Goal: Task Accomplishment & Management: Complete application form

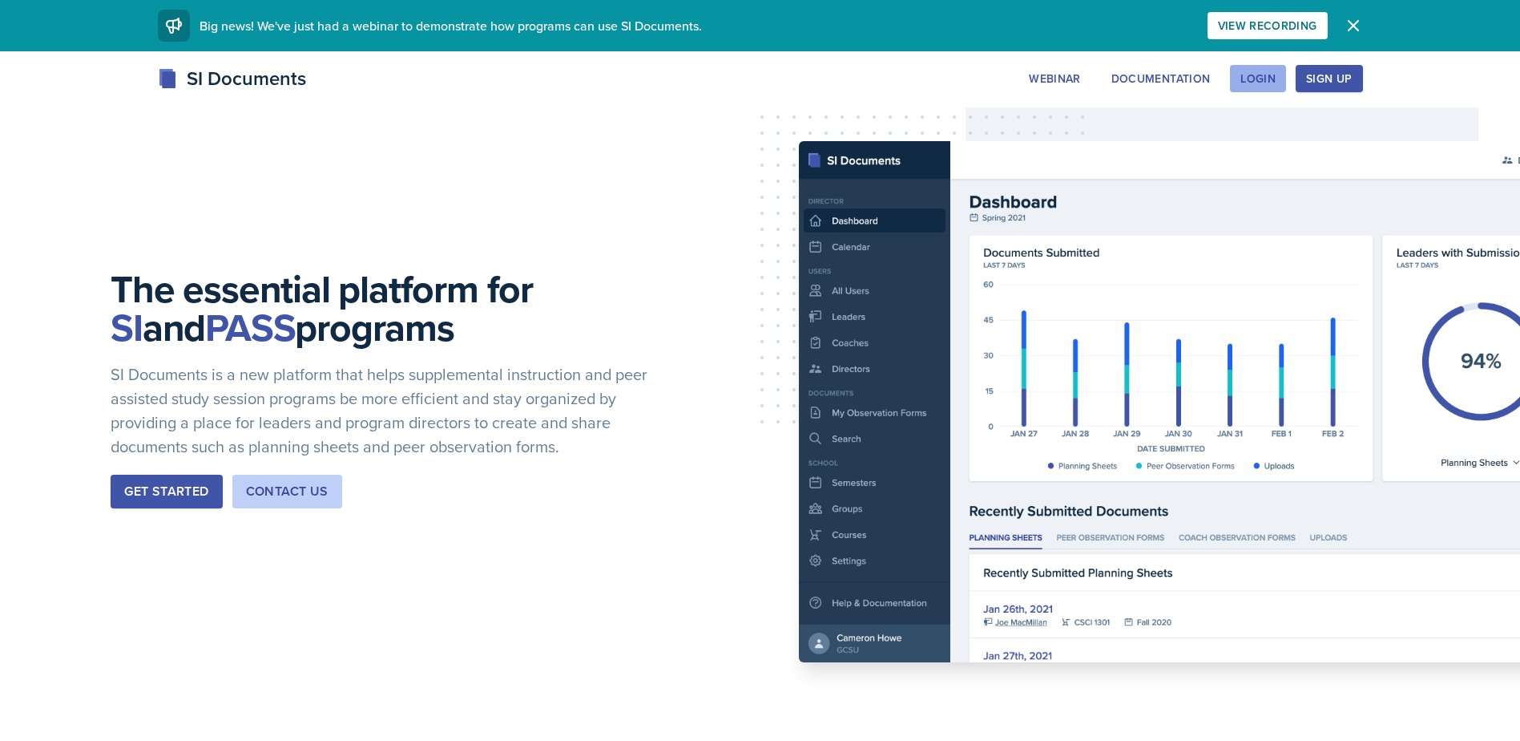
click at [1252, 78] on div "Login" at bounding box center [1258, 78] width 35 height 13
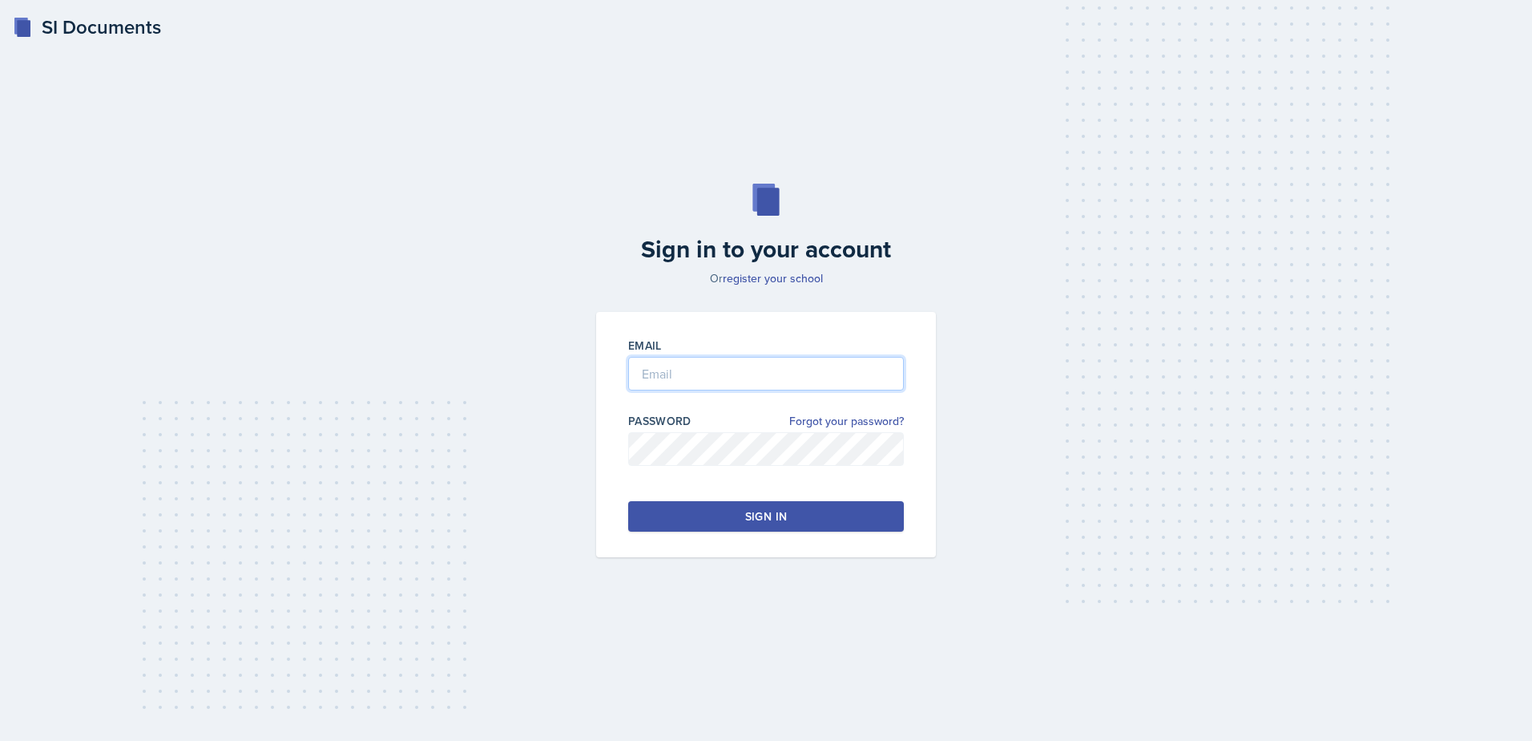
click at [764, 380] on input "email" at bounding box center [766, 374] width 276 height 34
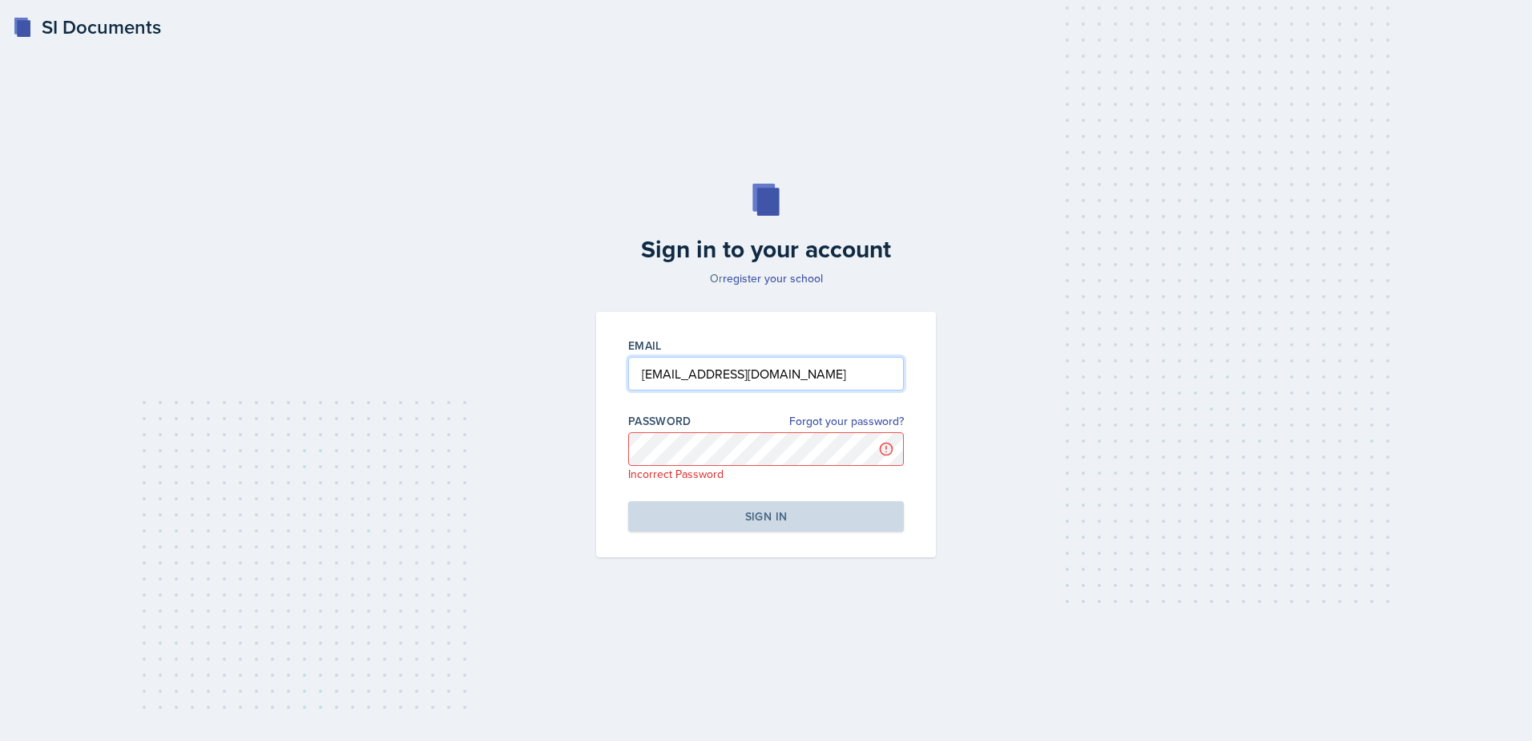
click at [703, 373] on input "[EMAIL_ADDRESS][DOMAIN_NAME]" at bounding box center [766, 374] width 276 height 34
click at [721, 373] on input "[EMAIL_ADDRESS][DOMAIN_NAME]" at bounding box center [766, 374] width 276 height 34
click at [715, 373] on input "[EMAIL_ADDRESS][DOMAIN_NAME]" at bounding box center [766, 374] width 276 height 34
type input "[EMAIL_ADDRESS][DOMAIN_NAME]"
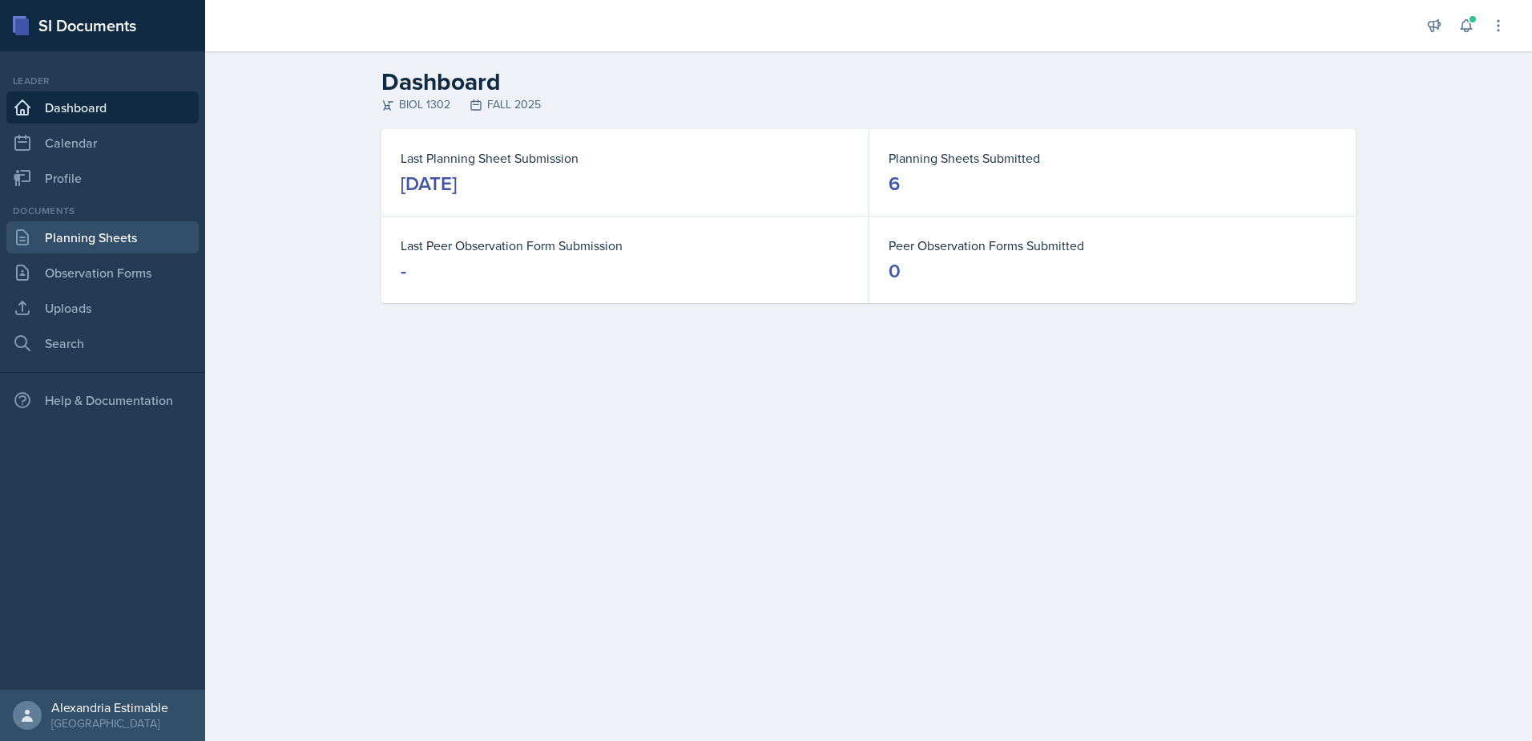
click at [95, 241] on link "Planning Sheets" at bounding box center [102, 237] width 192 height 32
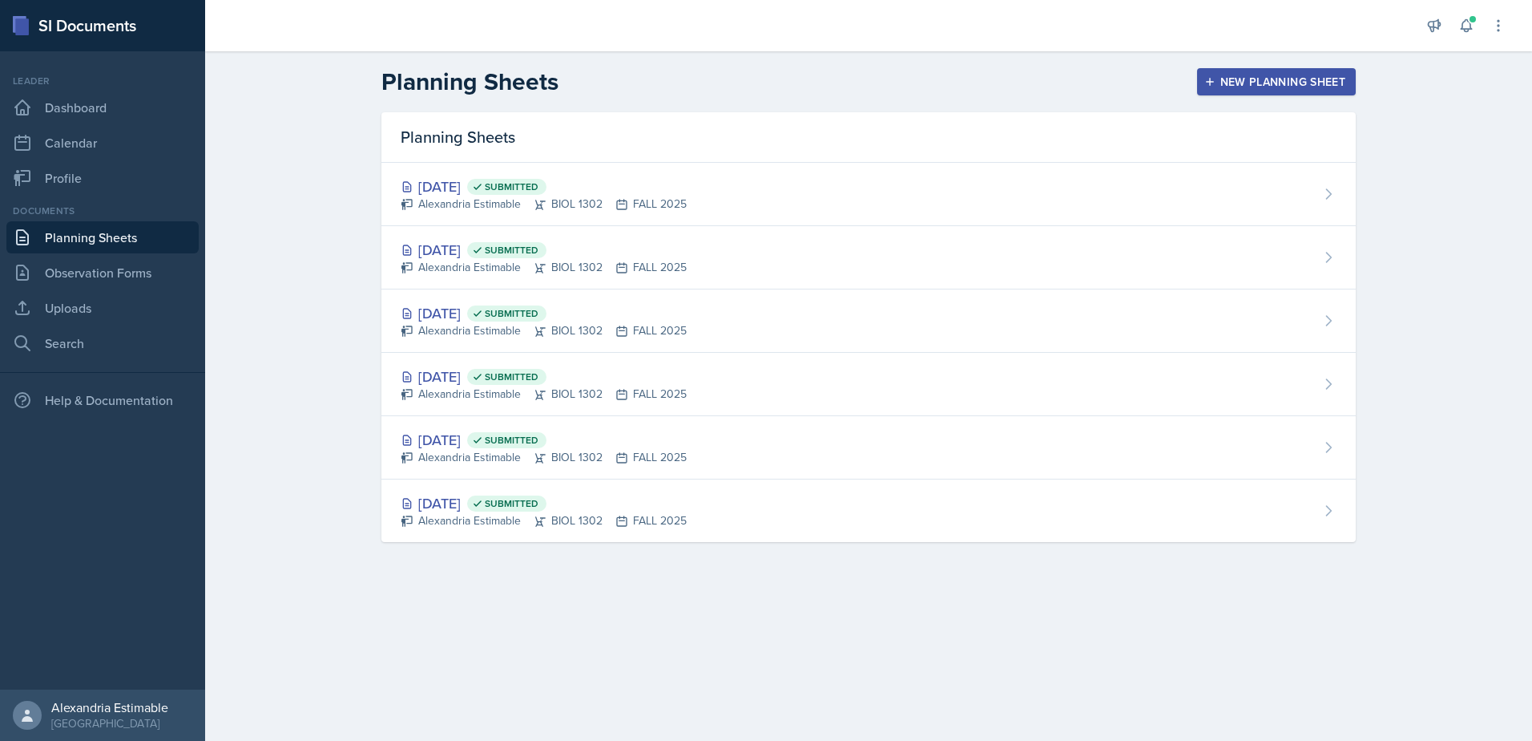
click at [1302, 76] on div "New Planning Sheet" at bounding box center [1277, 81] width 138 height 13
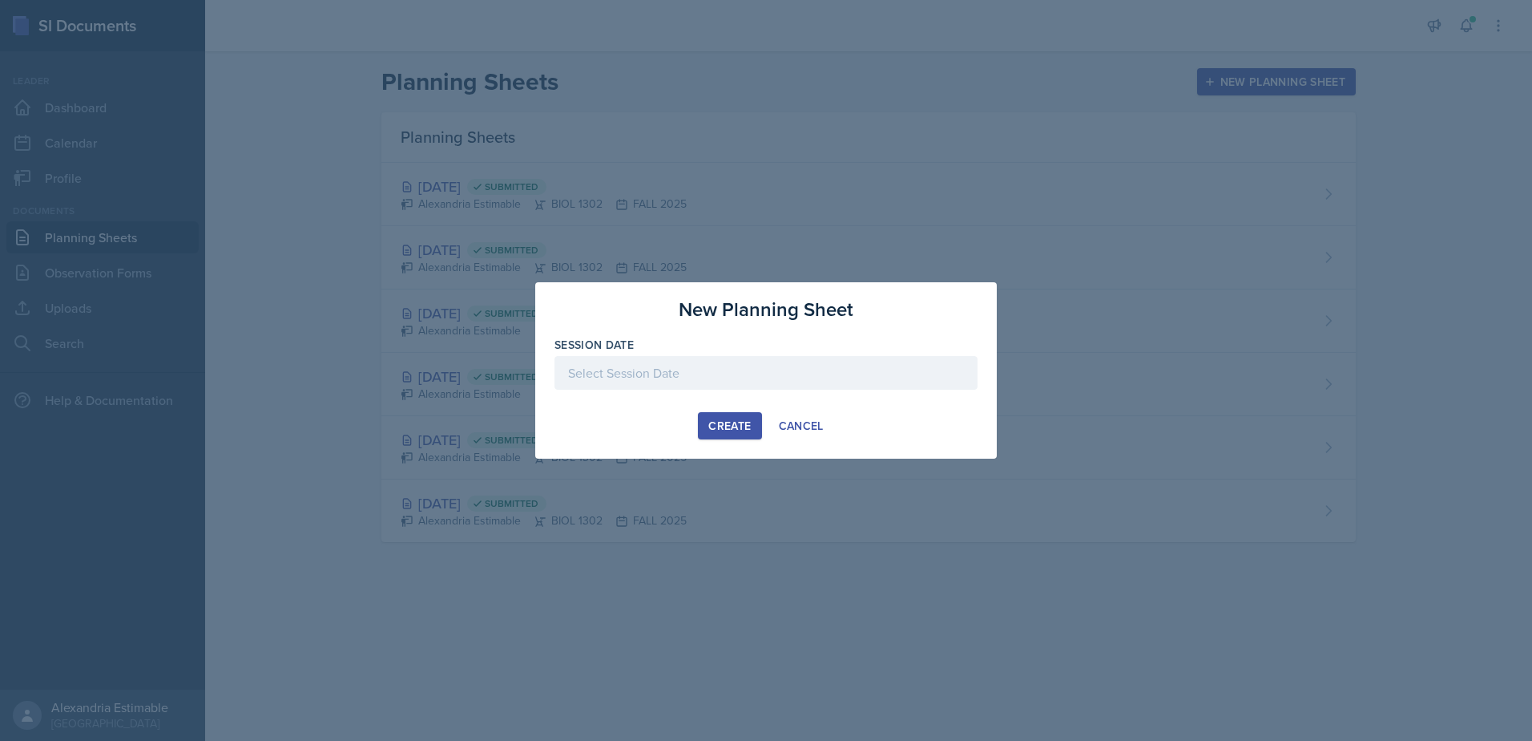
click at [678, 385] on div at bounding box center [766, 373] width 423 height 34
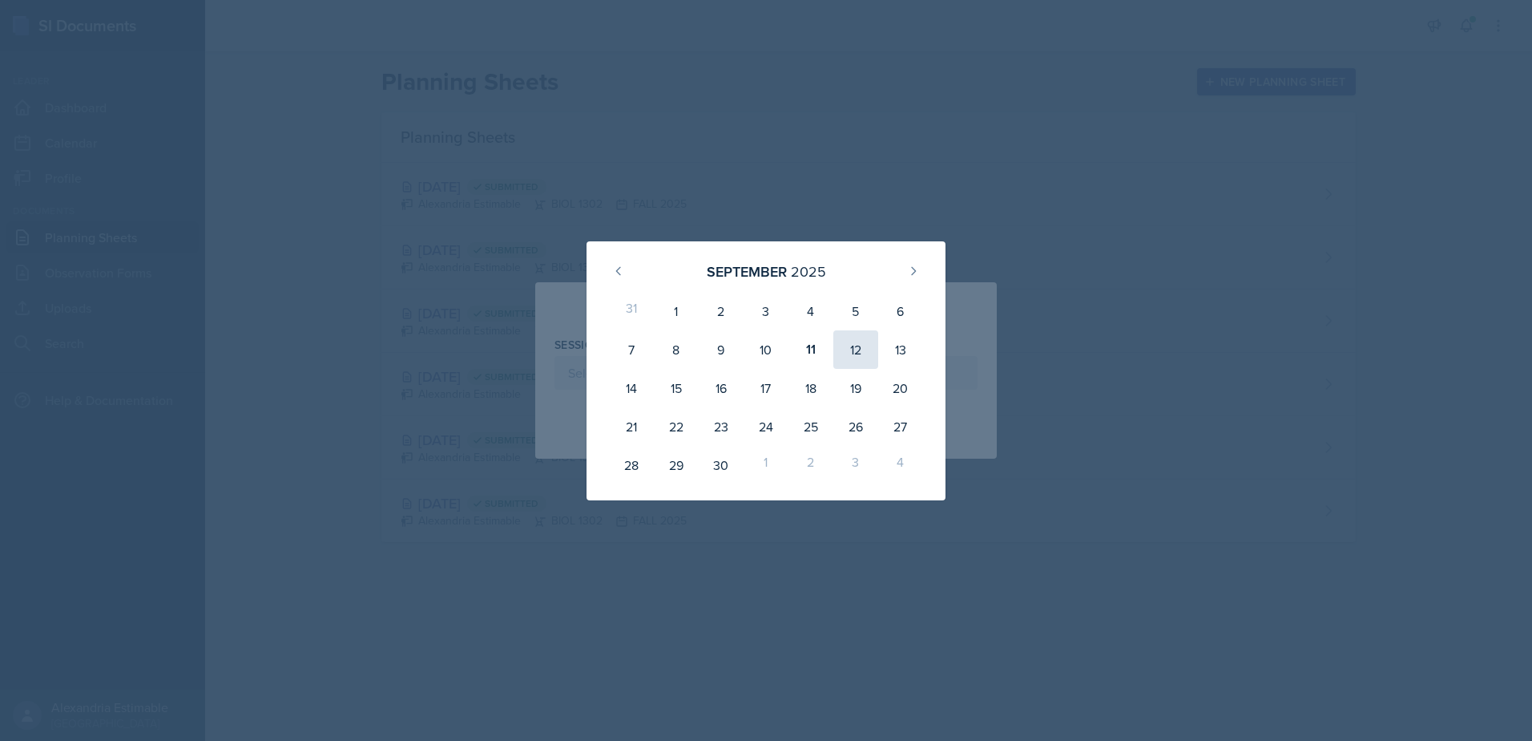
click at [856, 349] on div "12" at bounding box center [856, 349] width 45 height 38
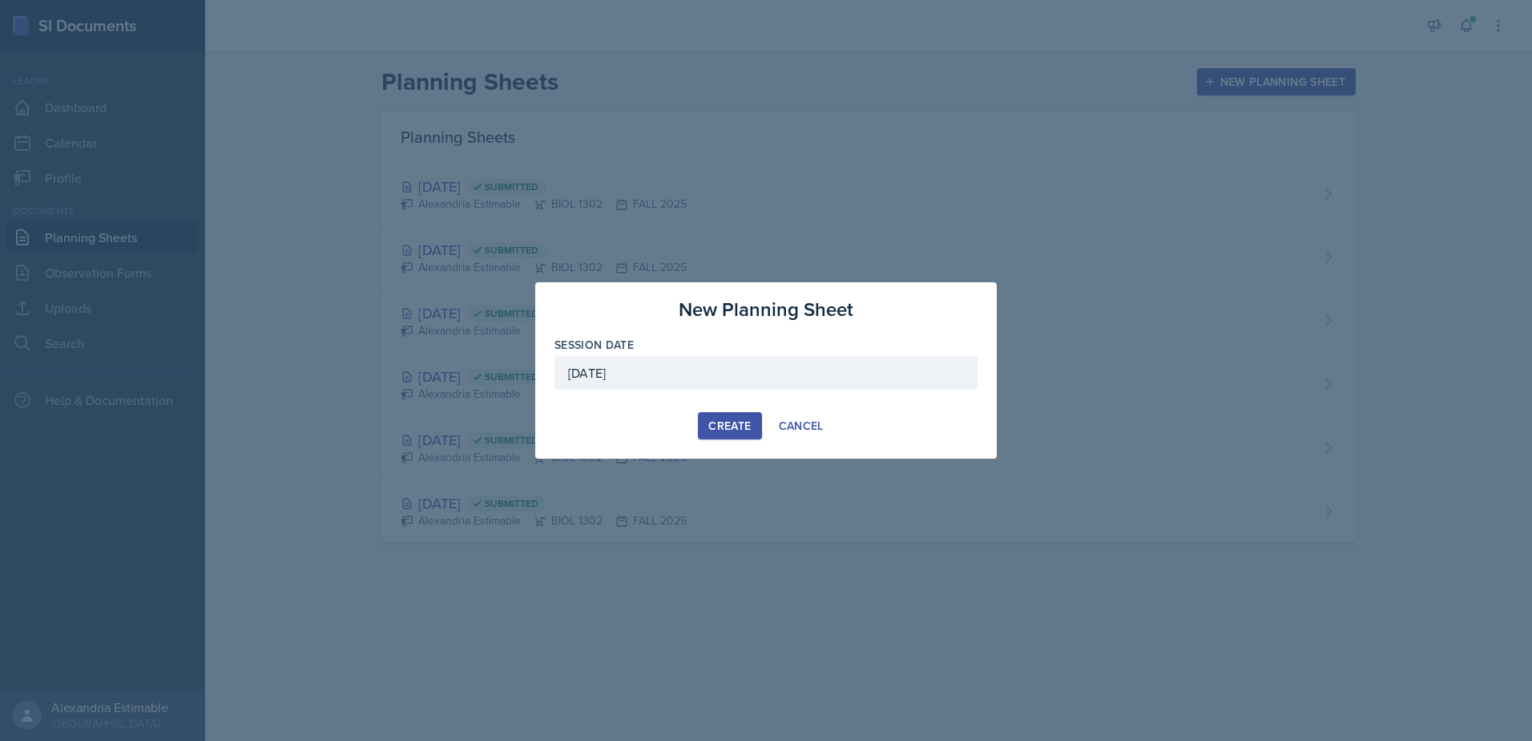
click at [725, 380] on div "[DATE]" at bounding box center [766, 373] width 423 height 34
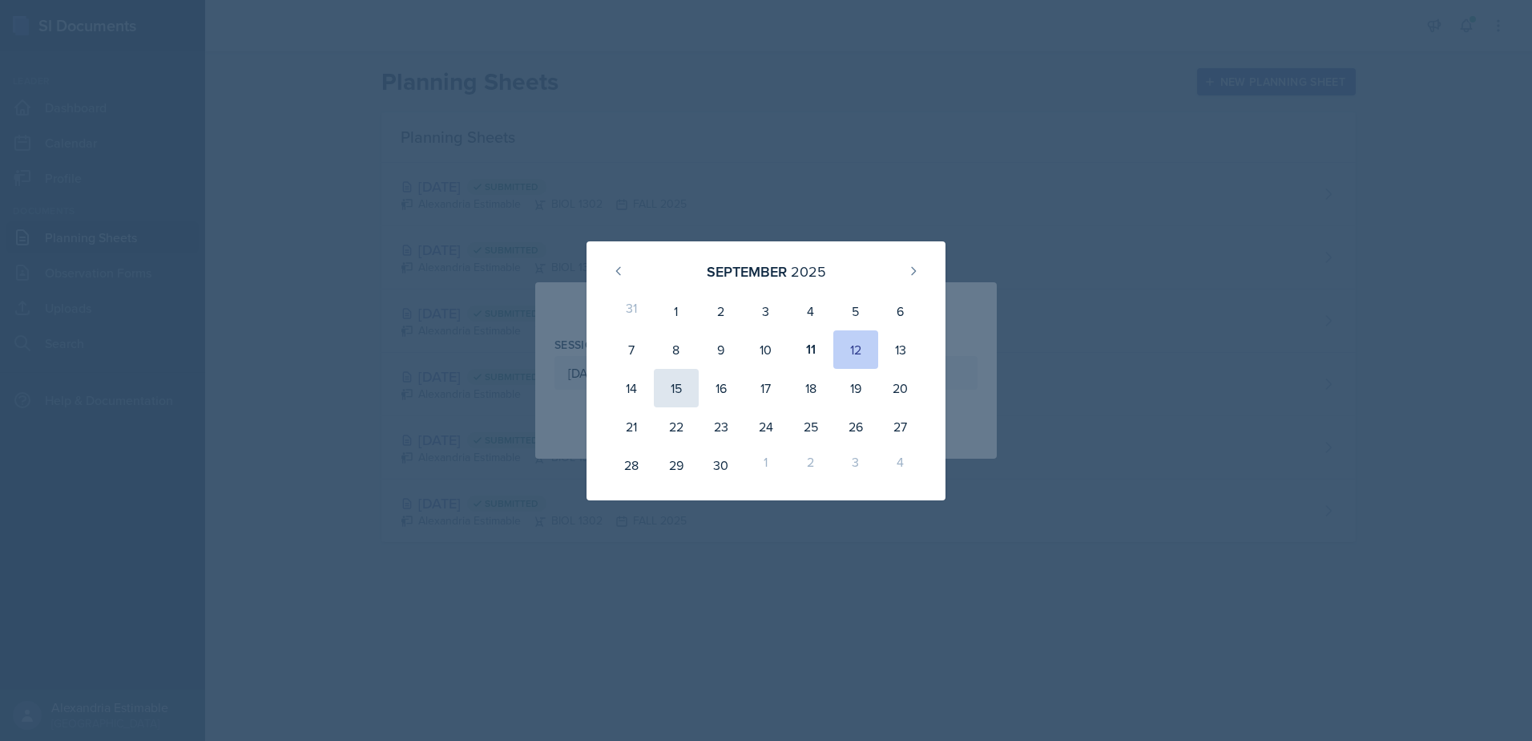
click at [672, 390] on div "15" at bounding box center [676, 388] width 45 height 38
type input "[DATE]"
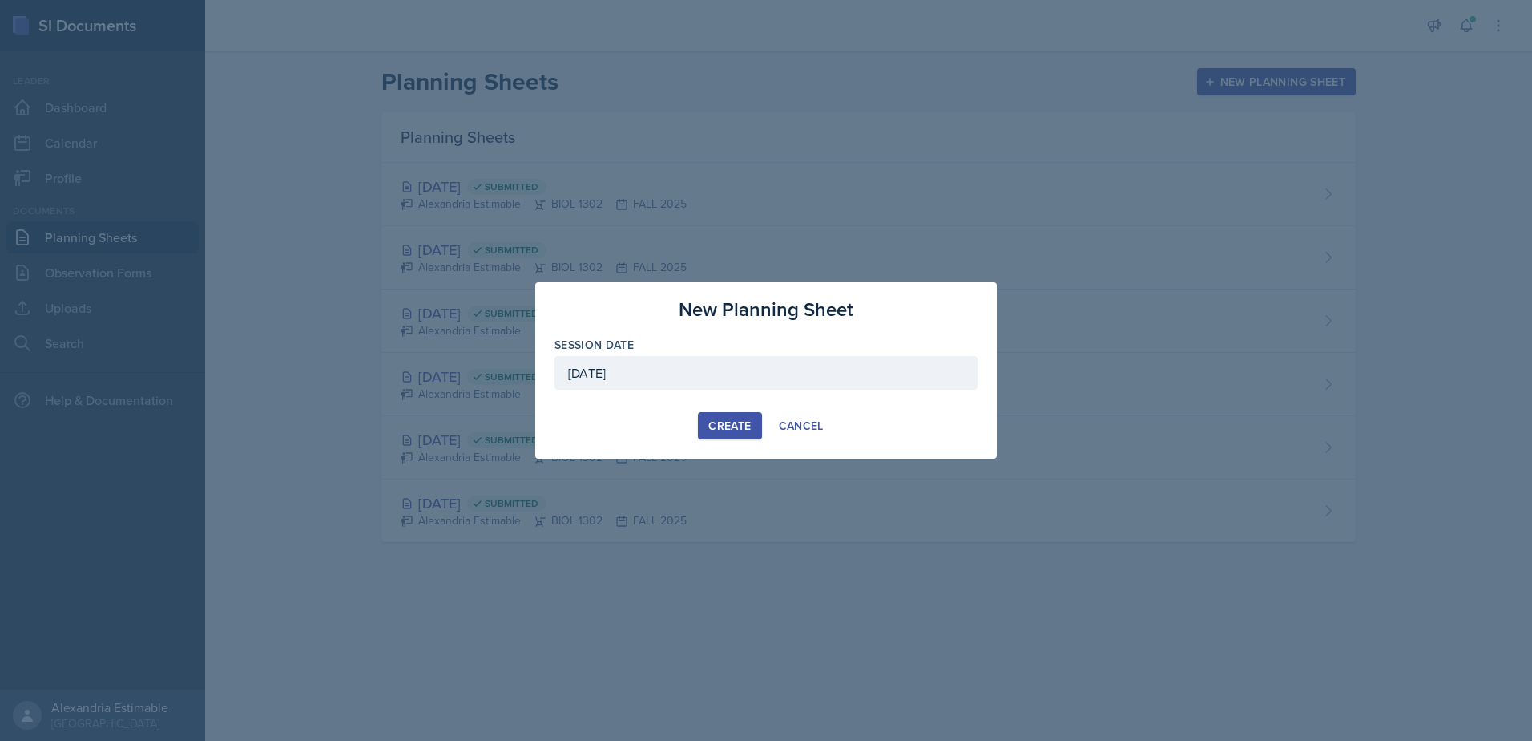
click at [737, 423] on div "Create" at bounding box center [729, 425] width 42 height 13
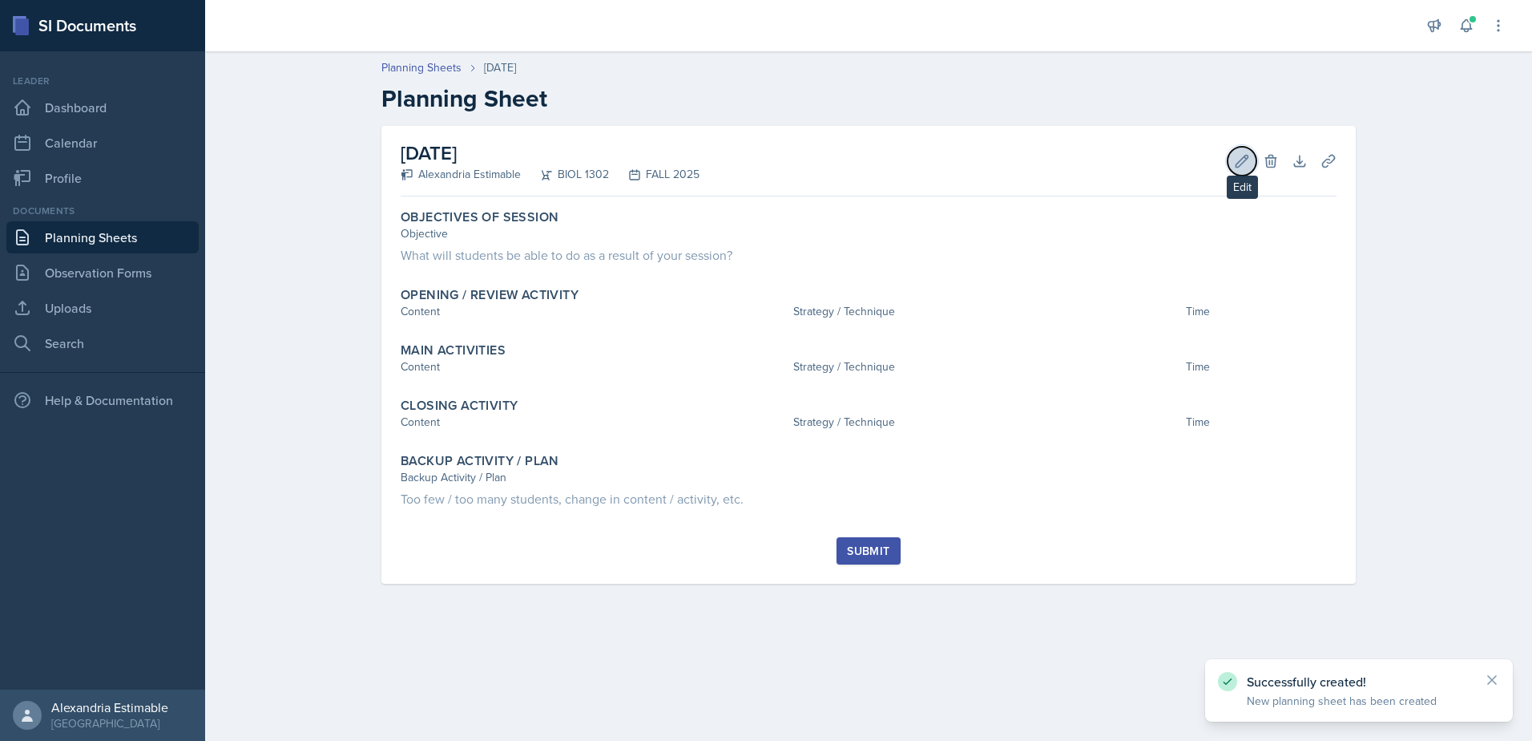
click at [1241, 161] on icon at bounding box center [1242, 161] width 16 height 16
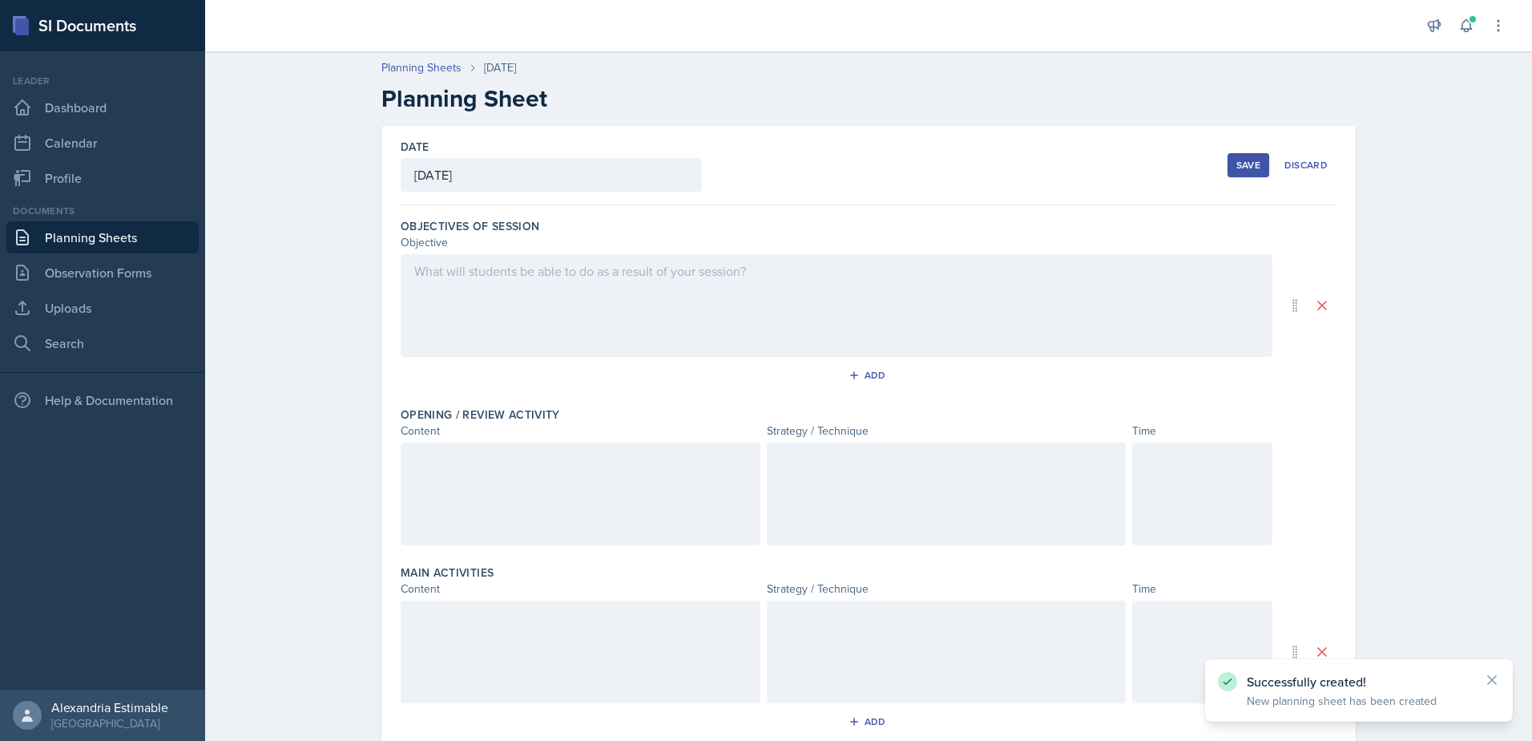
click at [463, 286] on div at bounding box center [837, 305] width 872 height 103
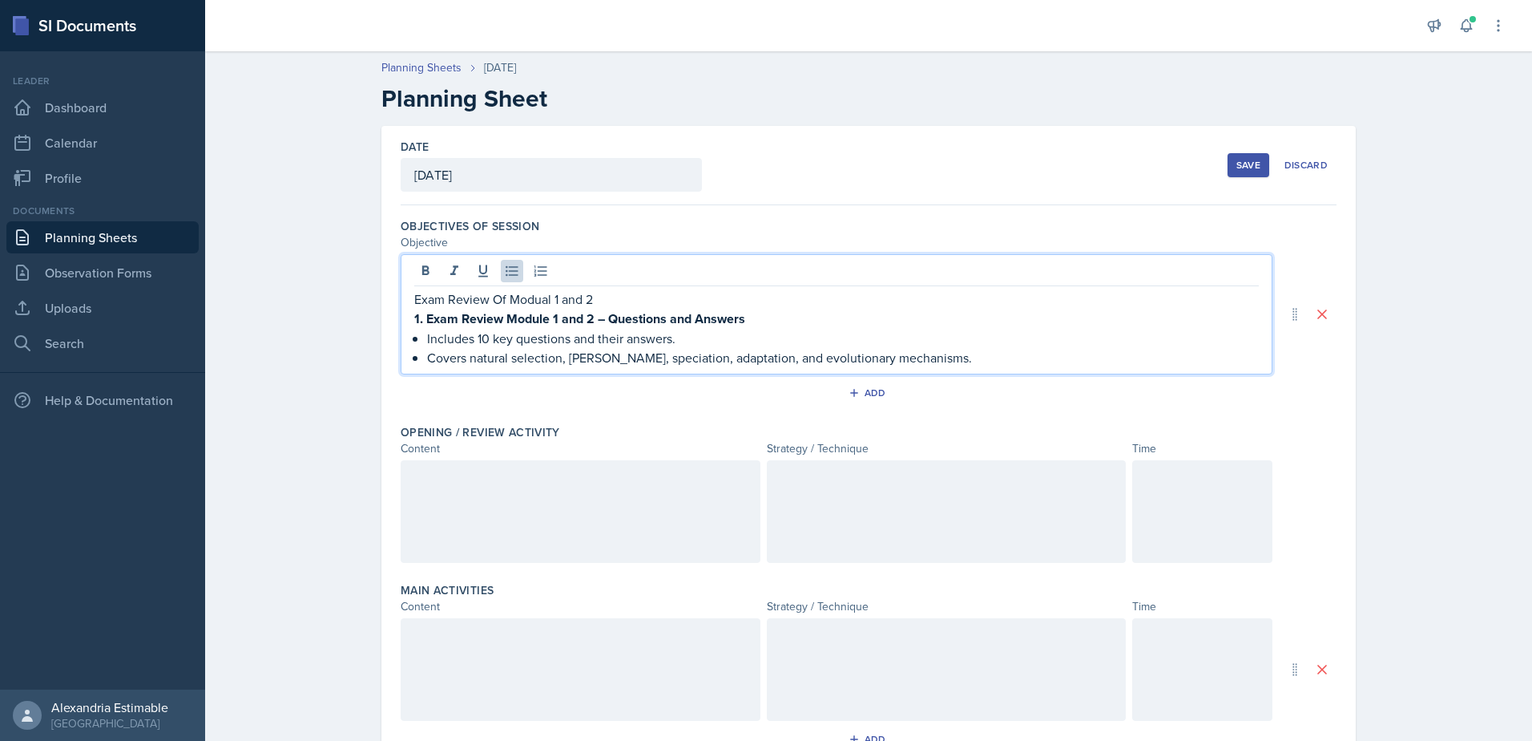
click at [980, 361] on p "Covers natural selection, [PERSON_NAME], speciation, adaptation, and evolutiona…" at bounding box center [843, 357] width 832 height 19
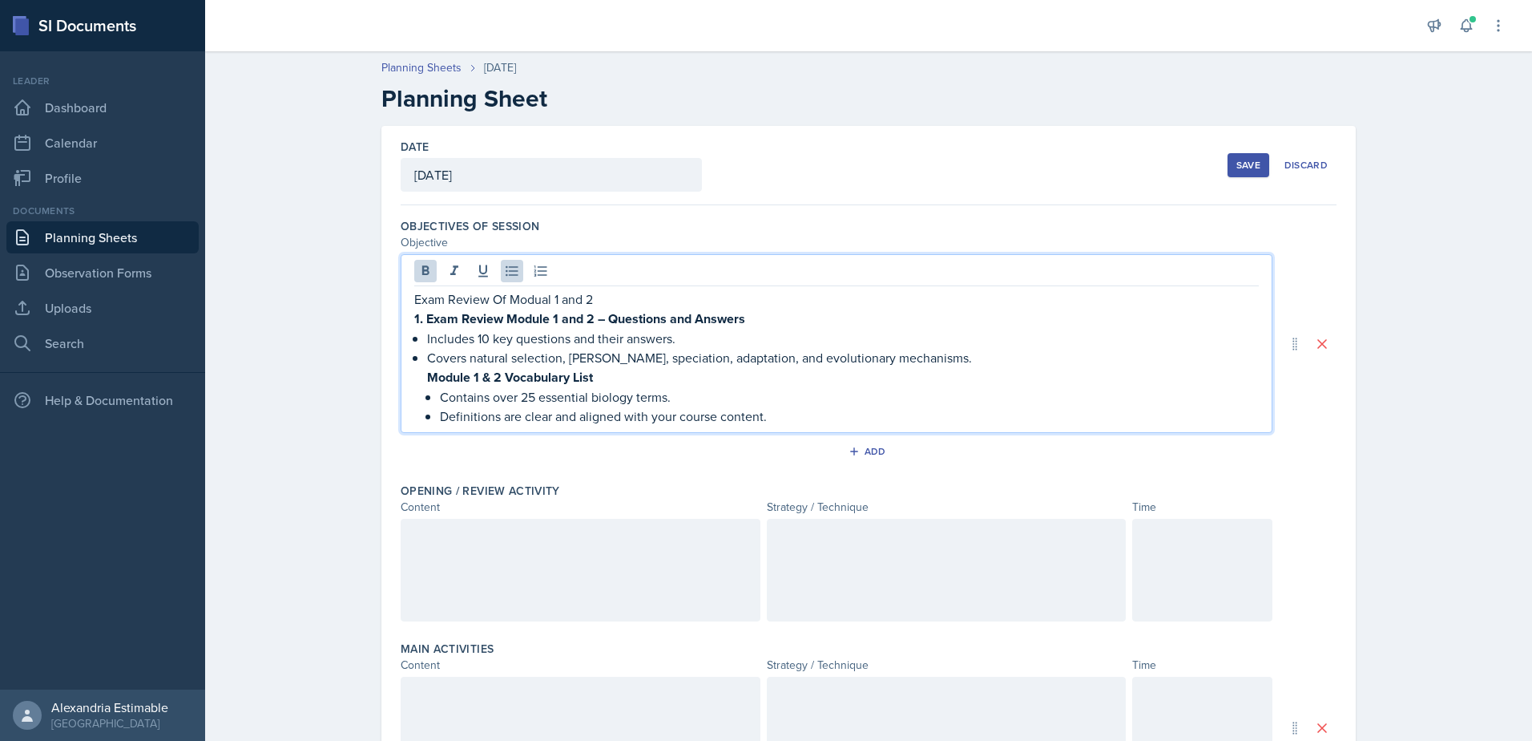
click at [414, 380] on div "Exam Review Of Modual 1 and 2 1. Exam Review Module 1 and 2 – Questions and Ans…" at bounding box center [836, 357] width 845 height 136
click at [508, 272] on icon at bounding box center [512, 271] width 16 height 16
click at [535, 548] on div at bounding box center [581, 570] width 360 height 103
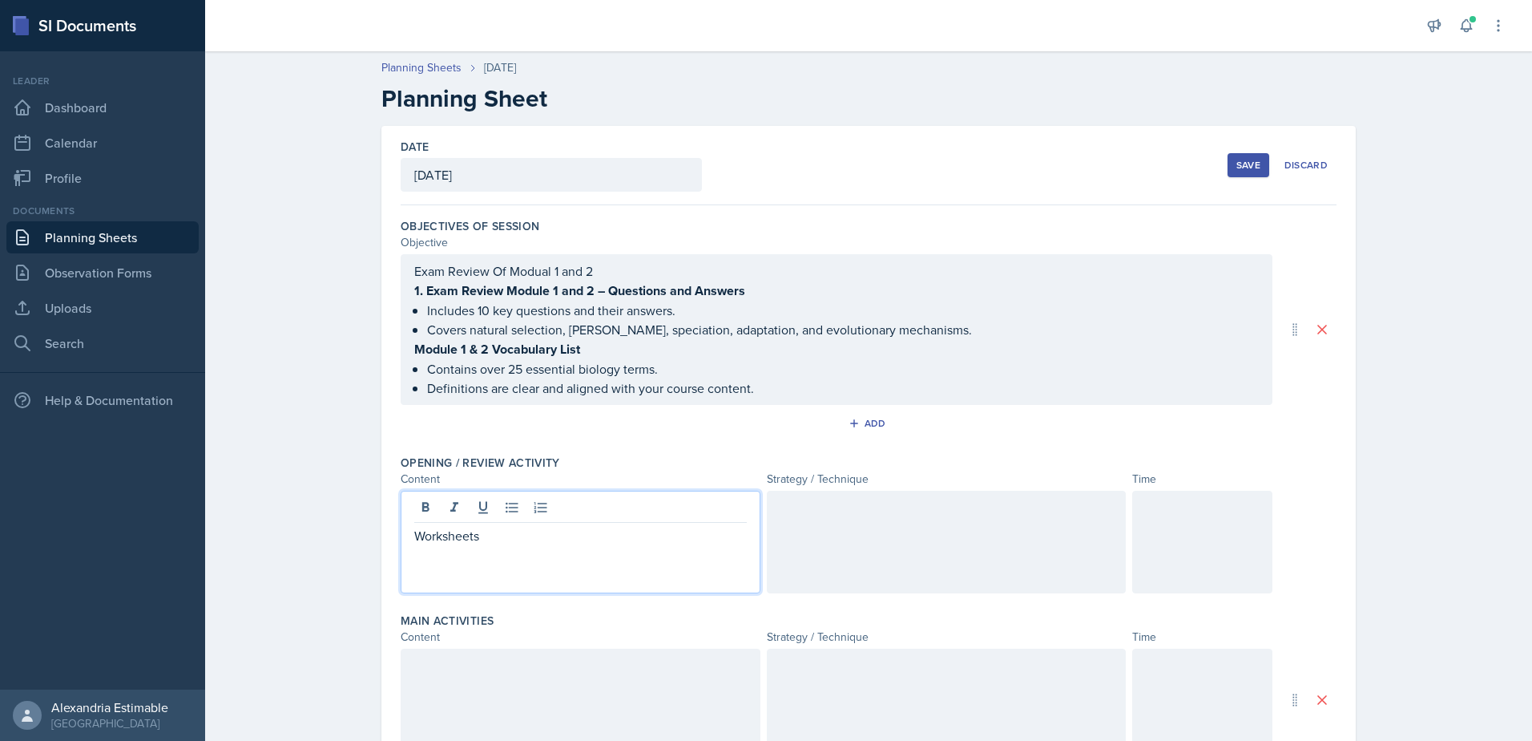
click at [632, 684] on div at bounding box center [581, 699] width 360 height 103
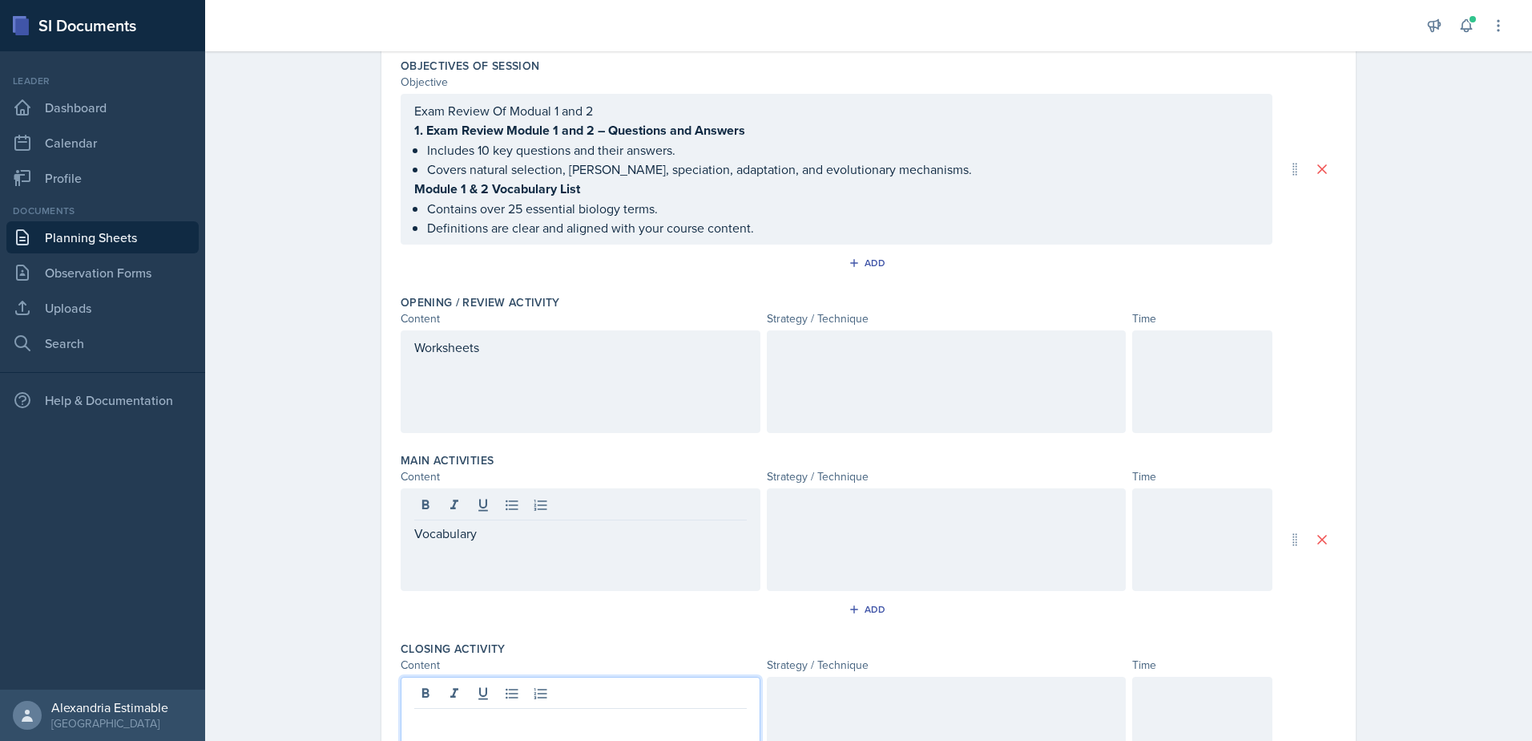
click at [474, 712] on p at bounding box center [580, 721] width 333 height 19
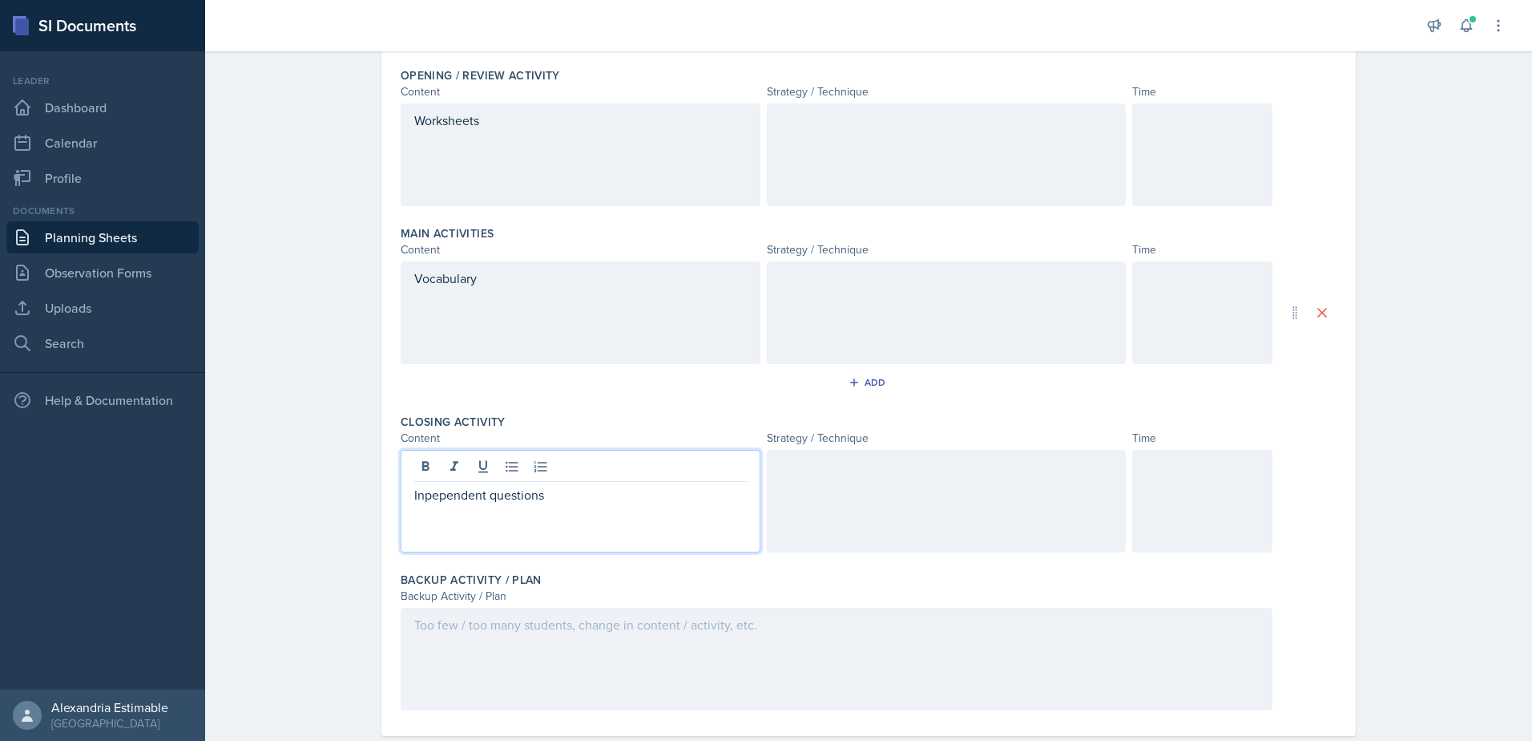
scroll to position [394, 0]
click at [474, 620] on div at bounding box center [837, 651] width 872 height 103
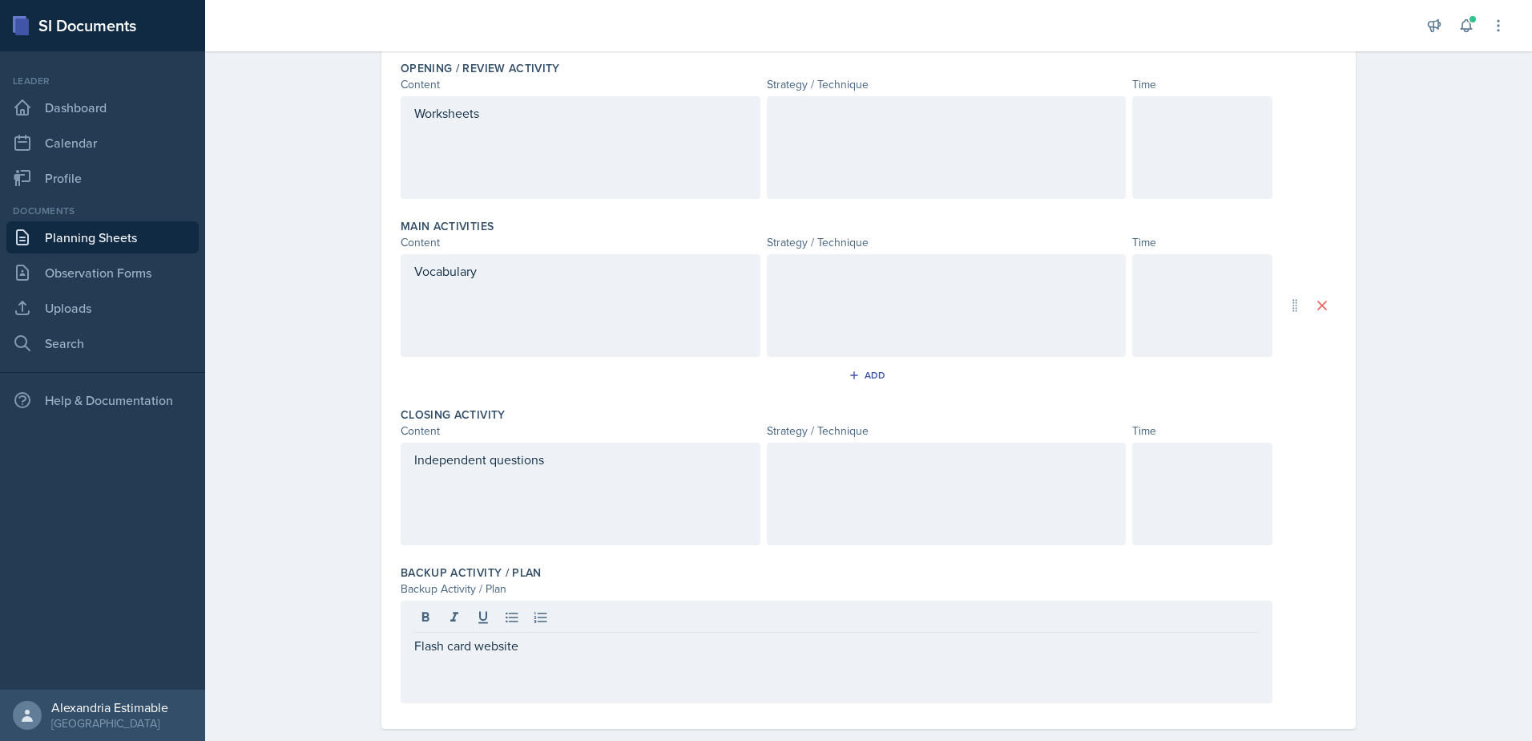
click at [845, 486] on div at bounding box center [947, 493] width 360 height 103
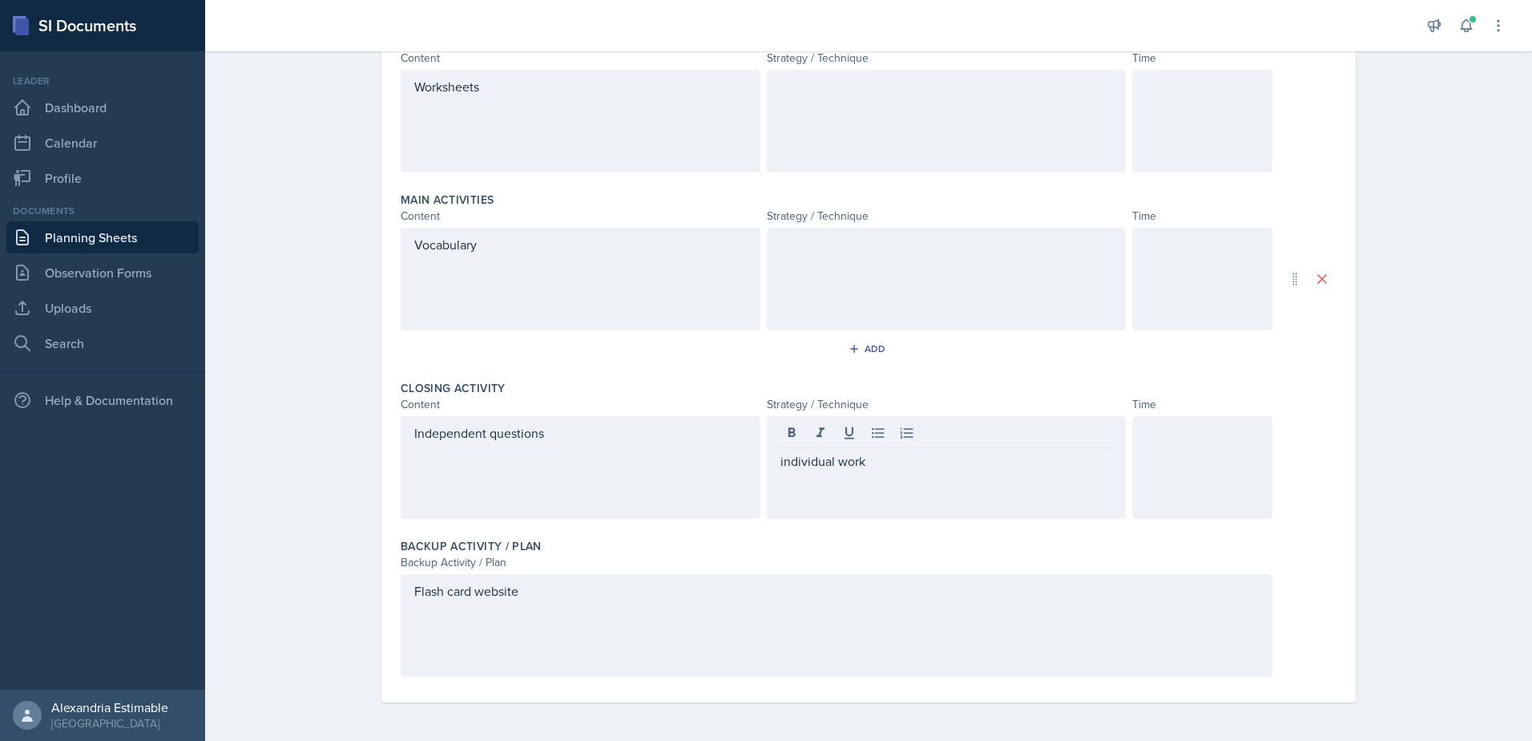
click at [862, 293] on div at bounding box center [947, 279] width 360 height 103
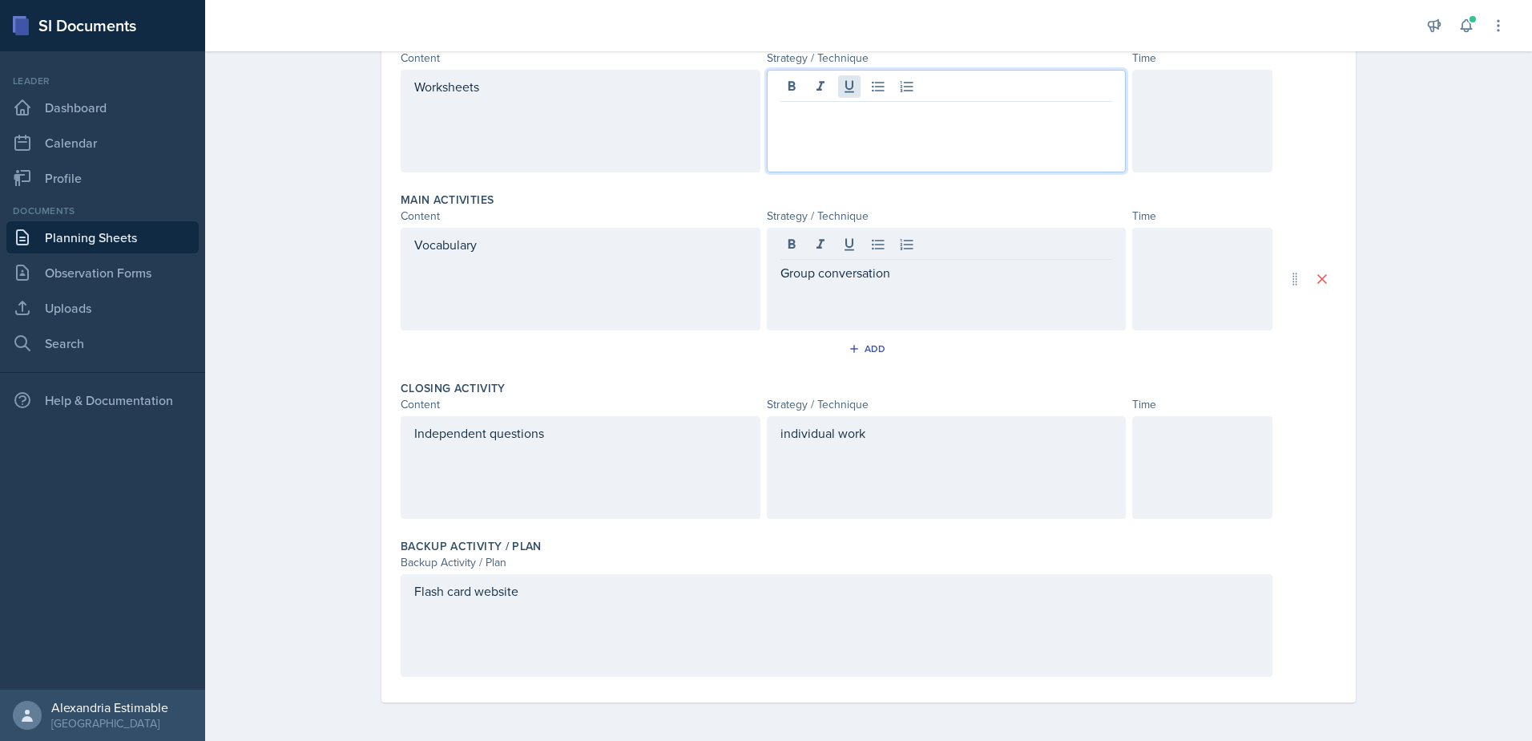
click at [852, 95] on div at bounding box center [947, 121] width 360 height 103
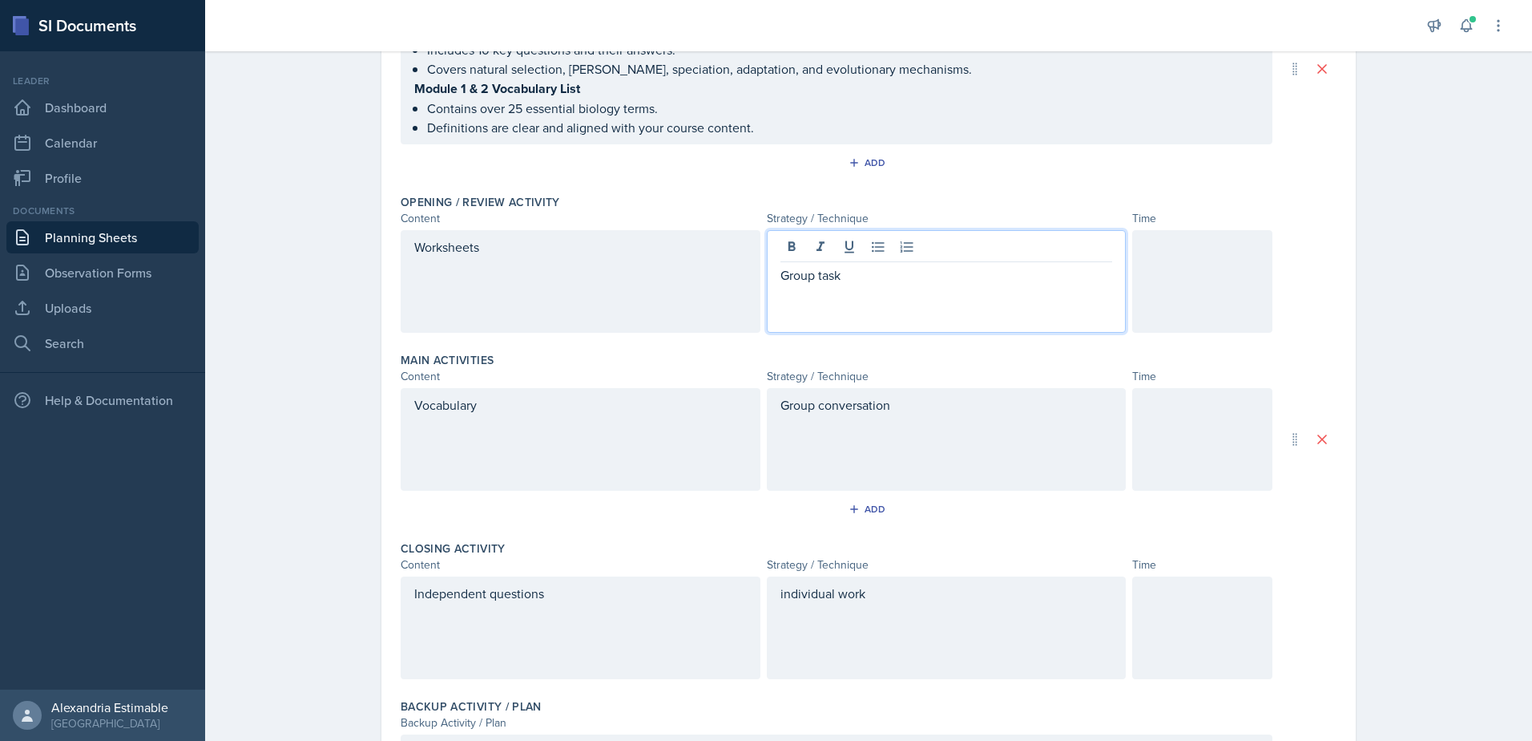
click at [1257, 298] on div at bounding box center [1202, 281] width 140 height 103
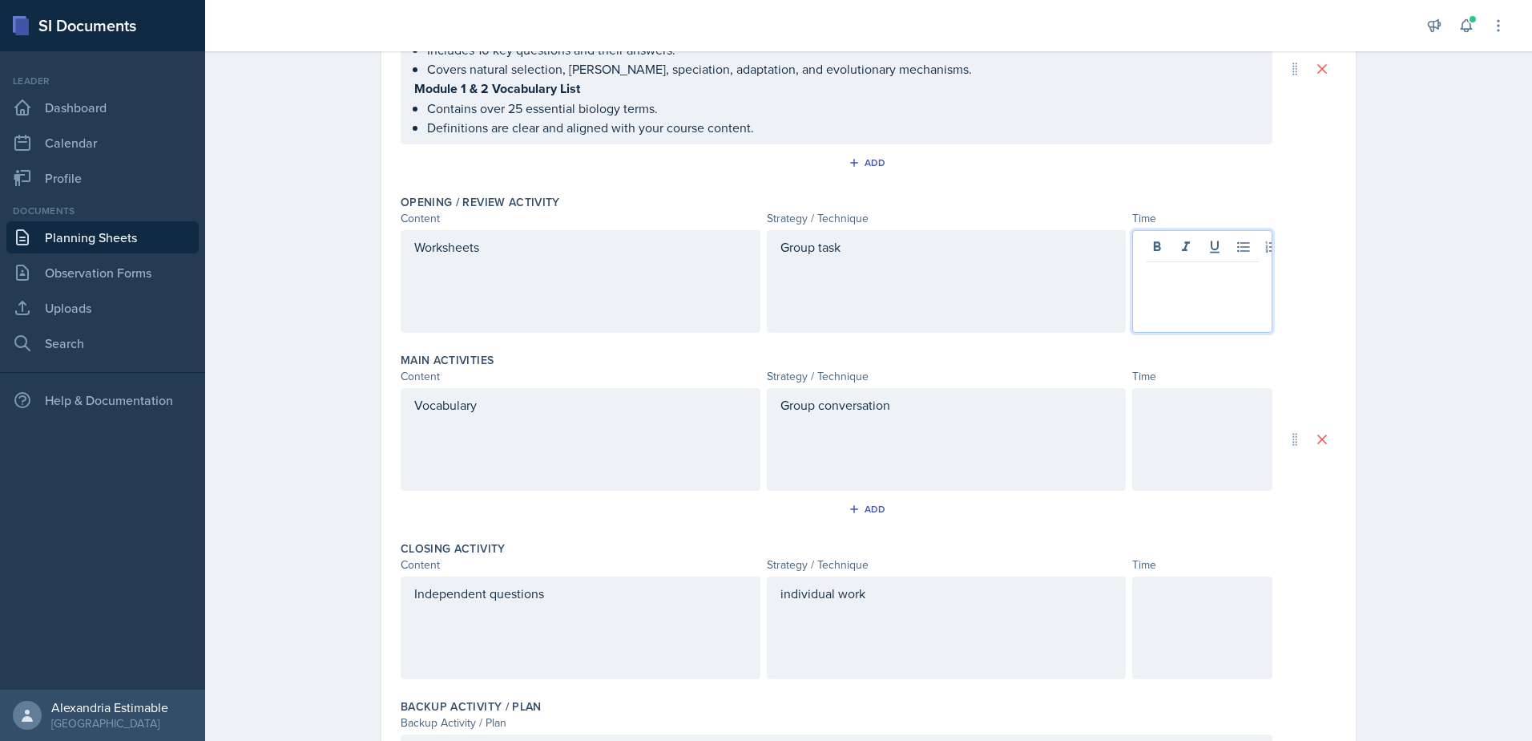
scroll to position [289, 0]
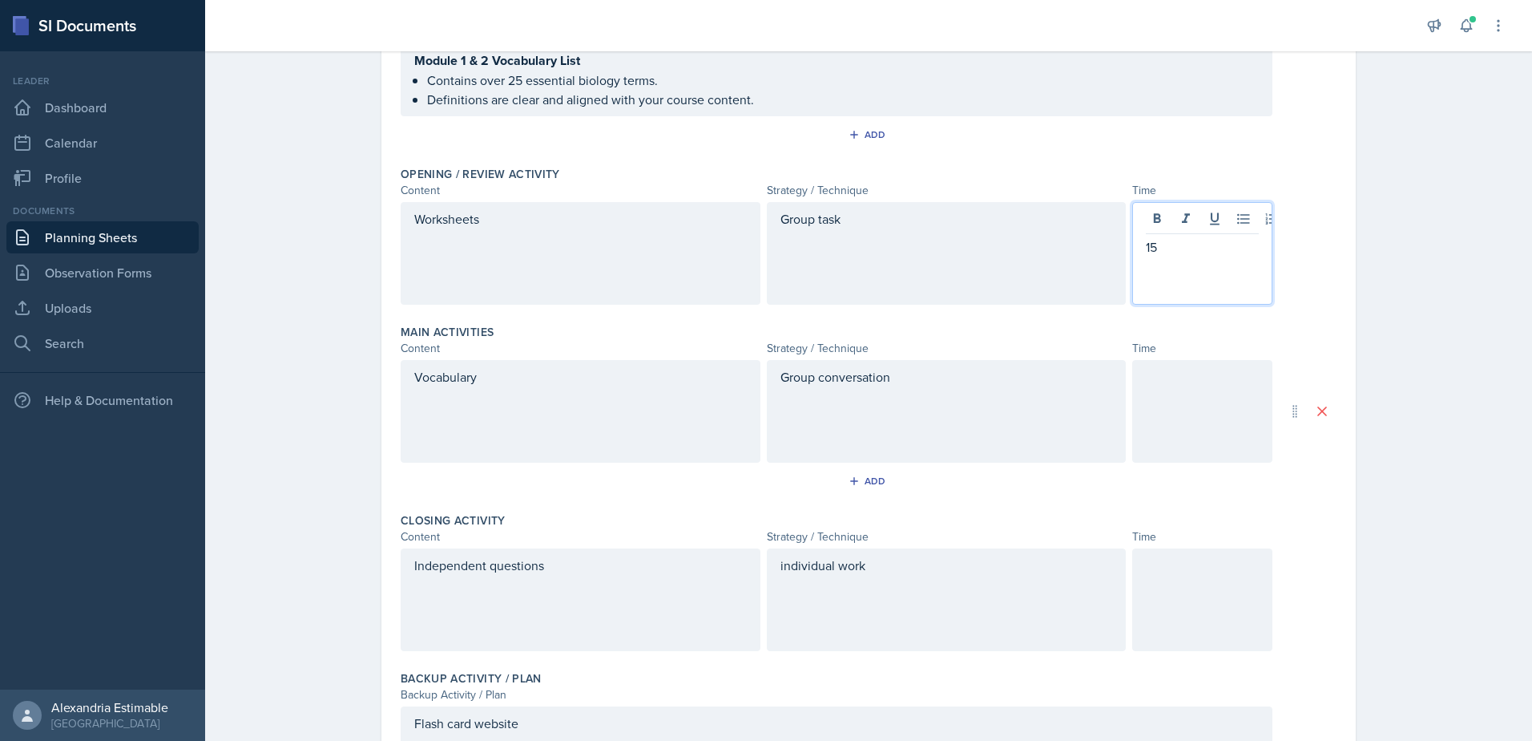
click at [1181, 418] on div at bounding box center [1202, 411] width 140 height 103
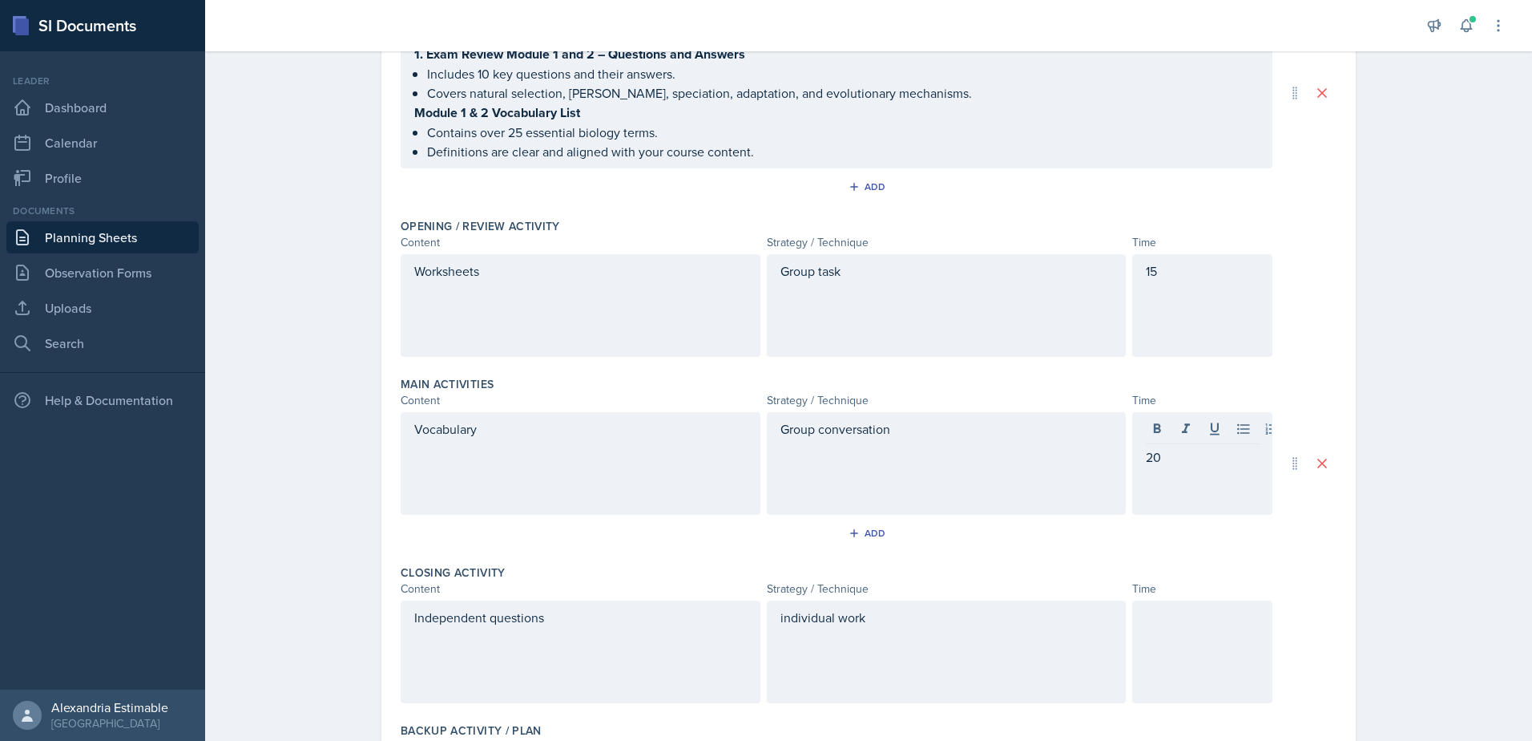
click at [1180, 636] on div at bounding box center [1202, 651] width 140 height 103
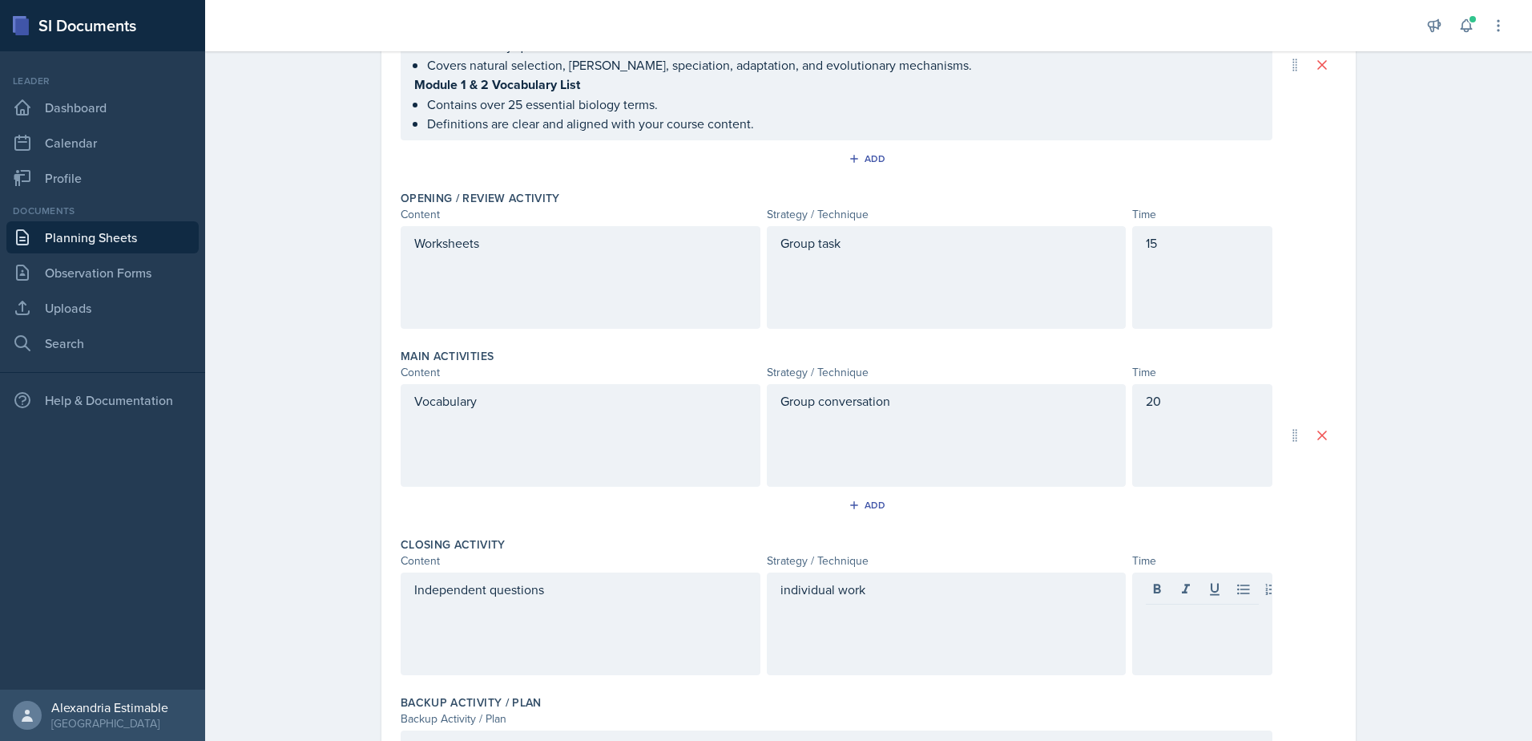
click at [1174, 262] on div "15" at bounding box center [1202, 277] width 140 height 103
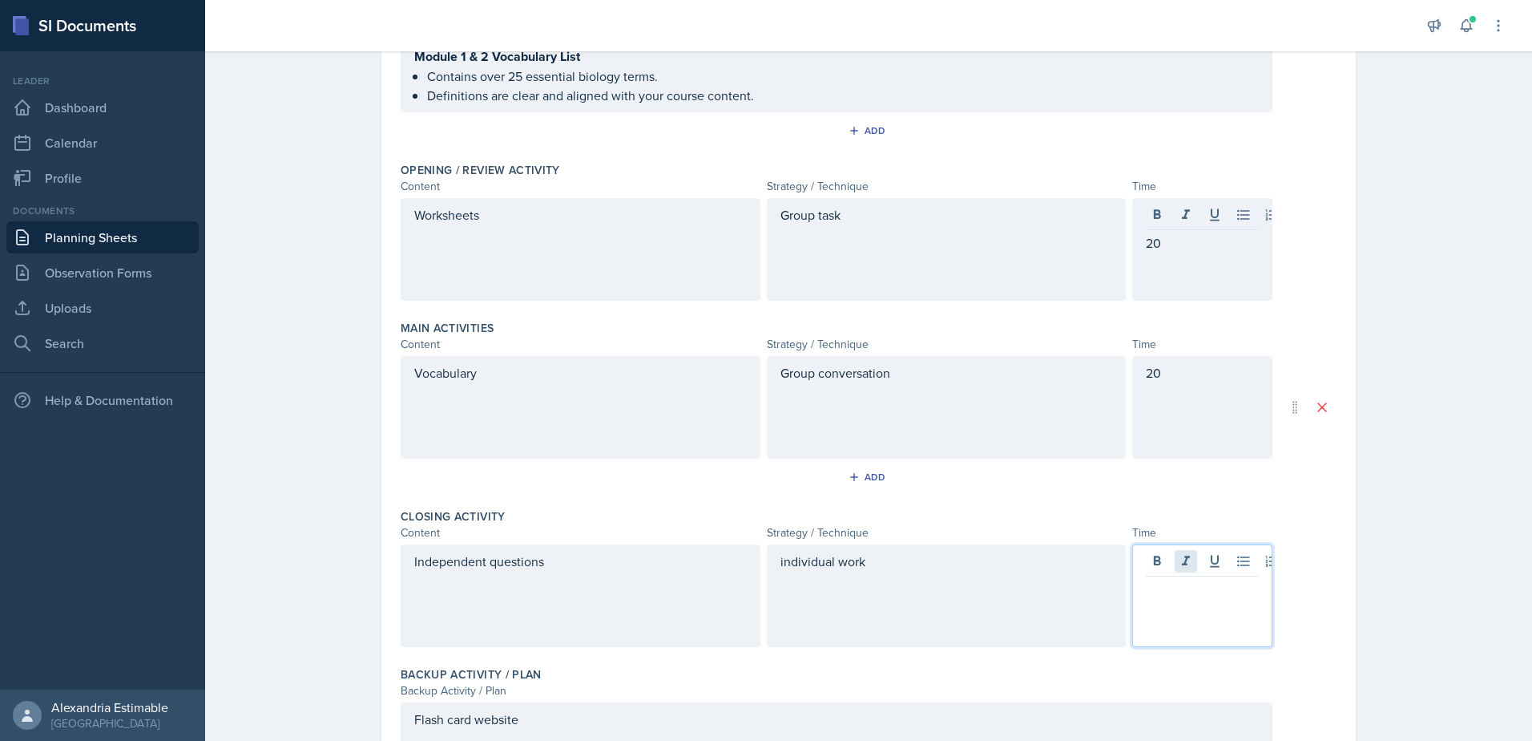
click at [1188, 558] on div at bounding box center [1202, 595] width 140 height 103
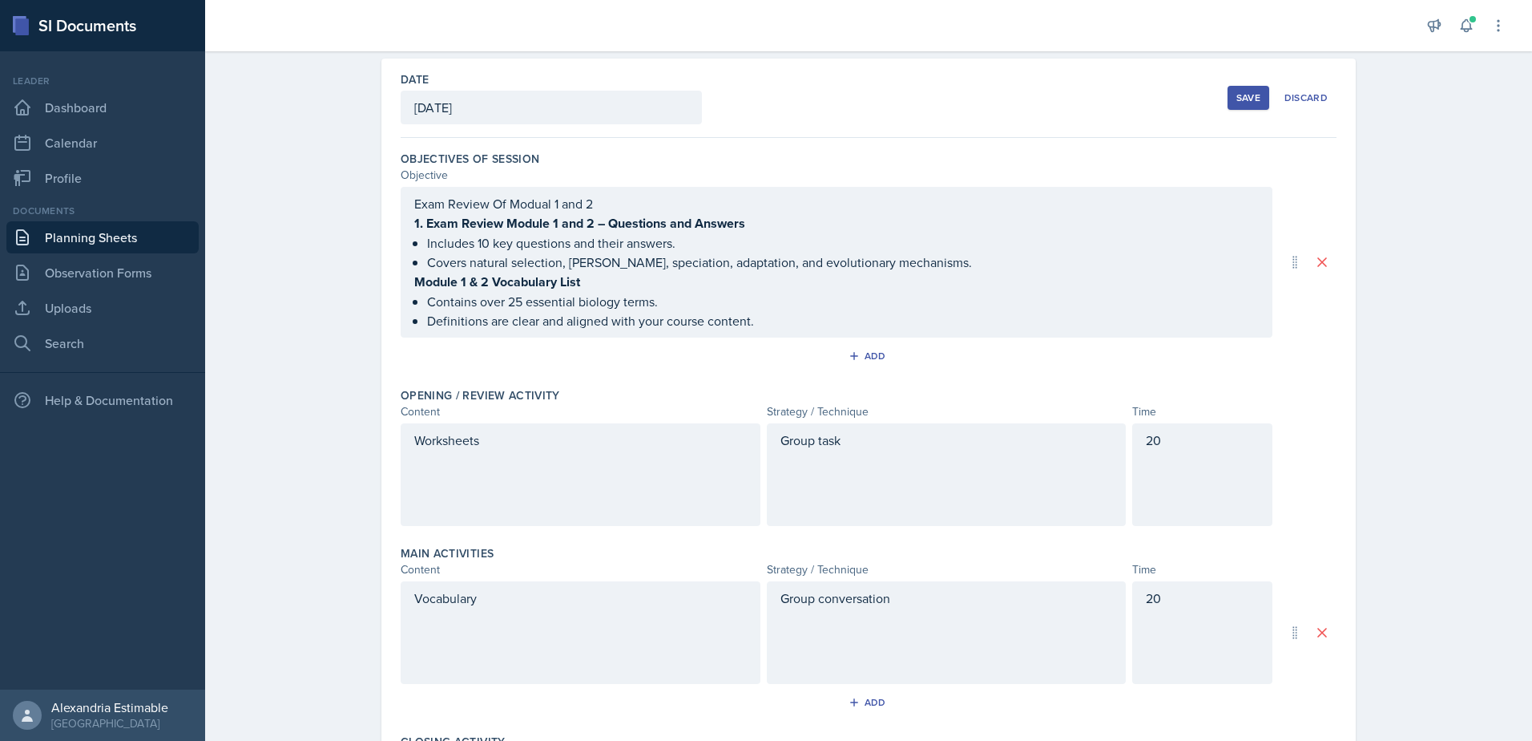
scroll to position [0, 0]
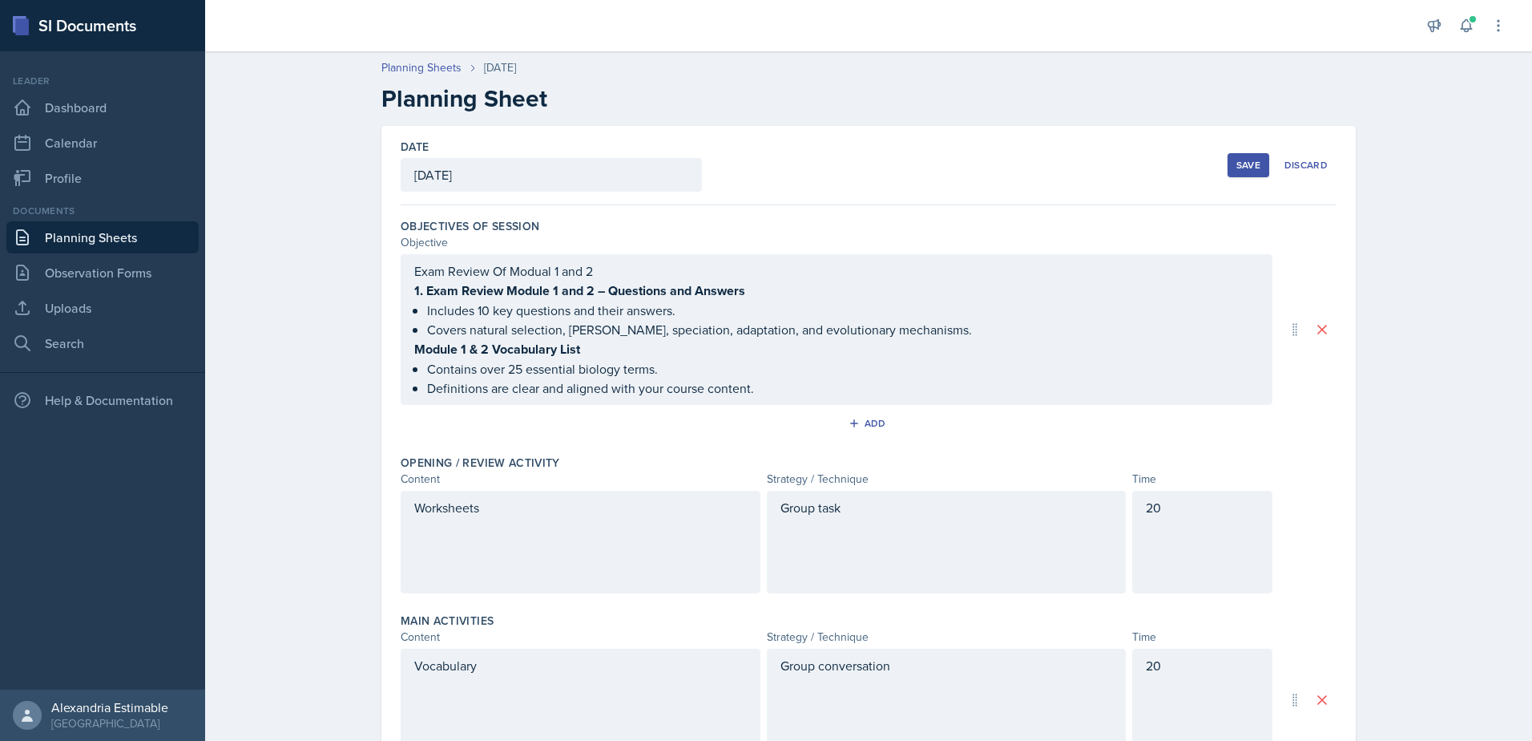
click at [531, 276] on div "Exam Review Of Modual 1 and 2 1. Exam Review Module 1 and 2 – Questions and Ans…" at bounding box center [837, 329] width 872 height 151
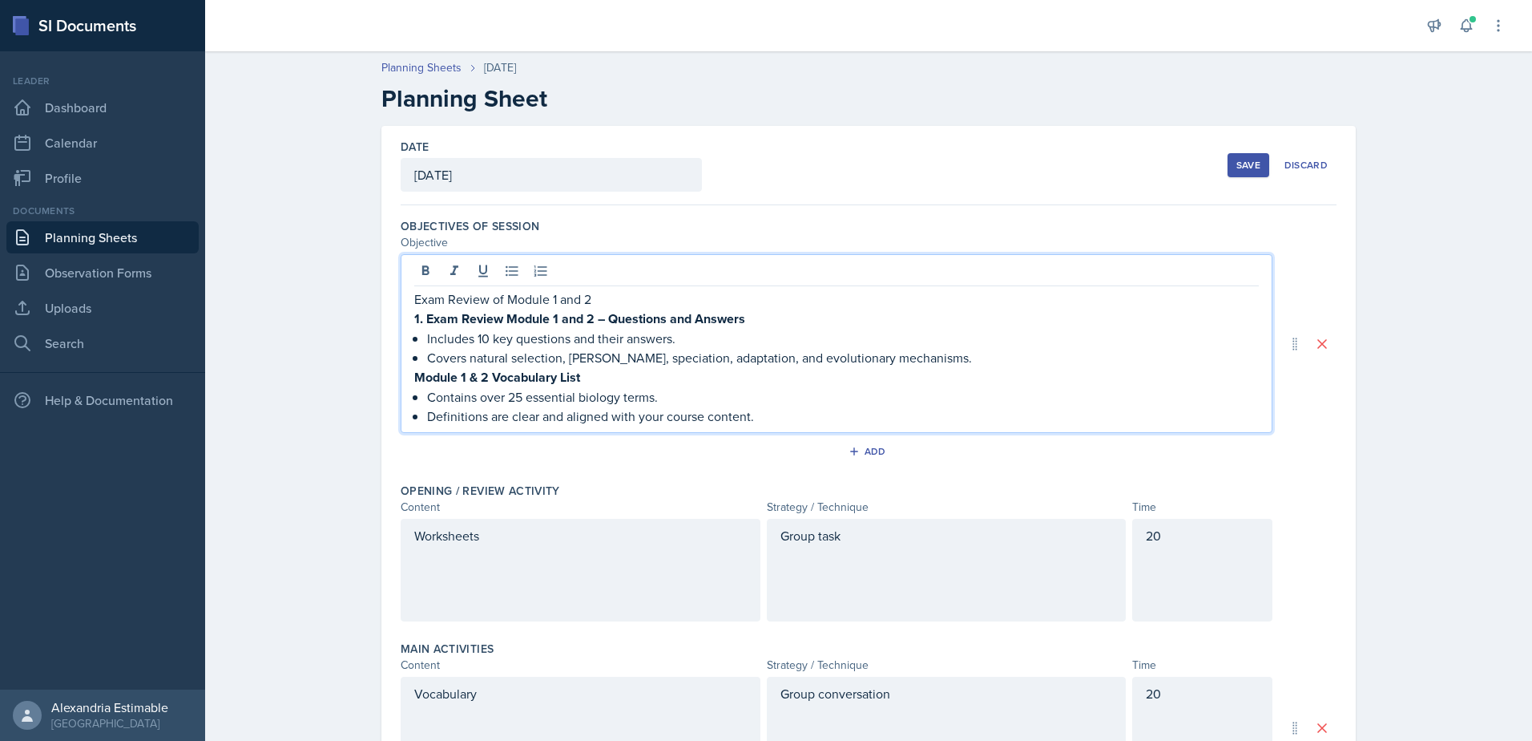
click at [1220, 167] on div "Date [DATE] [DATE] 31 1 2 3 4 5 6 7 8 9 10 11 12 13 14 15 16 17 18 19 20 21 22 …" at bounding box center [869, 165] width 936 height 79
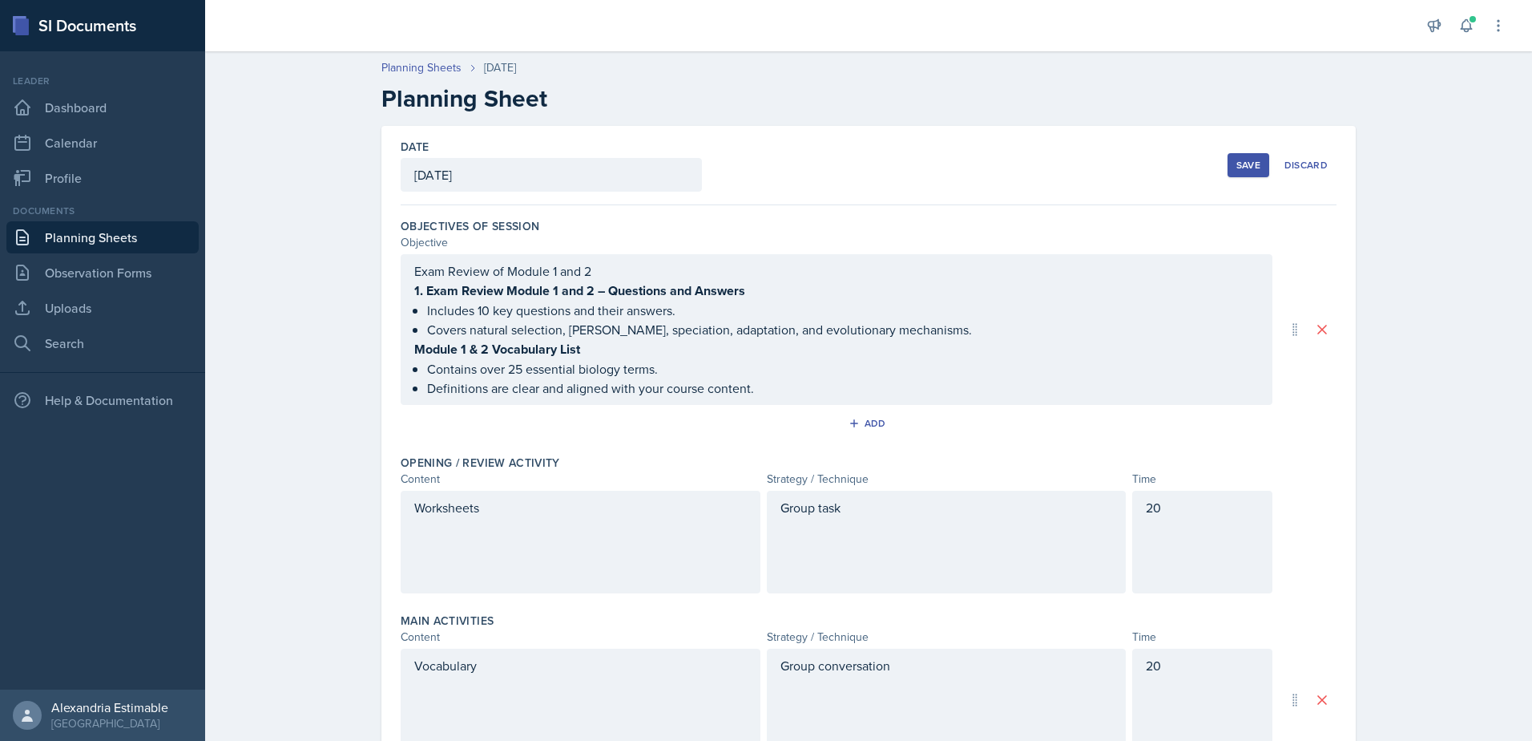
click at [1237, 170] on div "Save" at bounding box center [1249, 165] width 24 height 13
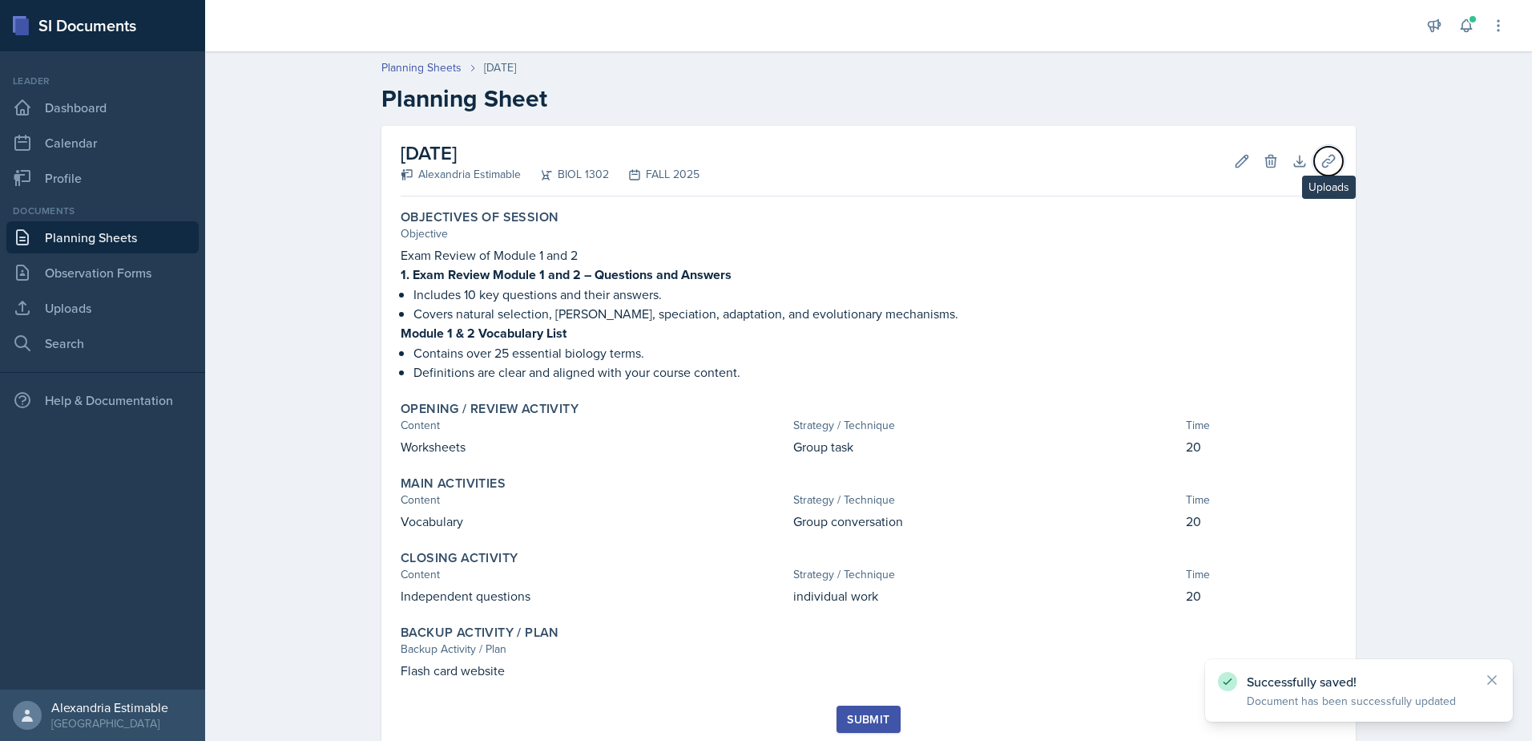
click at [1322, 163] on icon at bounding box center [1329, 161] width 16 height 16
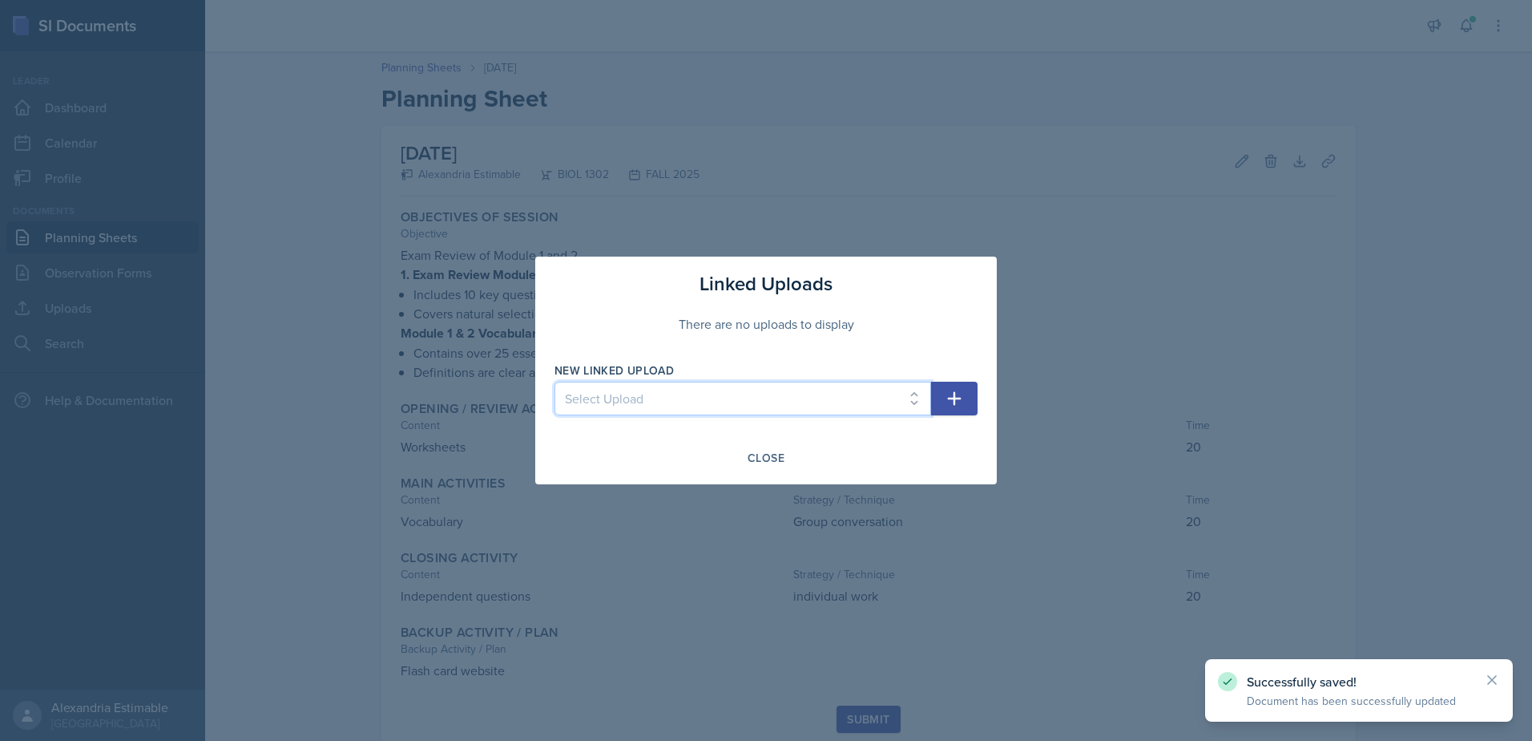
click at [702, 398] on select "Select Upload Worksheet Ch19 and 21 Link in Book Voc Words Chapter 18,22,23 Cha…" at bounding box center [743, 398] width 377 height 34
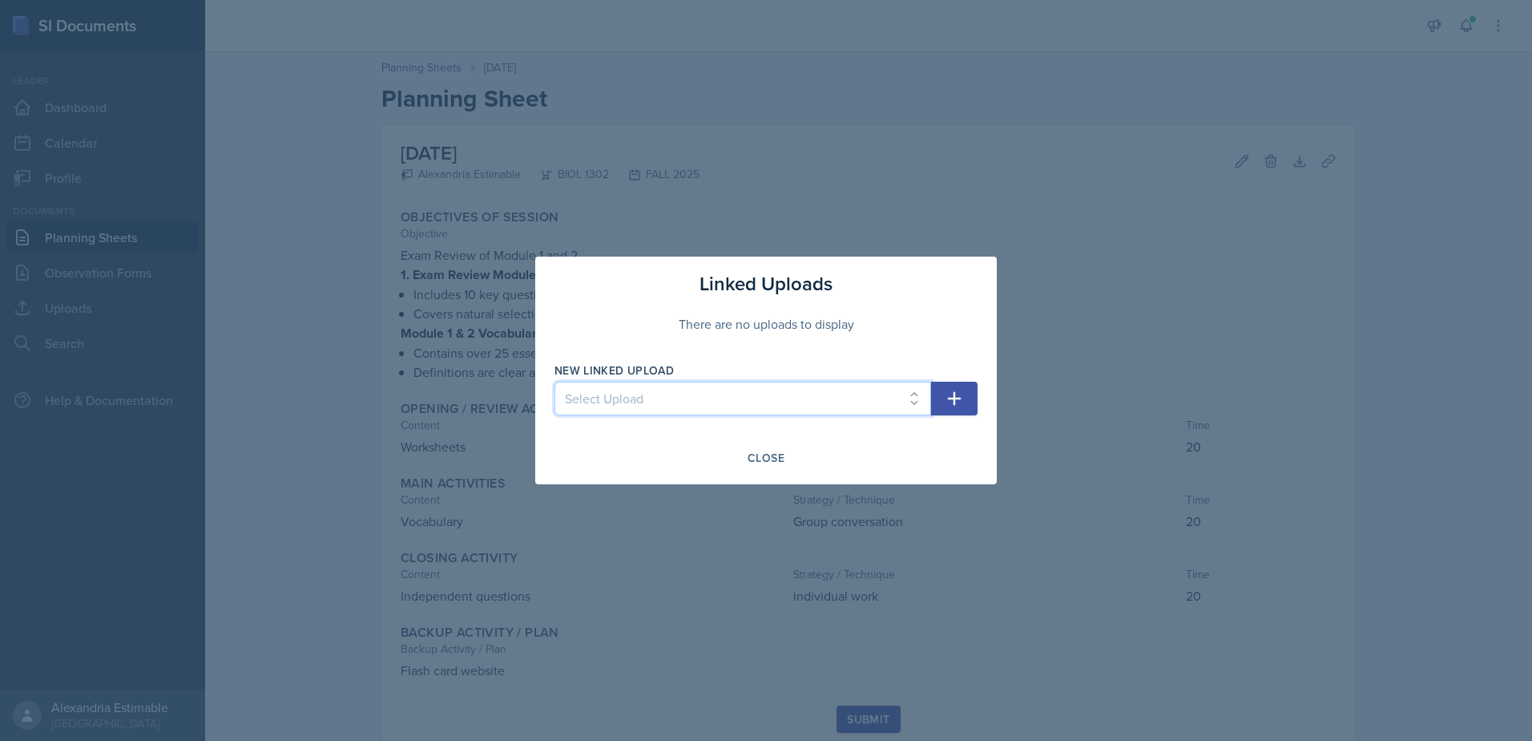
select select "870b9f2c-aa69-4b9b-8df5-b88b20e1c0fd"
click at [555, 381] on select "Select Upload Worksheet Ch19 and 21 Link in Book Voc Words Chapter 18,22,23 Cha…" at bounding box center [743, 398] width 377 height 34
click at [949, 395] on icon "button" at bounding box center [954, 398] width 19 height 19
select select
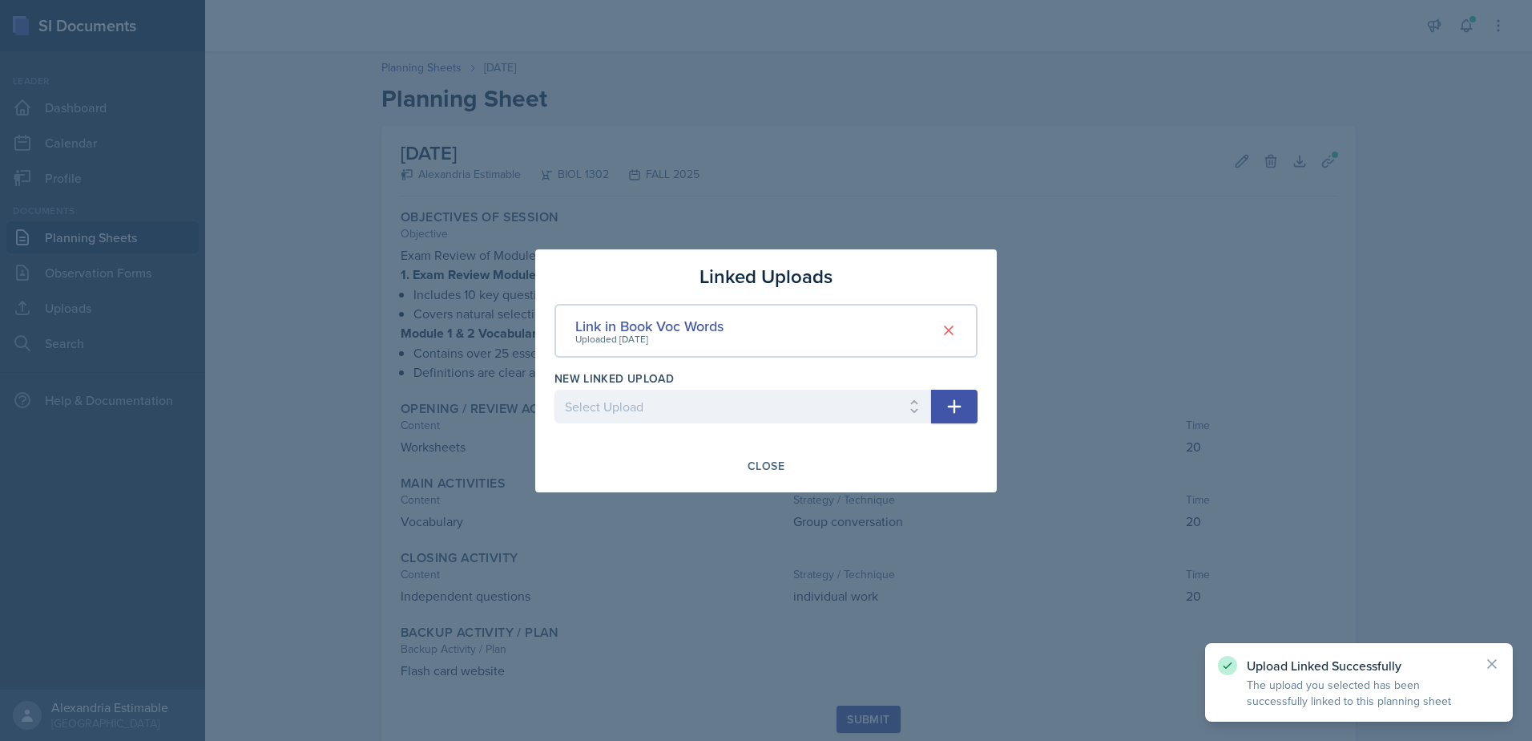
click at [961, 398] on icon "button" at bounding box center [954, 406] width 19 height 19
click at [908, 409] on select "Select Upload Worksheet Ch19 and 21 Chapter 18,22,23 Chapter 18,22,23 Chapter 1…" at bounding box center [743, 407] width 377 height 34
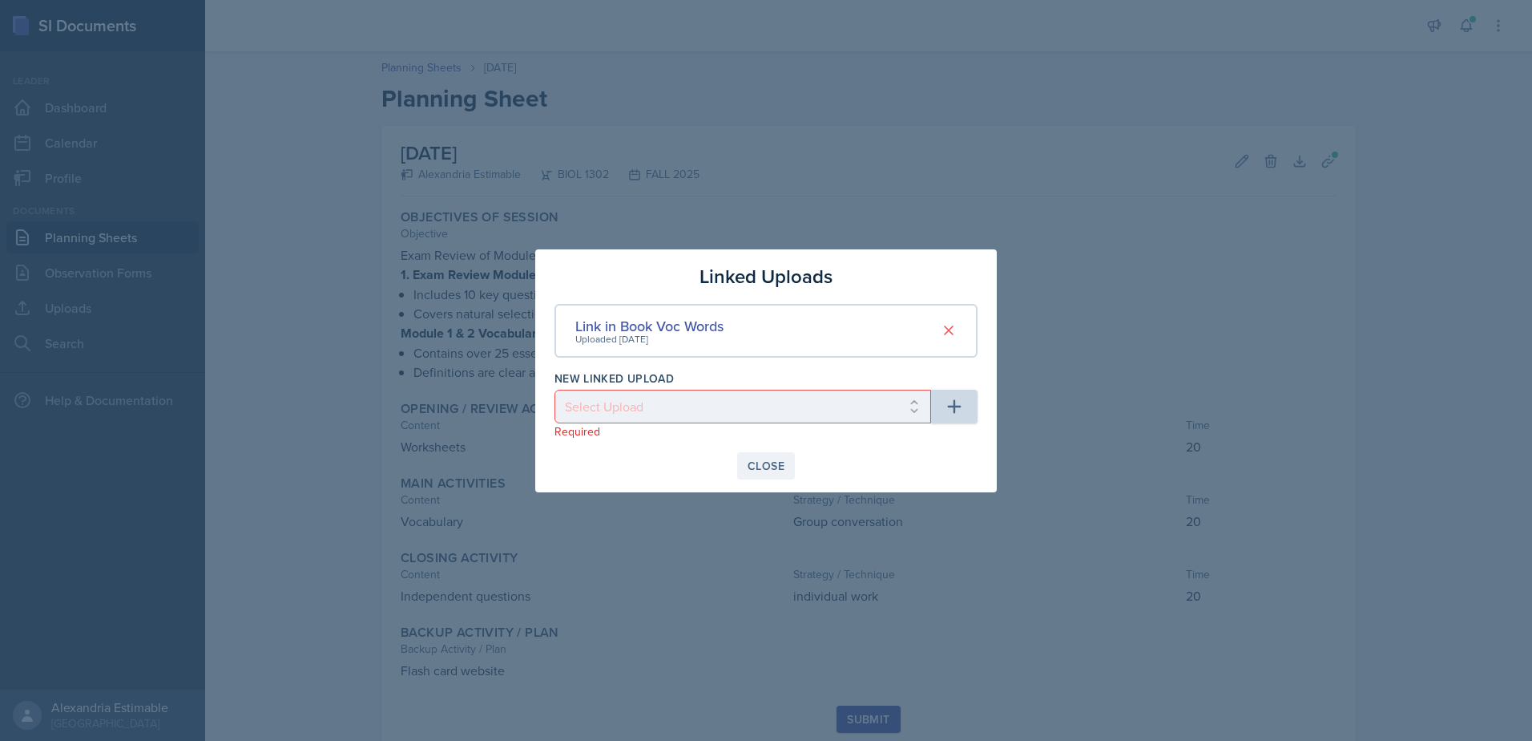
click at [769, 470] on div "Close" at bounding box center [766, 465] width 37 height 13
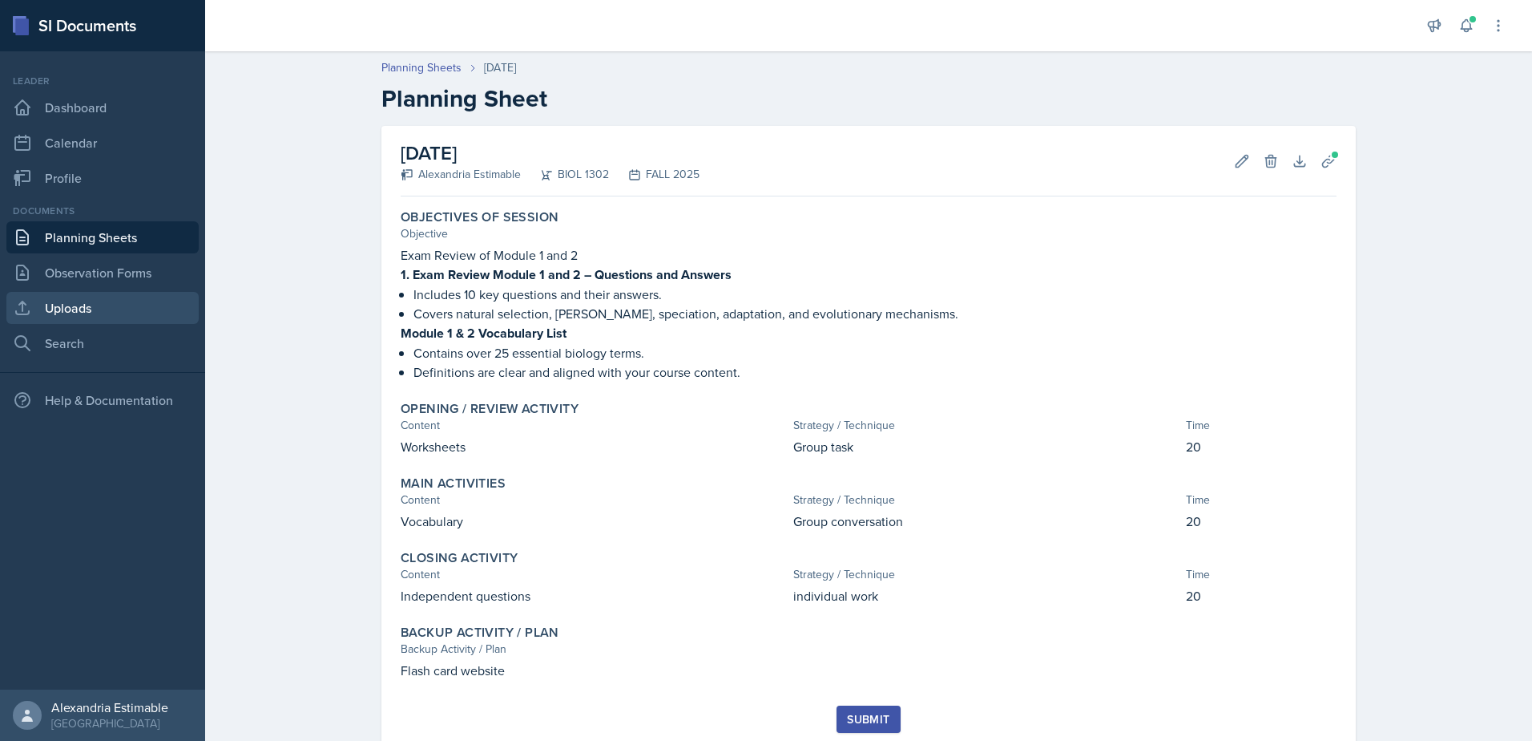
click at [64, 317] on link "Uploads" at bounding box center [102, 308] width 192 height 32
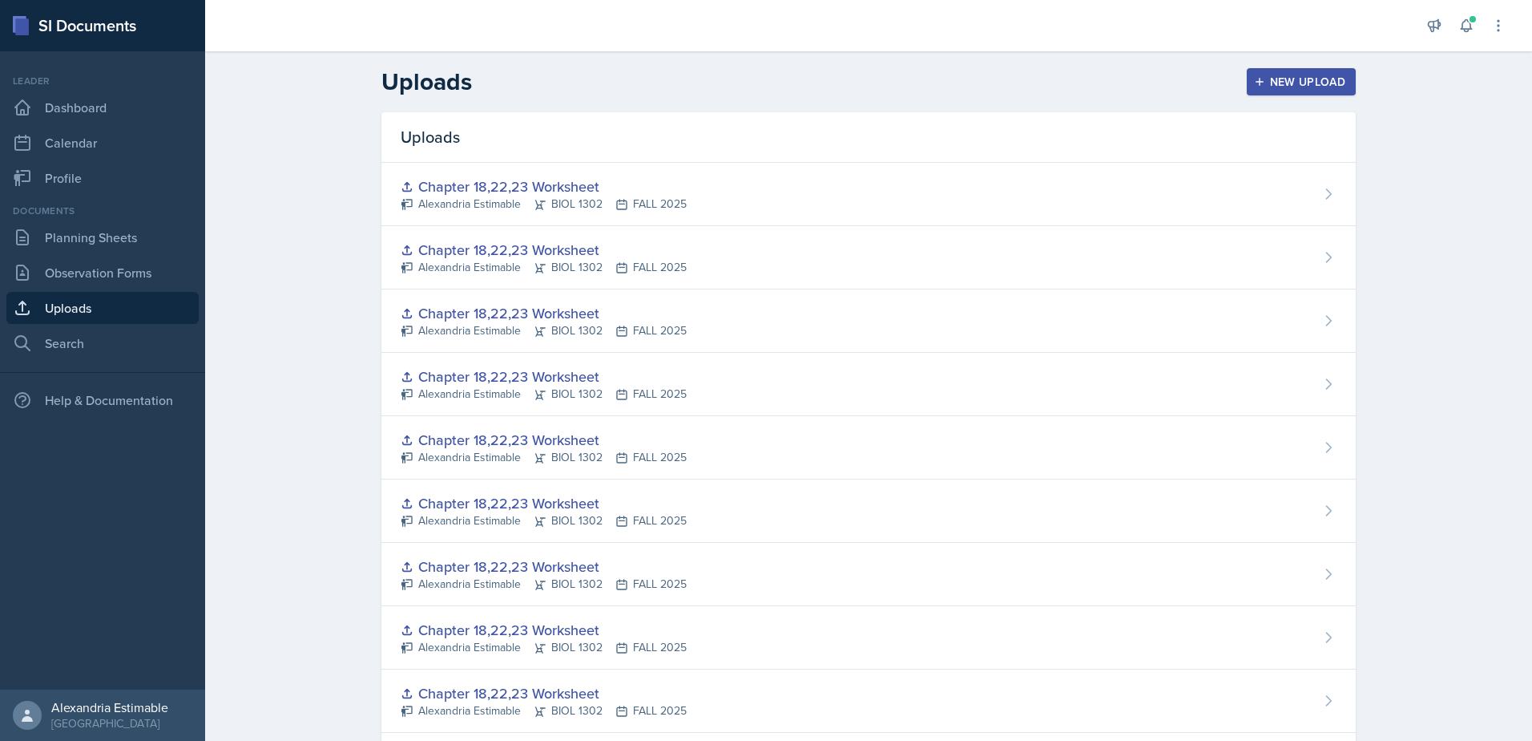
drag, startPoint x: 1280, startPoint y: 79, endPoint x: 975, endPoint y: 228, distance: 338.7
click at [1280, 79] on div "New Upload" at bounding box center [1301, 81] width 89 height 13
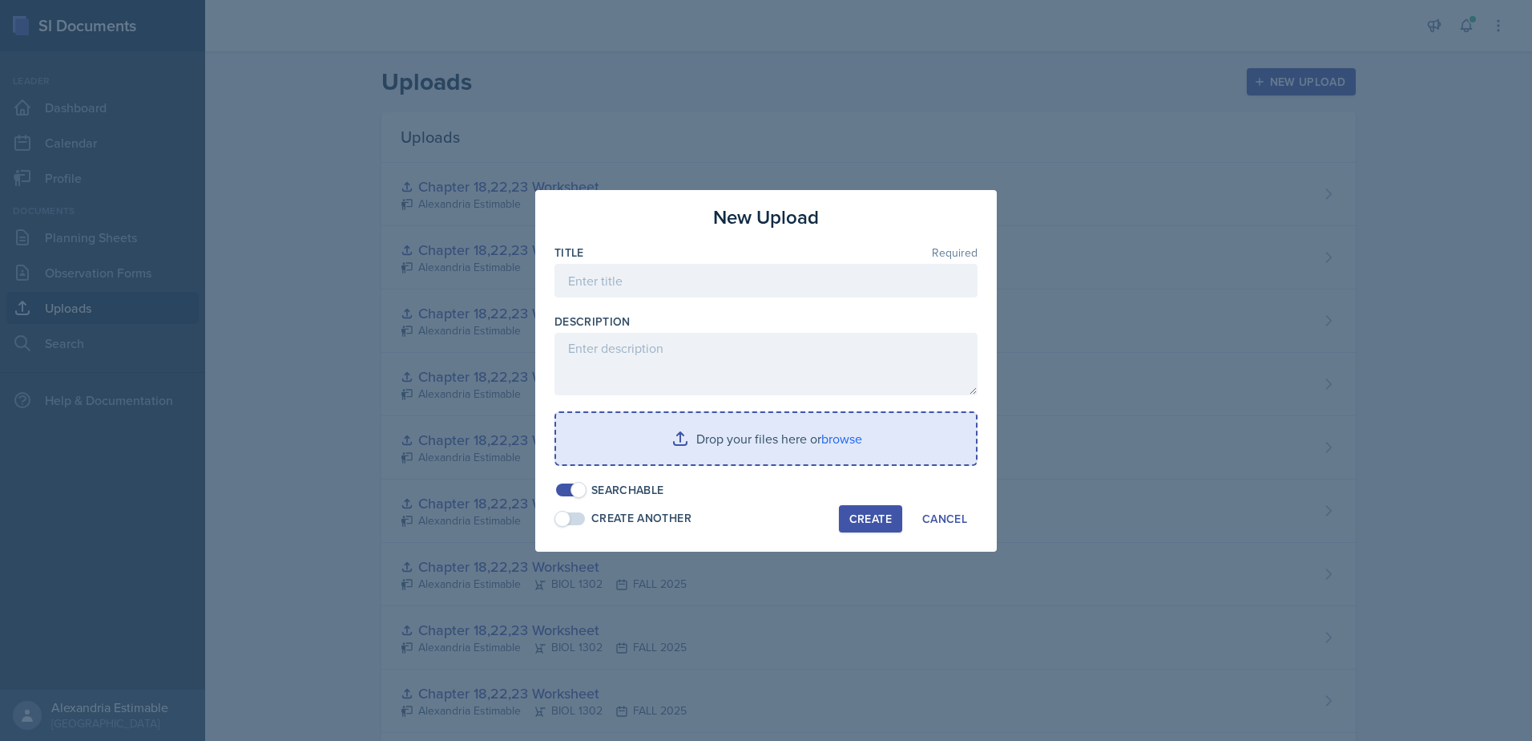
click at [749, 435] on input "file" at bounding box center [766, 438] width 420 height 51
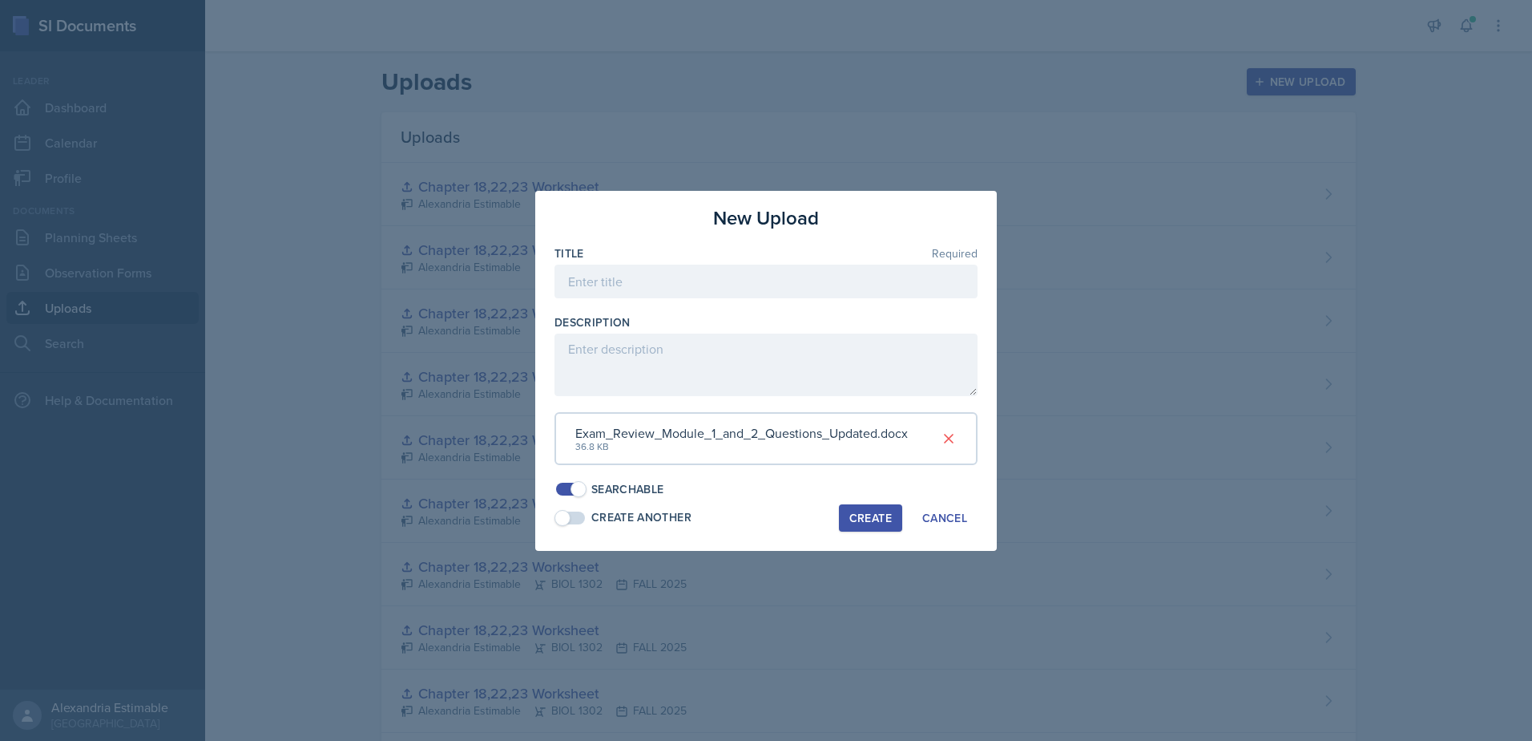
click at [867, 515] on div "Create" at bounding box center [871, 517] width 42 height 13
click at [578, 516] on span at bounding box center [570, 517] width 29 height 13
click at [682, 288] on input at bounding box center [766, 281] width 423 height 34
drag, startPoint x: 628, startPoint y: 277, endPoint x: 535, endPoint y: 279, distance: 93.8
click at [535, 279] on div "New Upload Title Required Exam 1 Description Exam_Review_Module_1_and_2_Questio…" at bounding box center [766, 370] width 1532 height 741
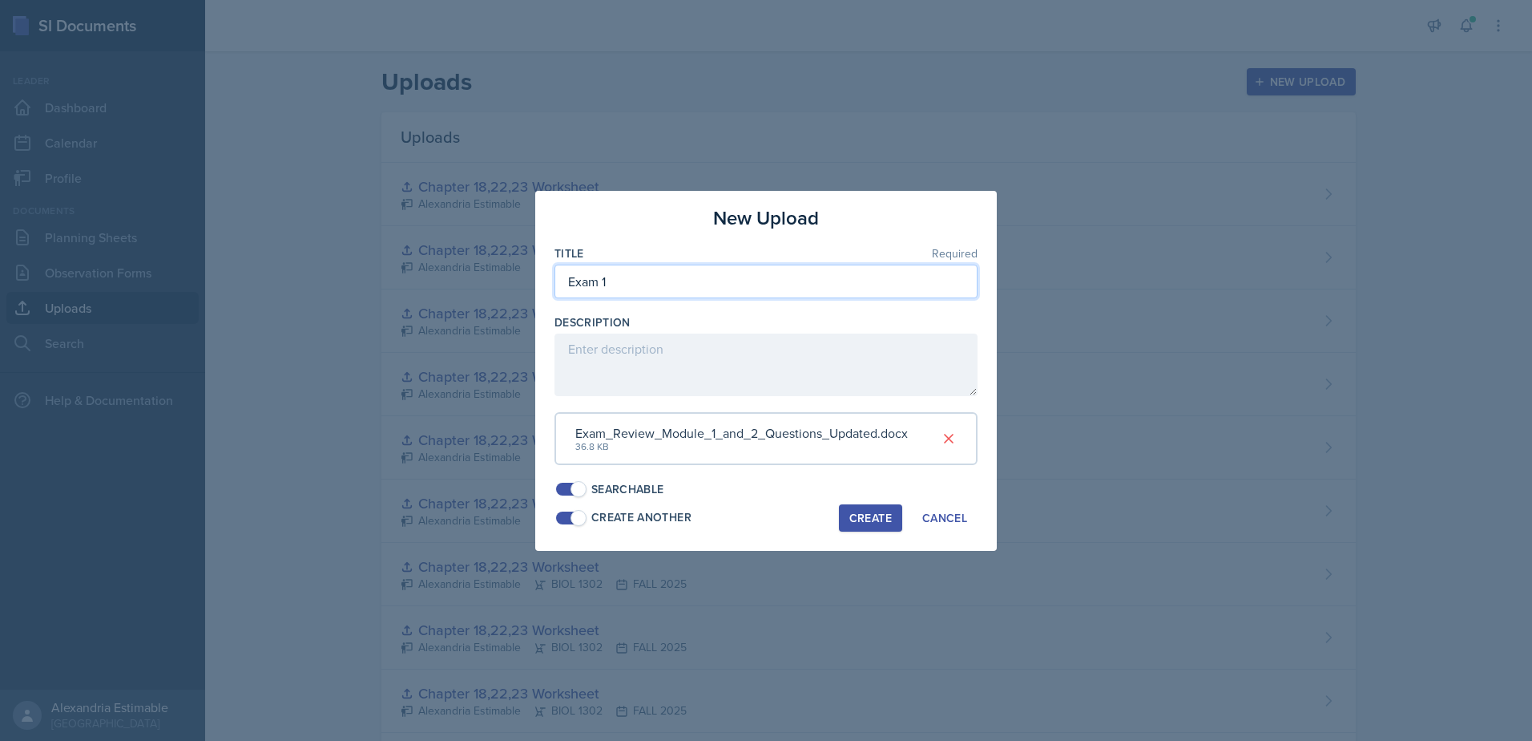
type input "Exam 1"
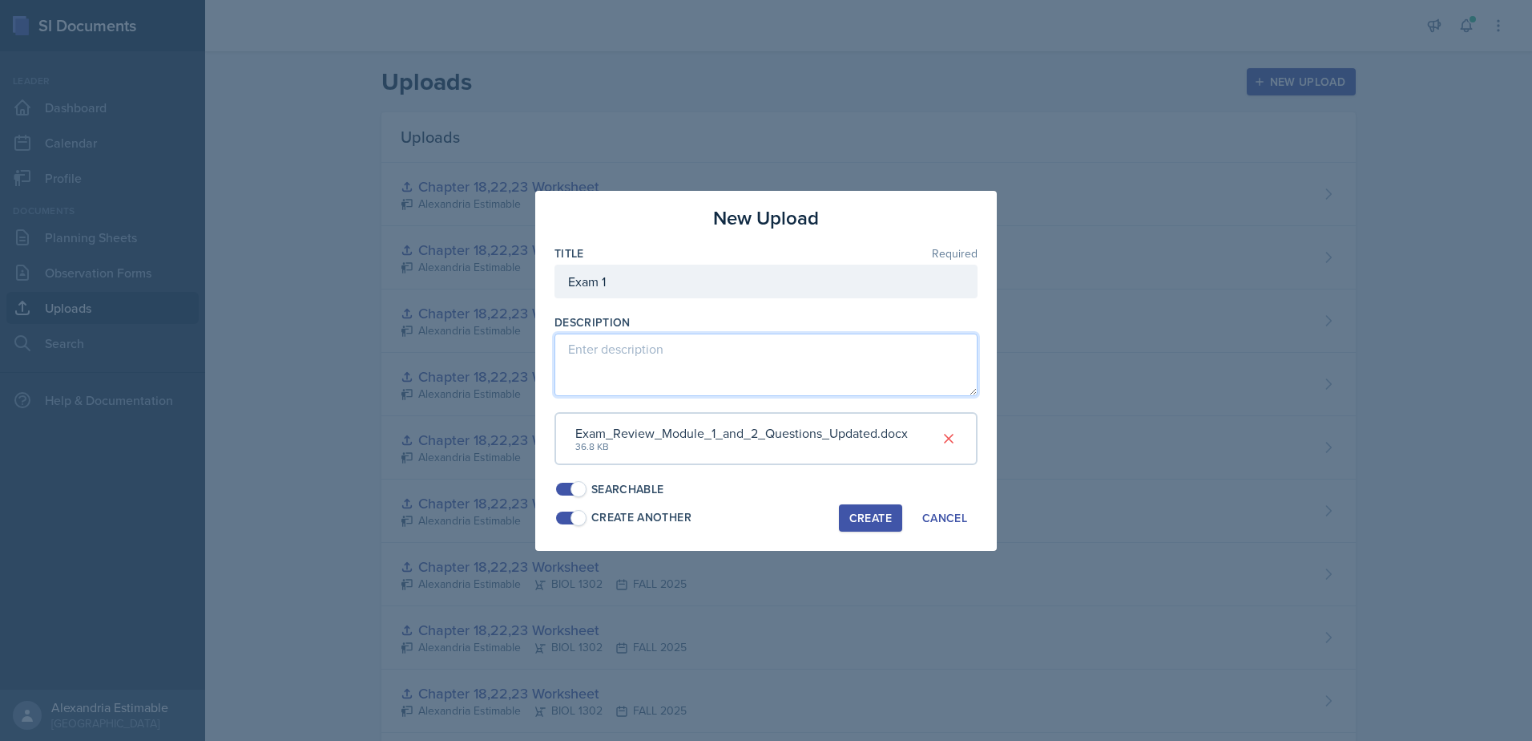
click at [690, 384] on textarea at bounding box center [766, 364] width 423 height 63
paste textarea "Exam 1"
type textarea "Exam 1"
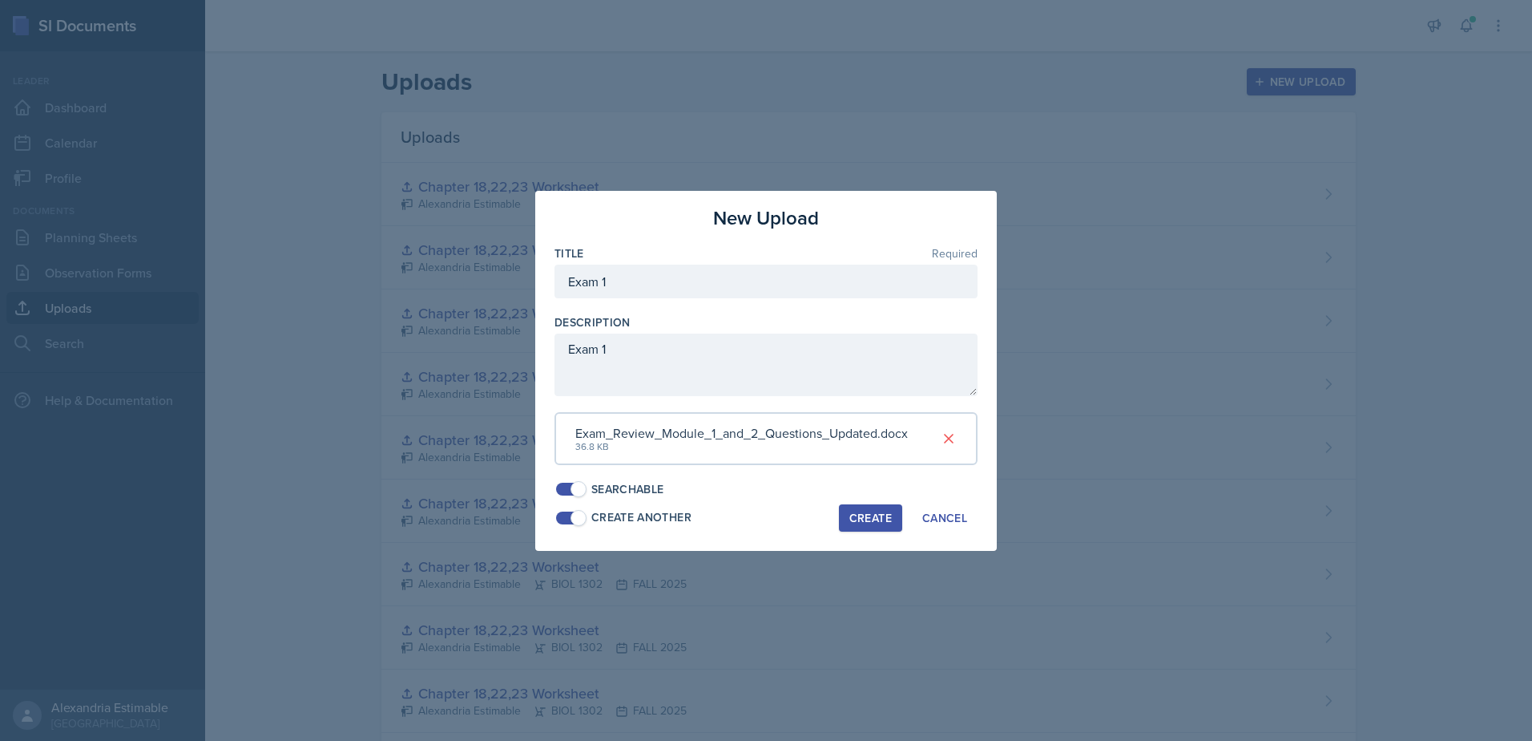
click at [871, 515] on div "Create" at bounding box center [871, 517] width 42 height 13
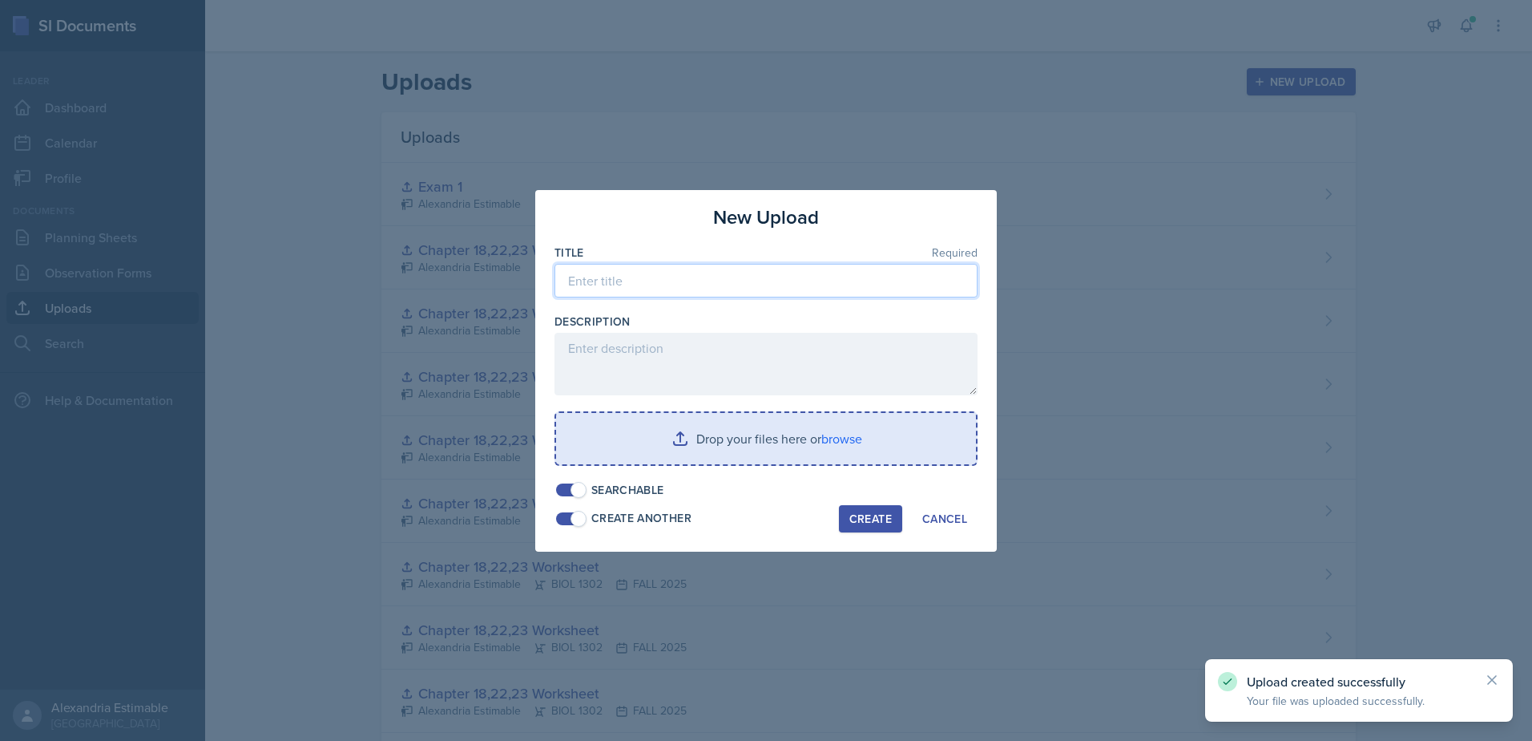
click at [623, 289] on input at bounding box center [766, 281] width 423 height 34
paste input "Exam 1"
type input "Exam 1"
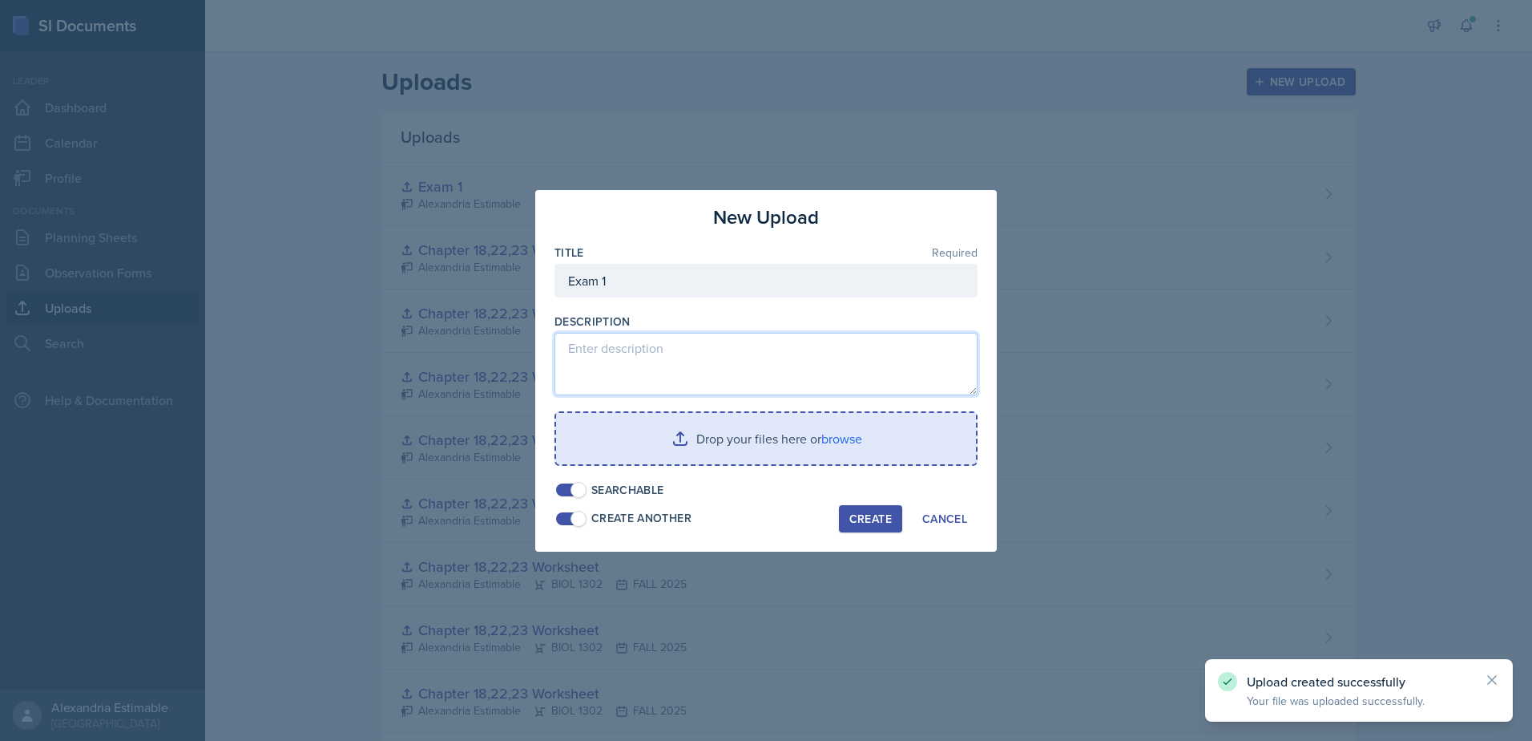
click at [628, 349] on textarea at bounding box center [766, 364] width 423 height 63
paste textarea "Exam 1"
type textarea "Exam 1"
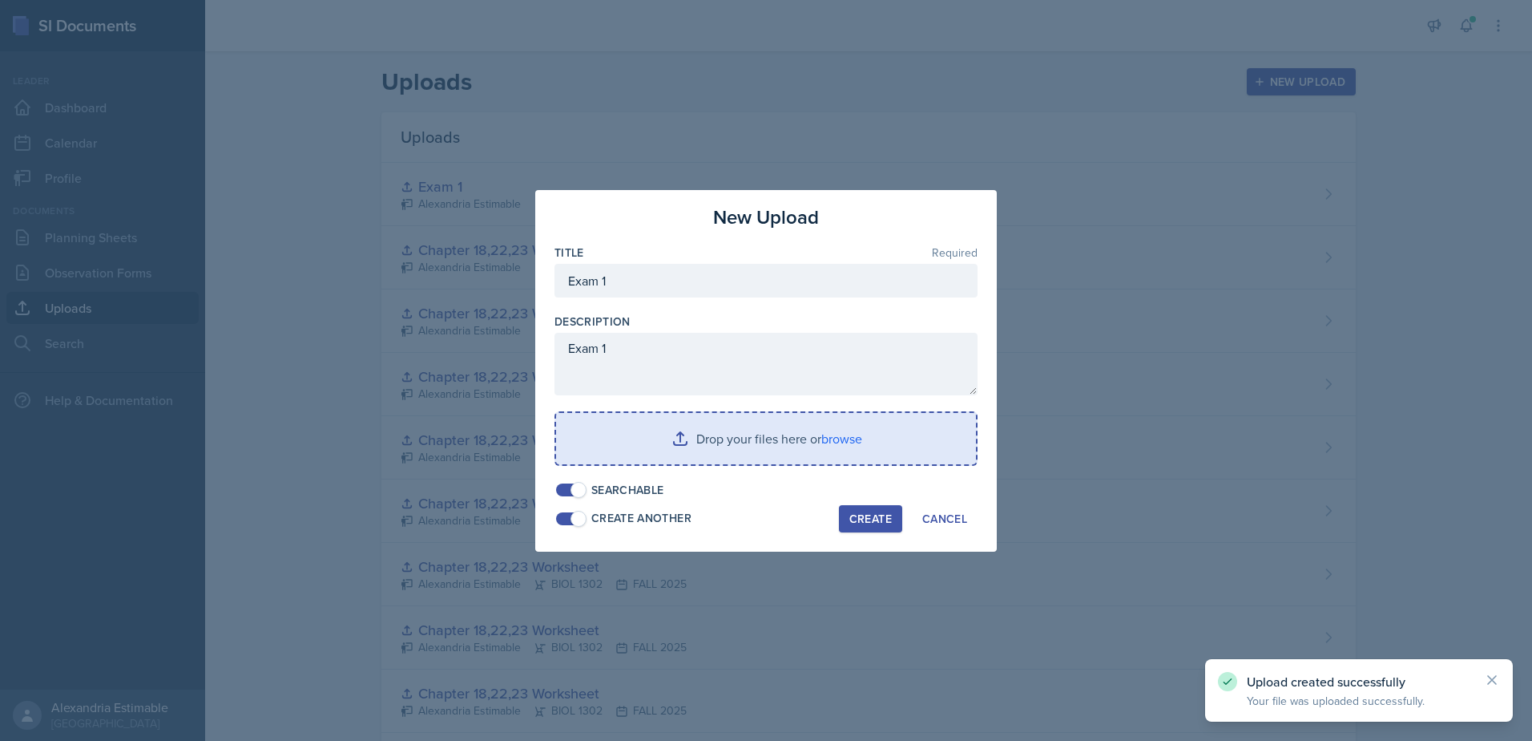
click at [730, 458] on input "file" at bounding box center [766, 438] width 420 height 51
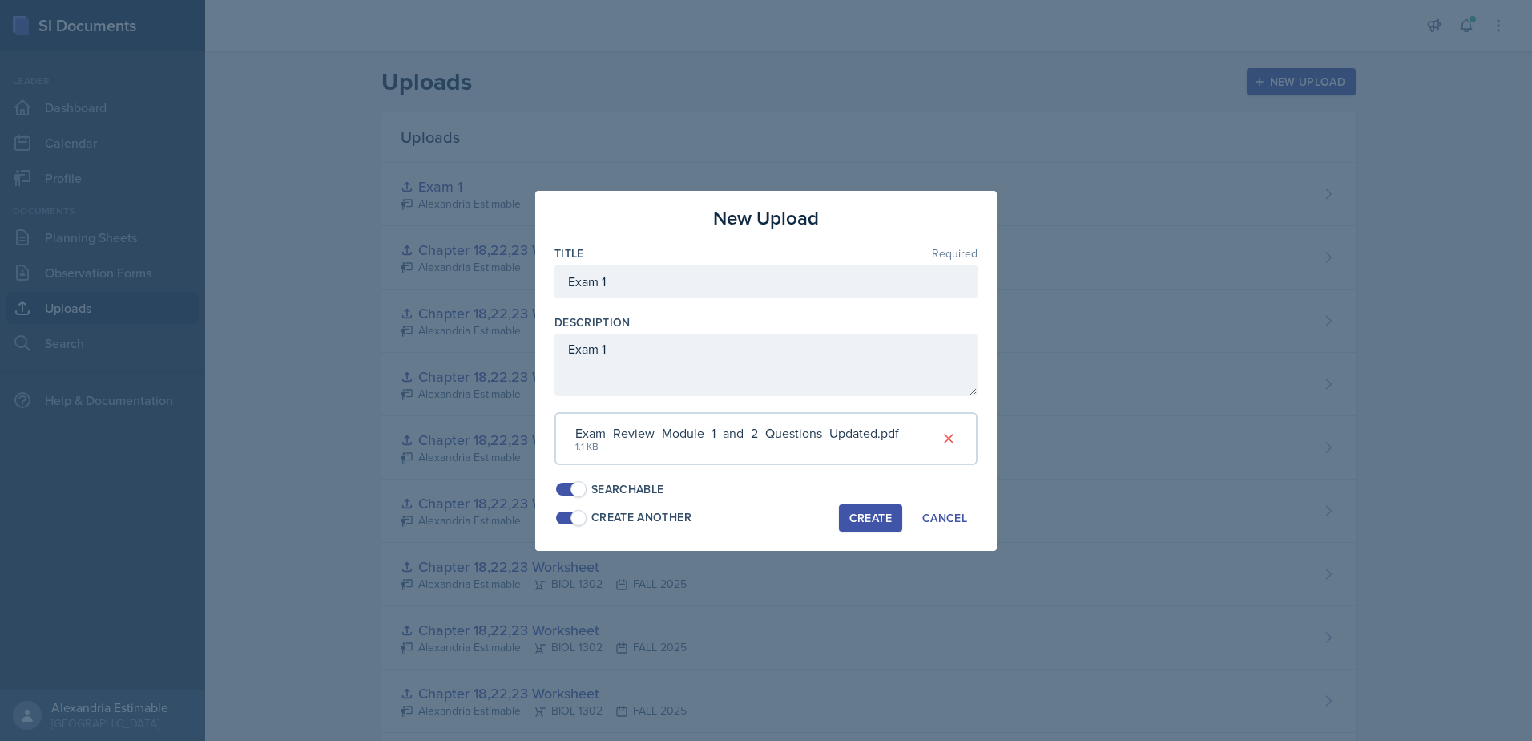
drag, startPoint x: 878, startPoint y: 516, endPoint x: 829, endPoint y: 506, distance: 50.8
click at [877, 515] on div "Create" at bounding box center [871, 517] width 42 height 13
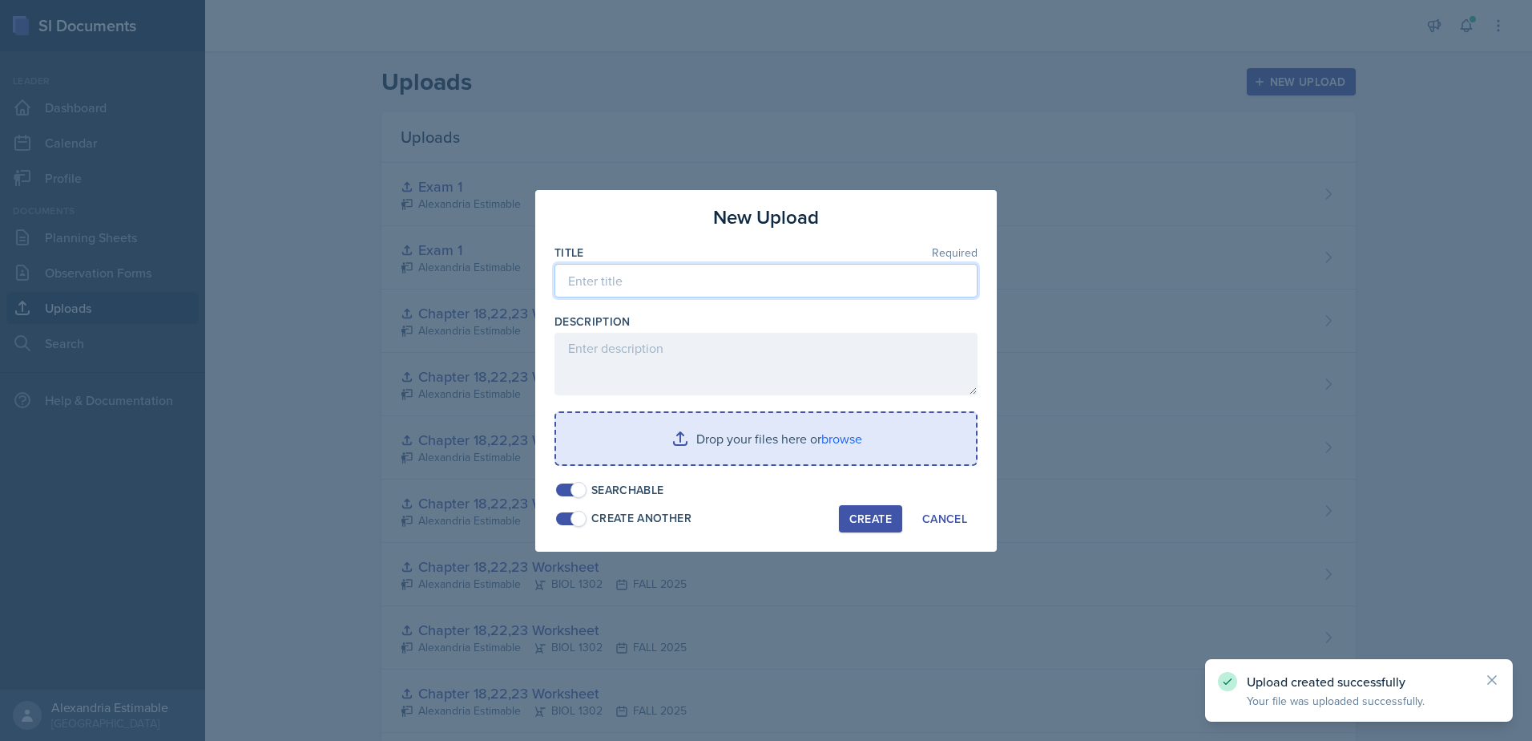
click at [636, 287] on input at bounding box center [766, 281] width 423 height 34
paste input "Exam 1"
type input "Exam 1"
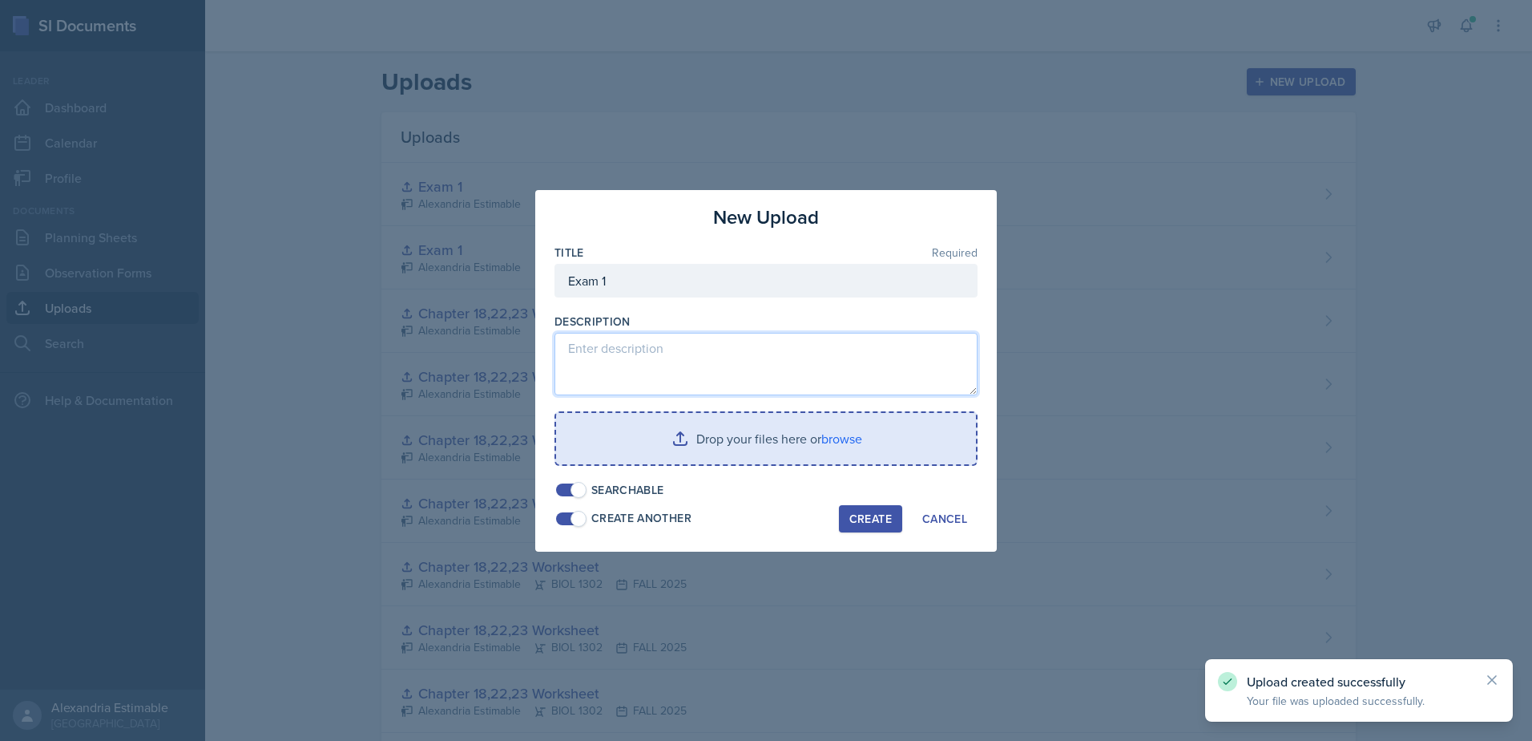
click at [632, 361] on textarea at bounding box center [766, 364] width 423 height 63
paste textarea "Exam 1"
type textarea "Exam 1"
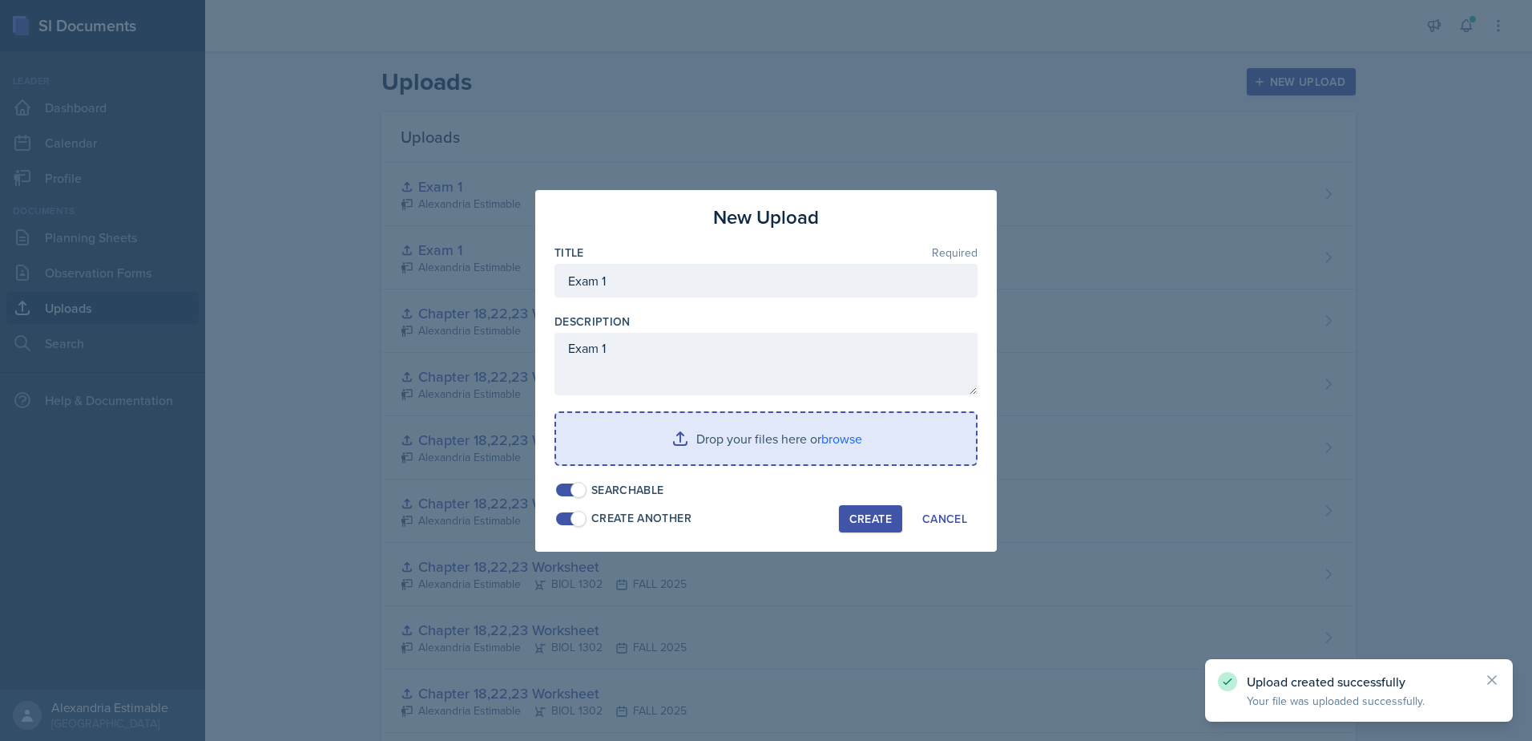
click at [776, 451] on input "file" at bounding box center [766, 438] width 420 height 51
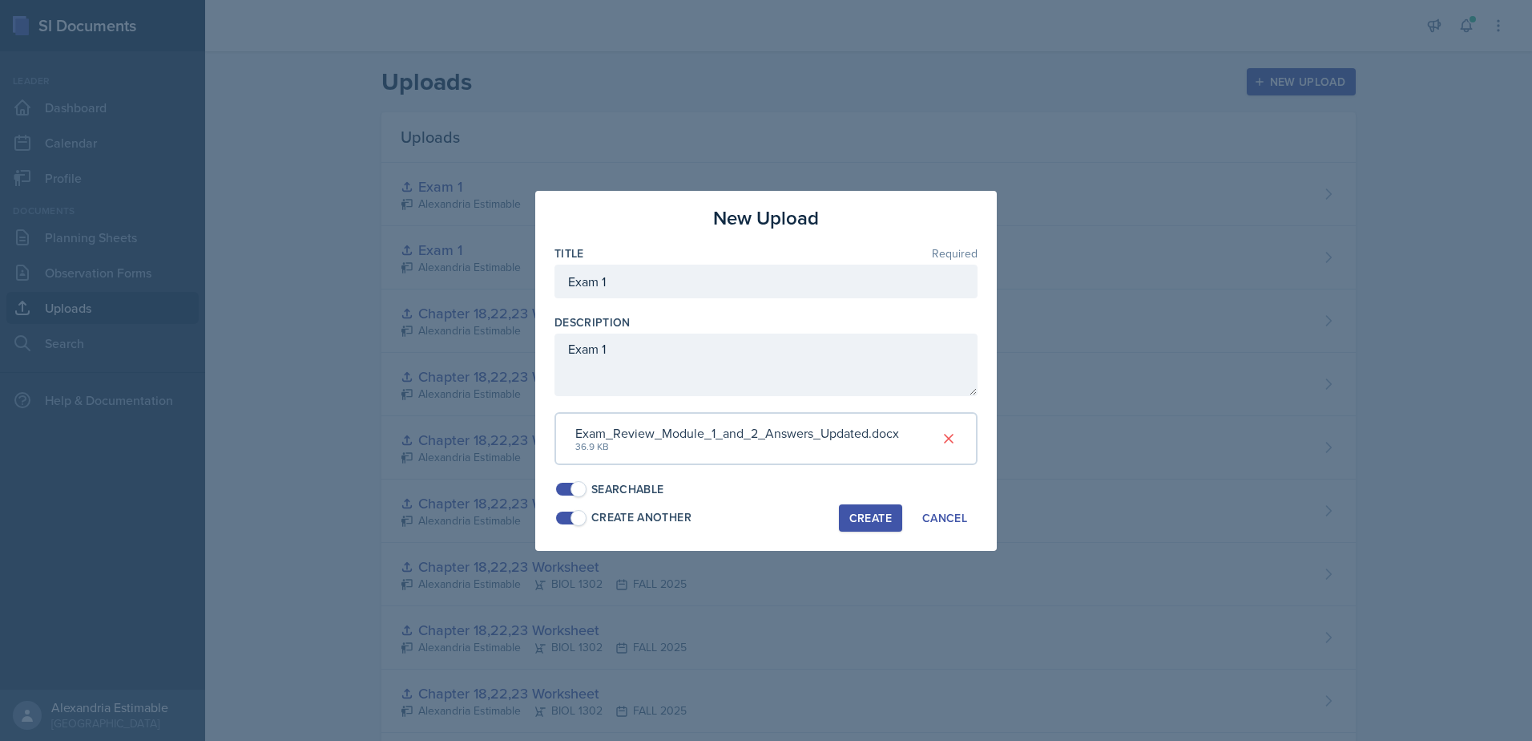
click at [876, 512] on div "Create" at bounding box center [871, 517] width 42 height 13
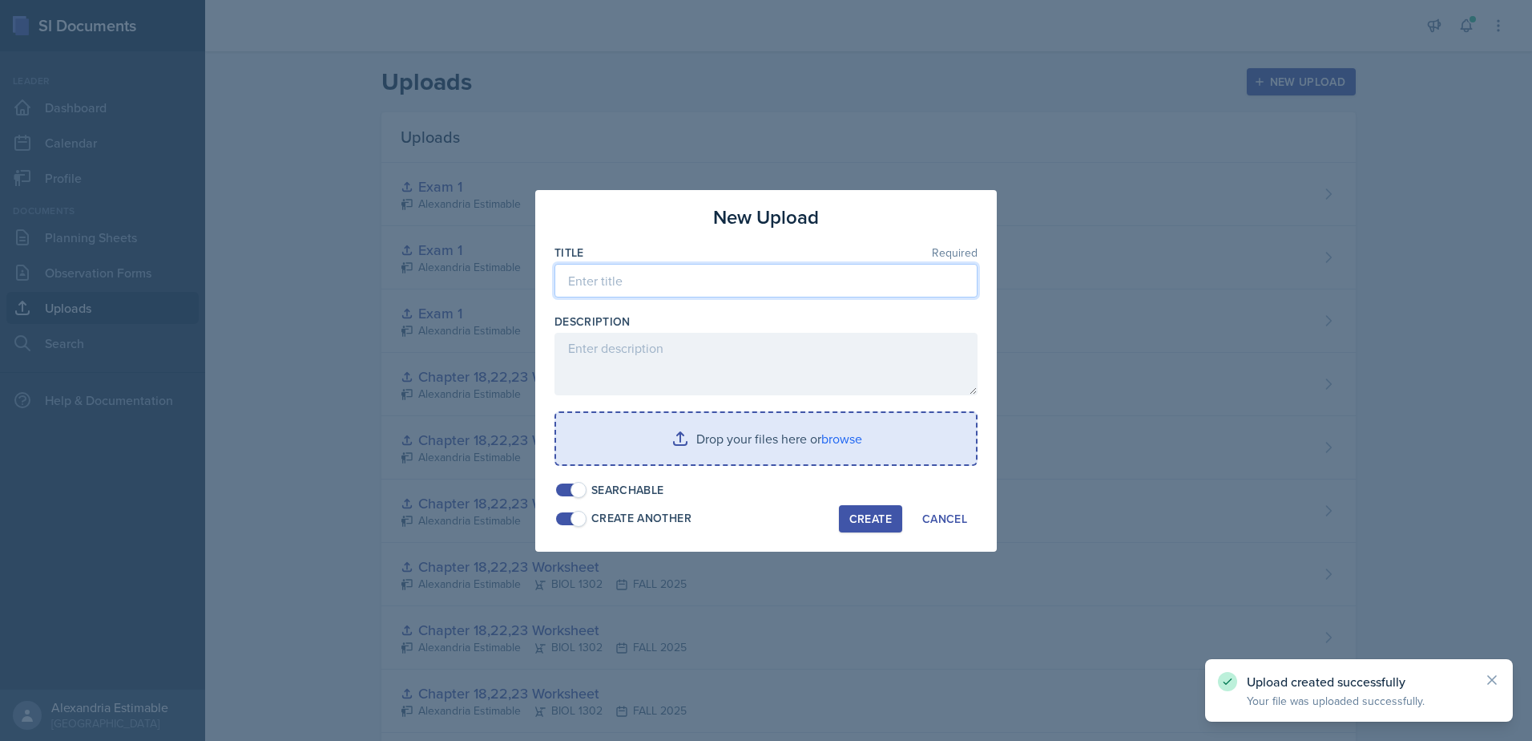
click at [631, 282] on input at bounding box center [766, 281] width 423 height 34
paste input "Exam 1"
type input "Exam 1"
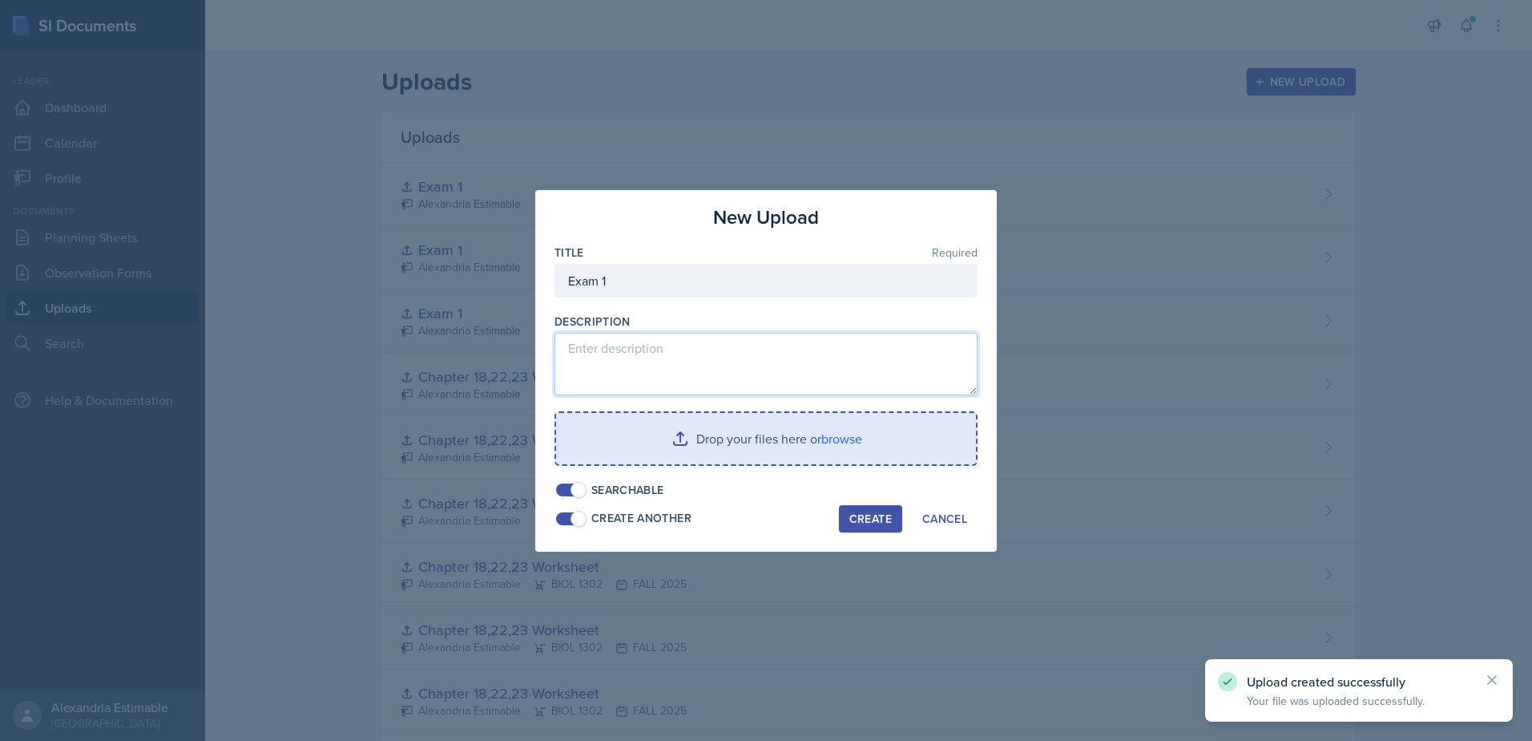
click at [656, 349] on textarea at bounding box center [766, 364] width 423 height 63
paste textarea "Exam 1"
type textarea "Exam 1"
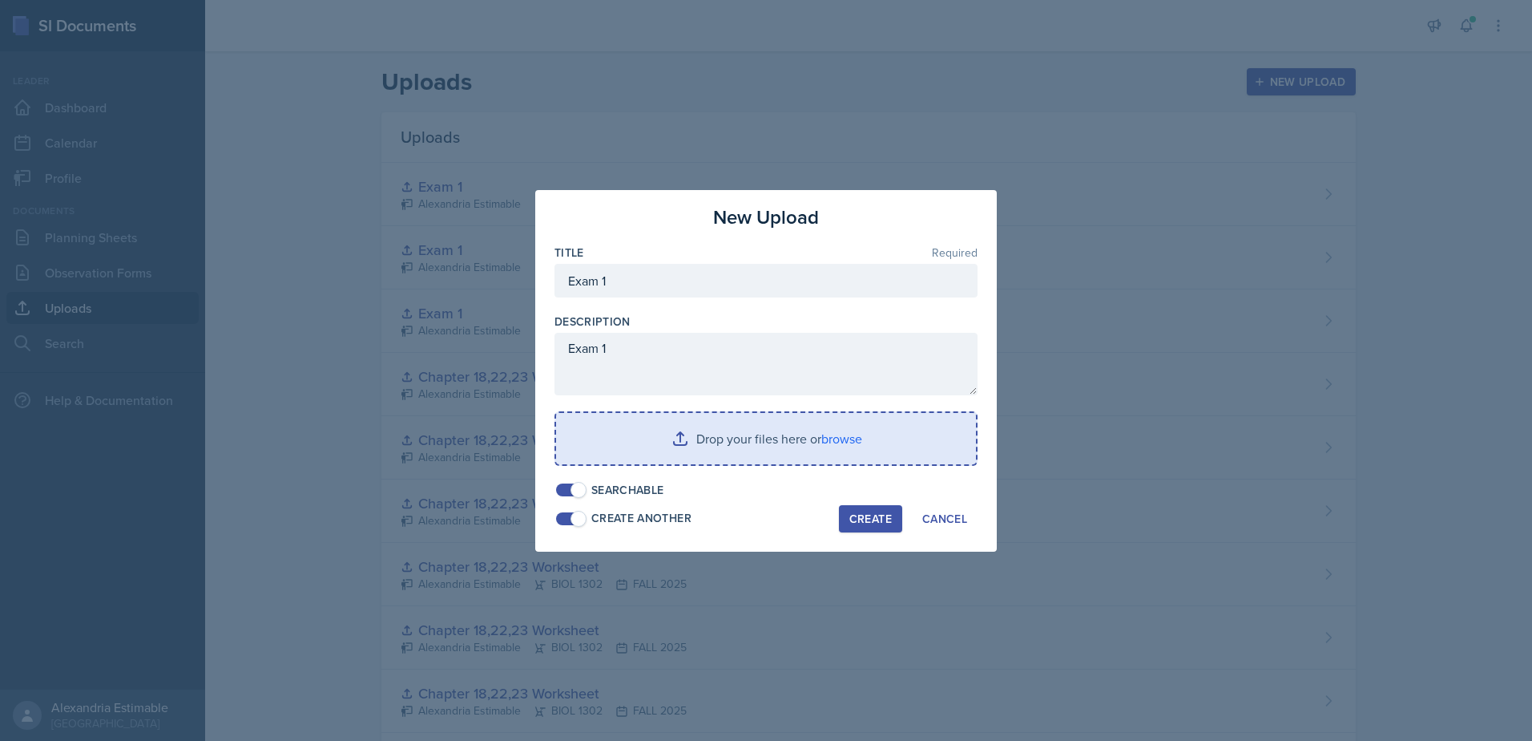
click at [800, 440] on input "file" at bounding box center [766, 438] width 420 height 51
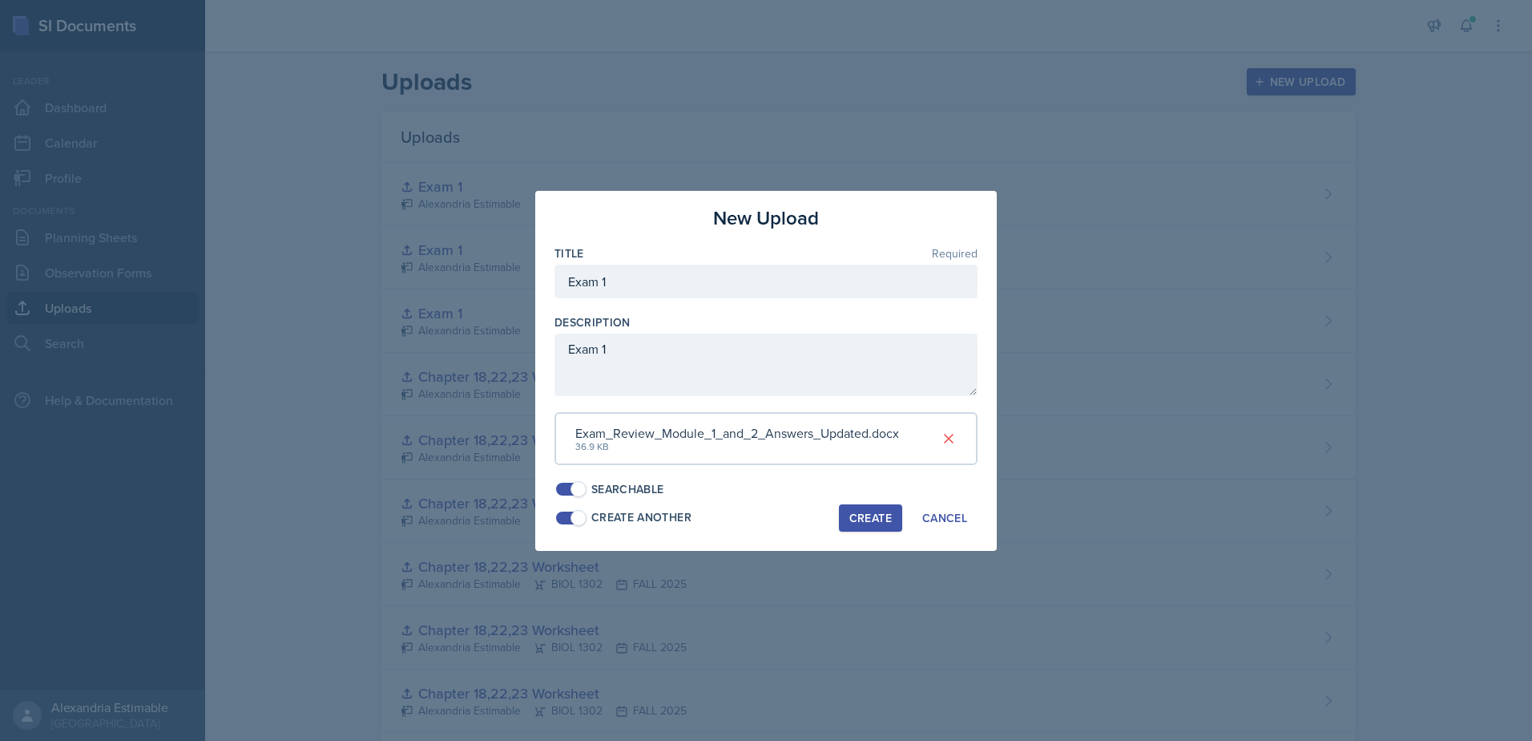
click at [859, 517] on div "Create" at bounding box center [871, 517] width 42 height 13
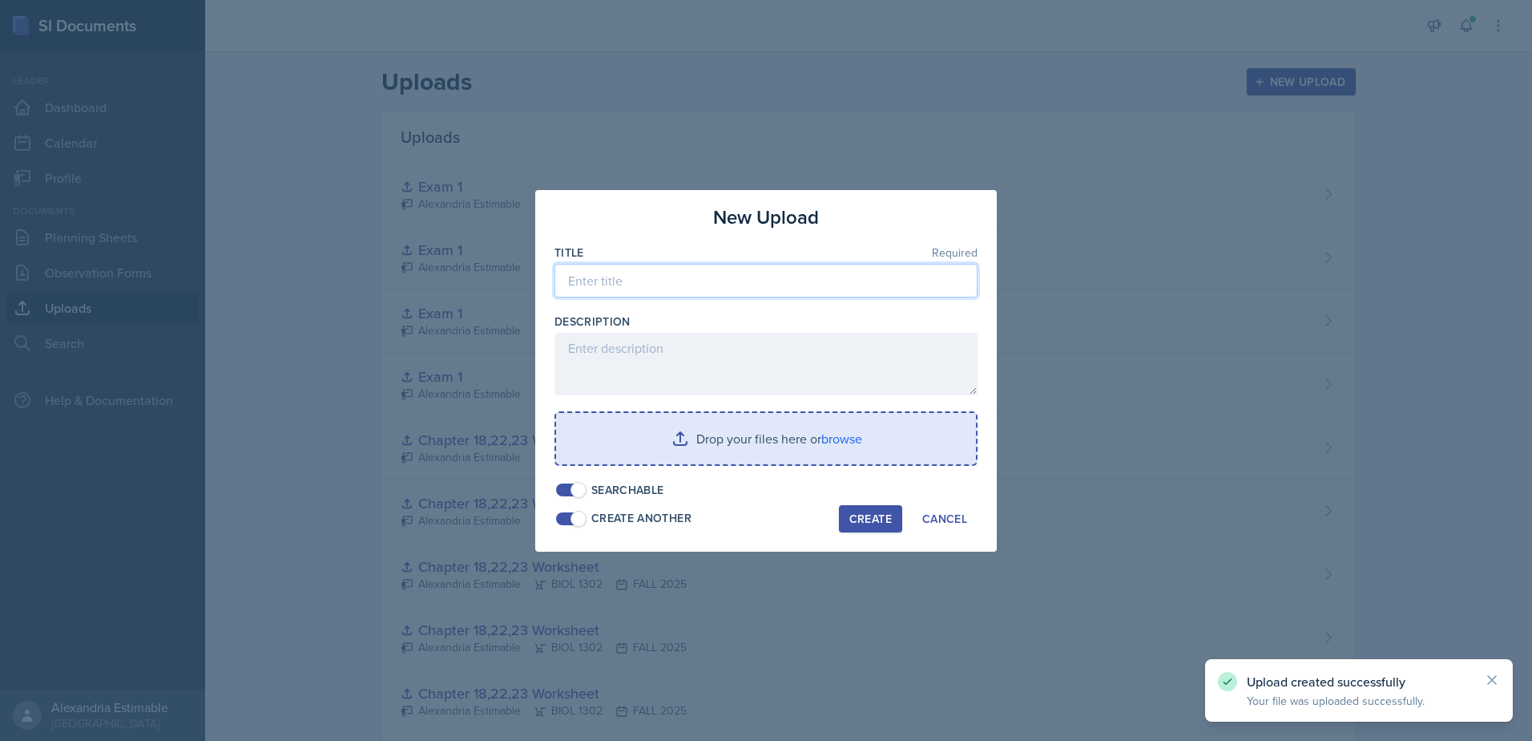
click at [611, 293] on input at bounding box center [766, 281] width 423 height 34
paste input "Exam 1"
type input "Exam 1"
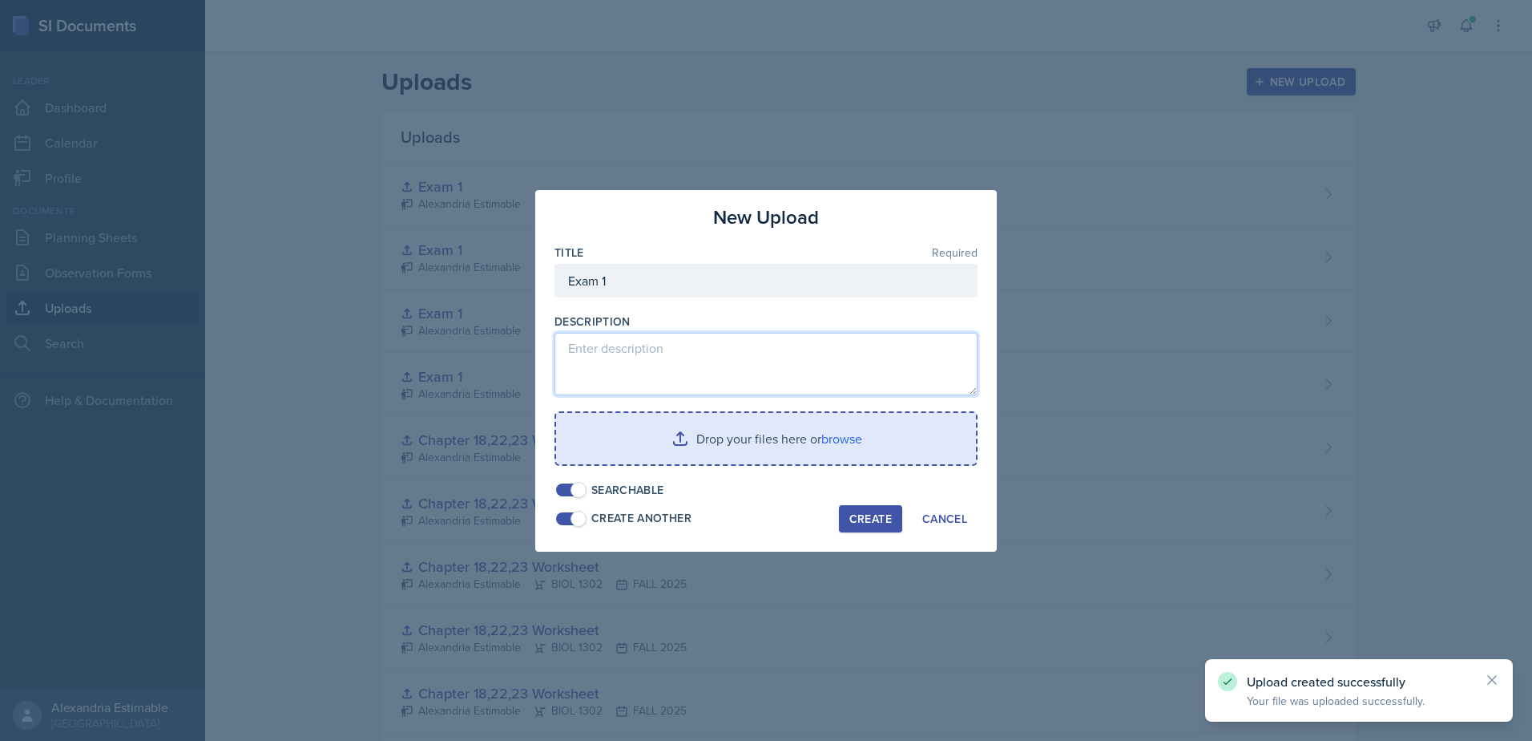
click at [633, 368] on textarea at bounding box center [766, 364] width 423 height 63
paste textarea "Exam 1"
type textarea "Exam 1"
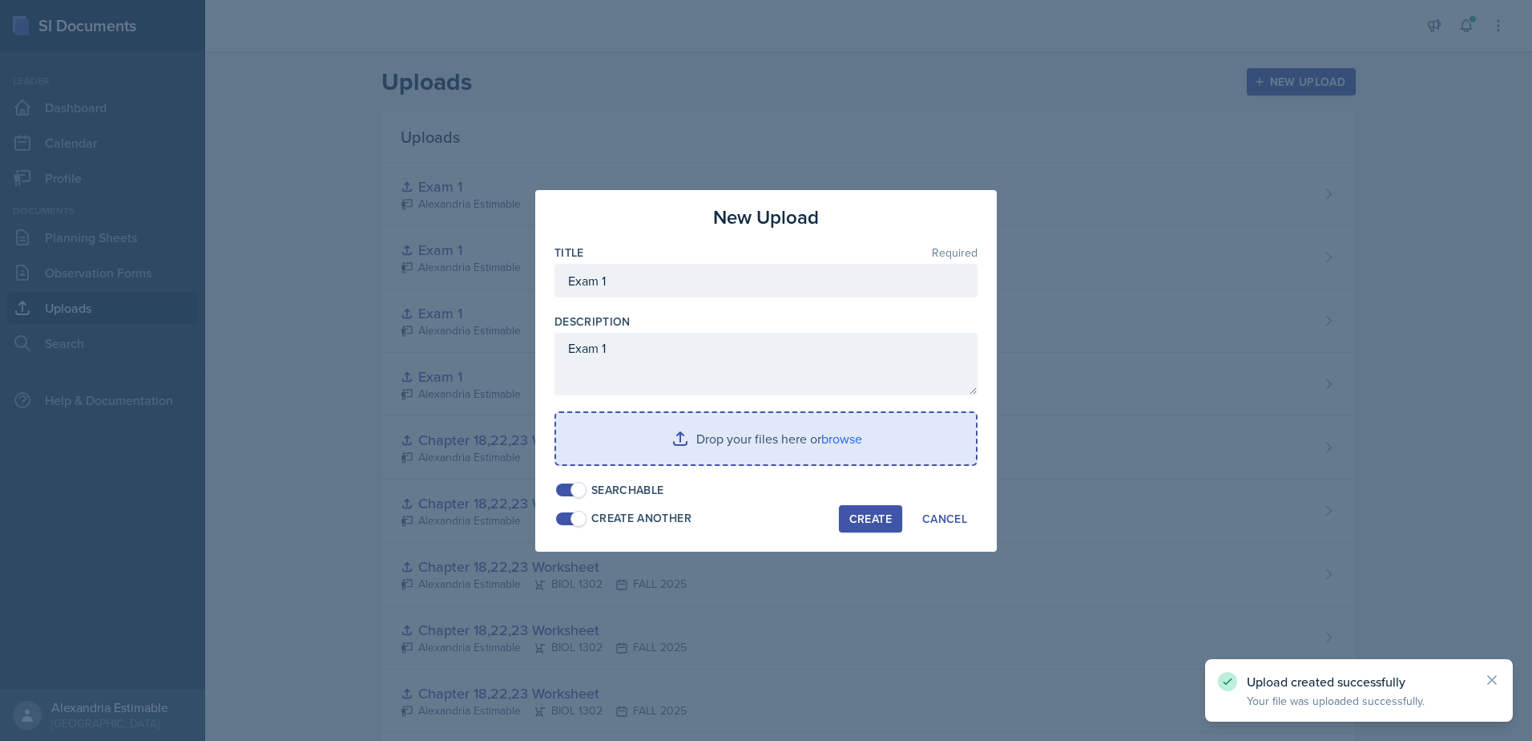
click at [759, 441] on input "file" at bounding box center [766, 438] width 420 height 51
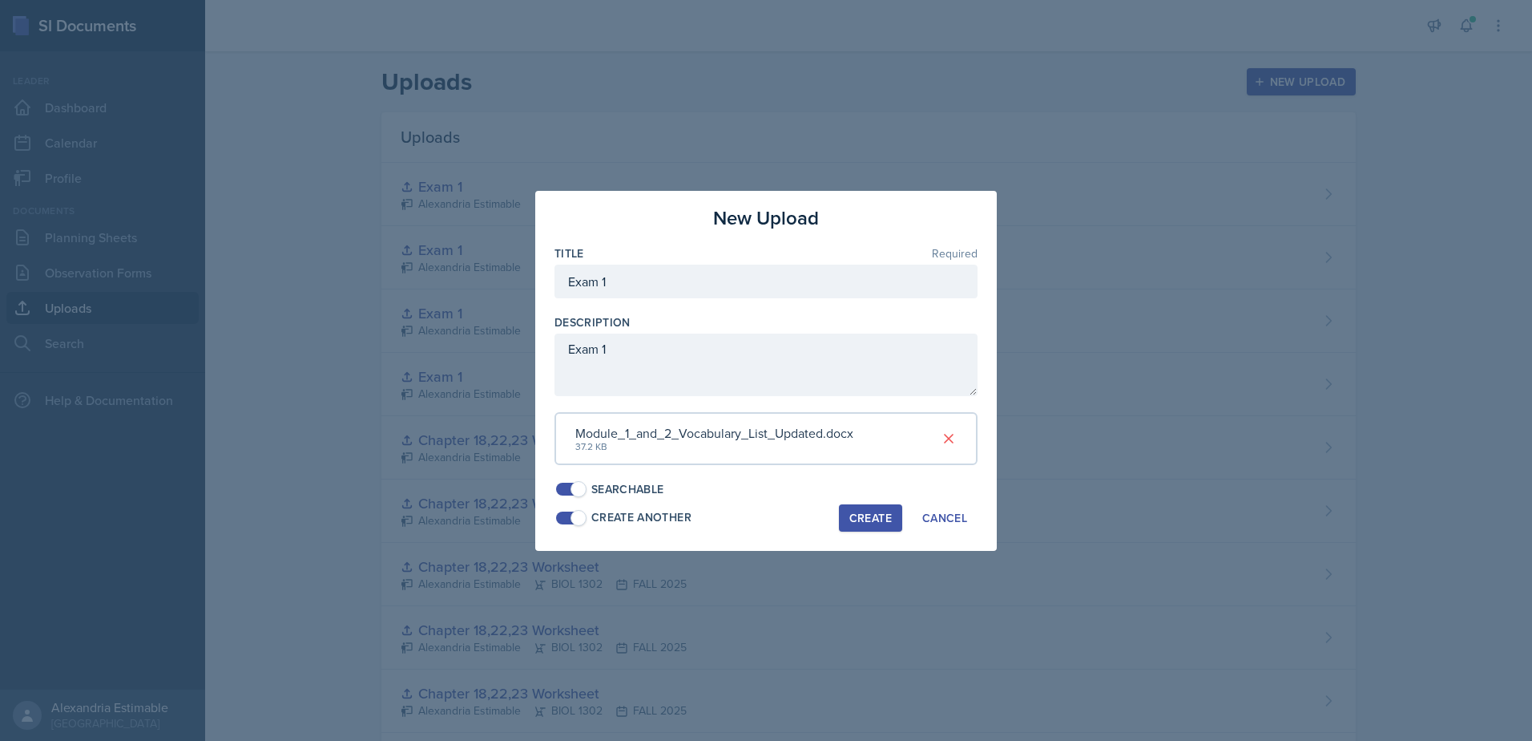
click at [859, 502] on div "New Upload Title Required Exam 1 Description Exam 1 Module_1_and_2_Vocabulary_L…" at bounding box center [766, 371] width 462 height 360
click at [870, 511] on div "Create" at bounding box center [871, 517] width 42 height 13
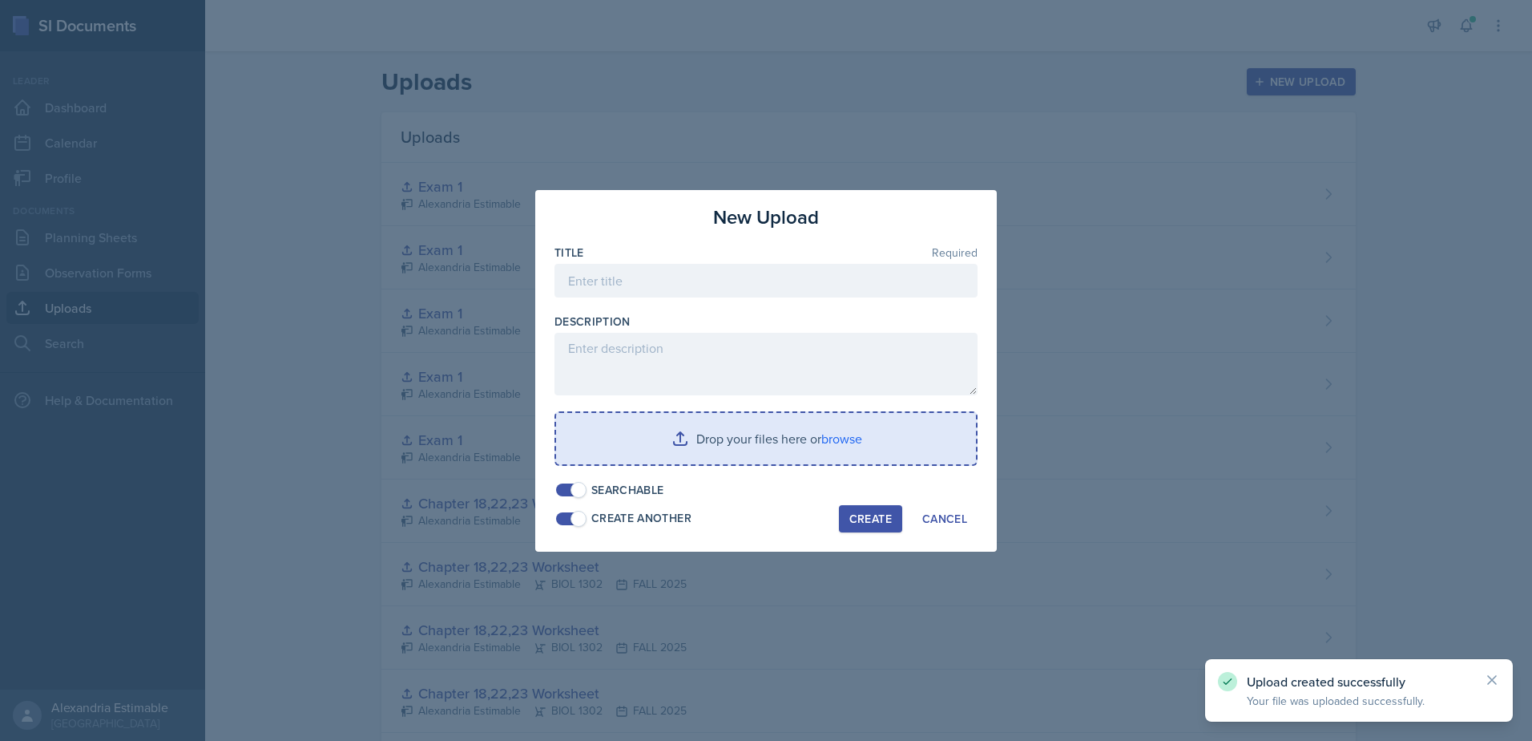
click at [678, 435] on input "file" at bounding box center [766, 438] width 420 height 51
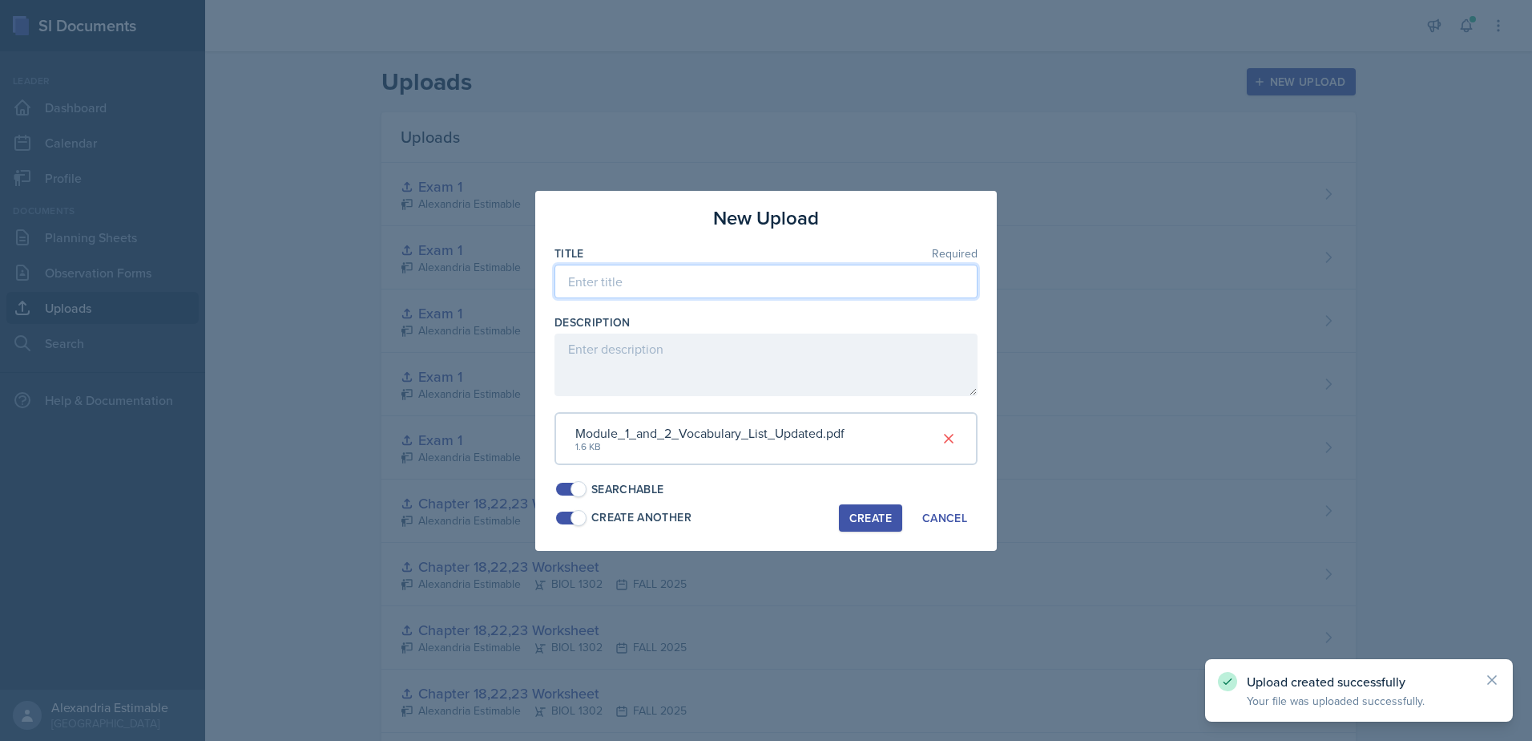
click at [729, 293] on input at bounding box center [766, 281] width 423 height 34
paste input "Exam 1"
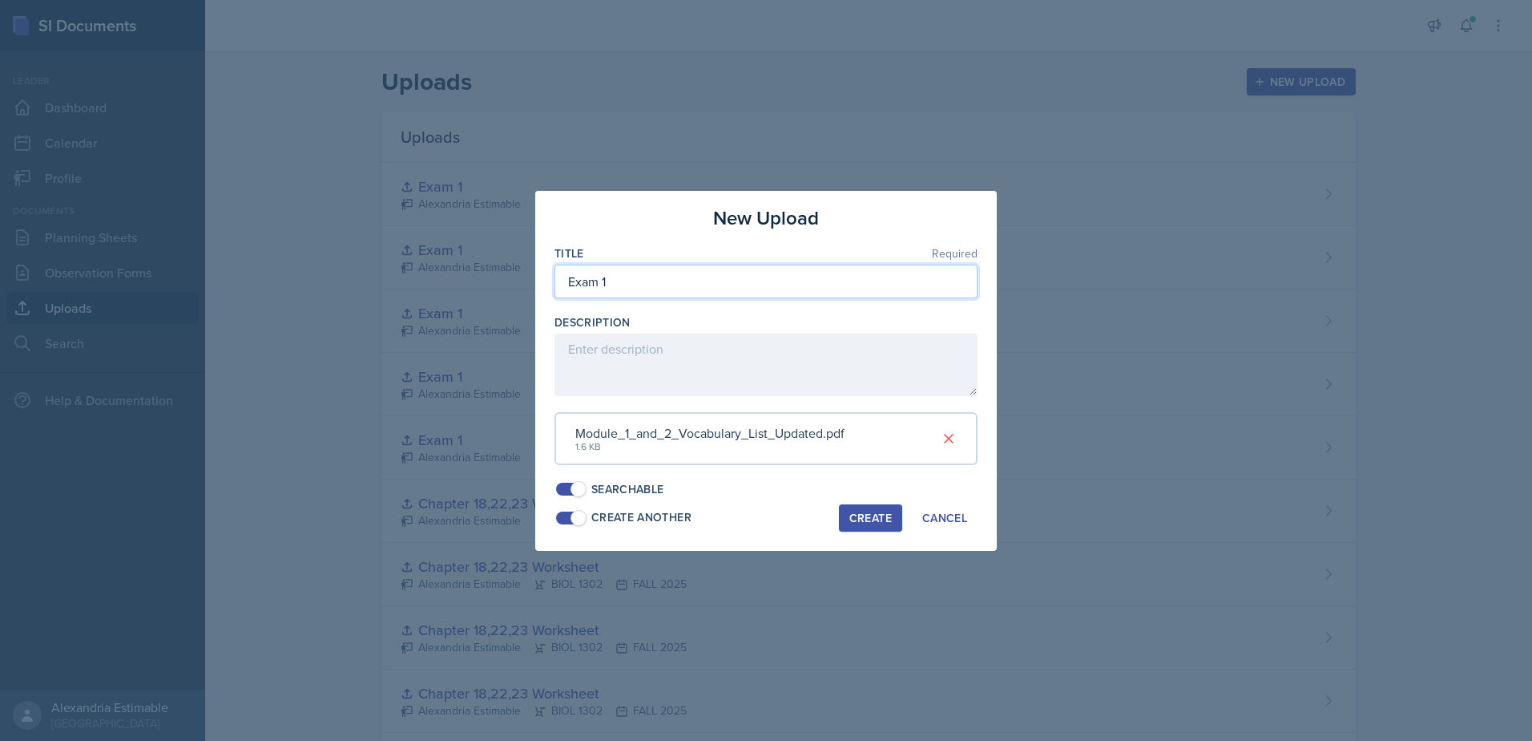
type input "Exam 1"
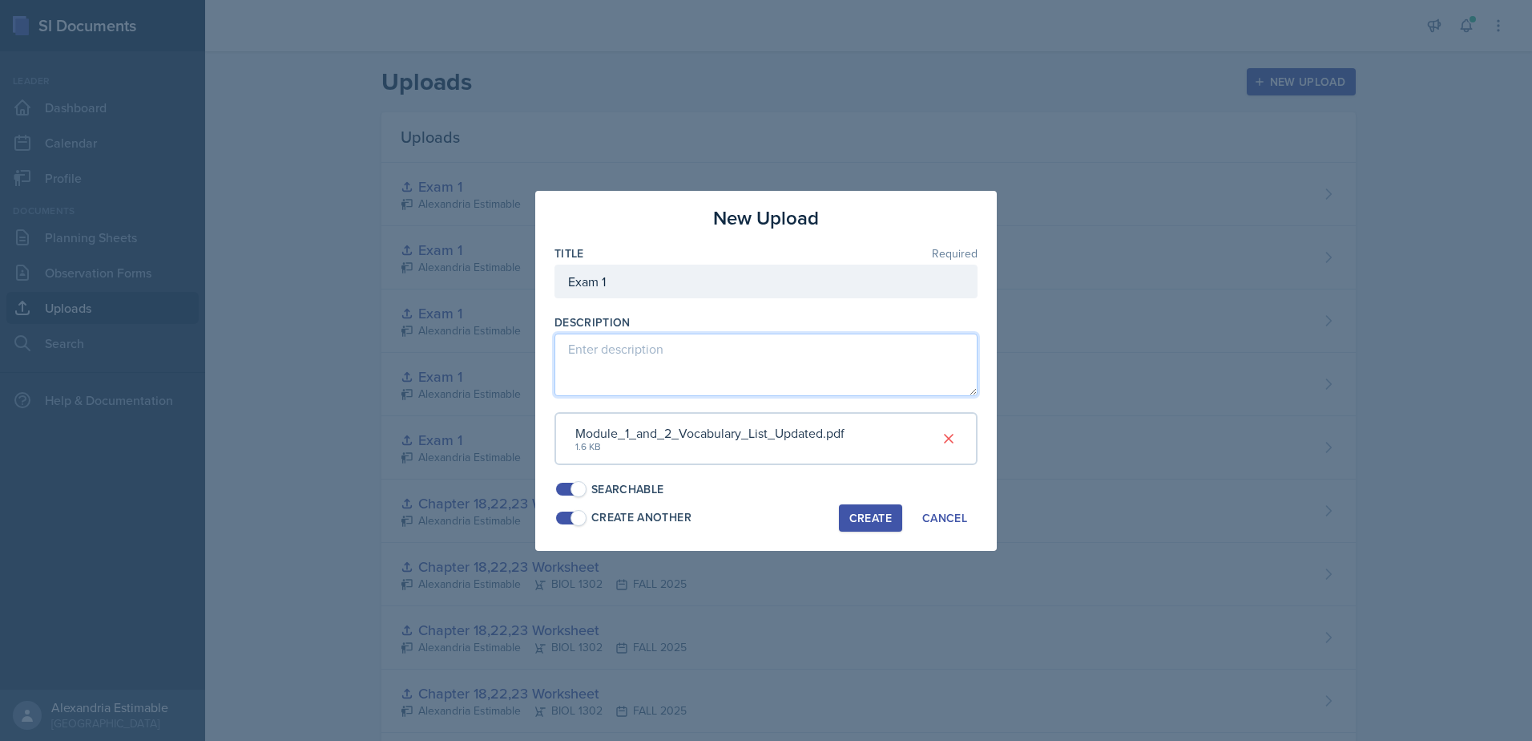
click at [723, 348] on textarea at bounding box center [766, 364] width 423 height 63
paste textarea "Exam 1"
type textarea "Exam 1"
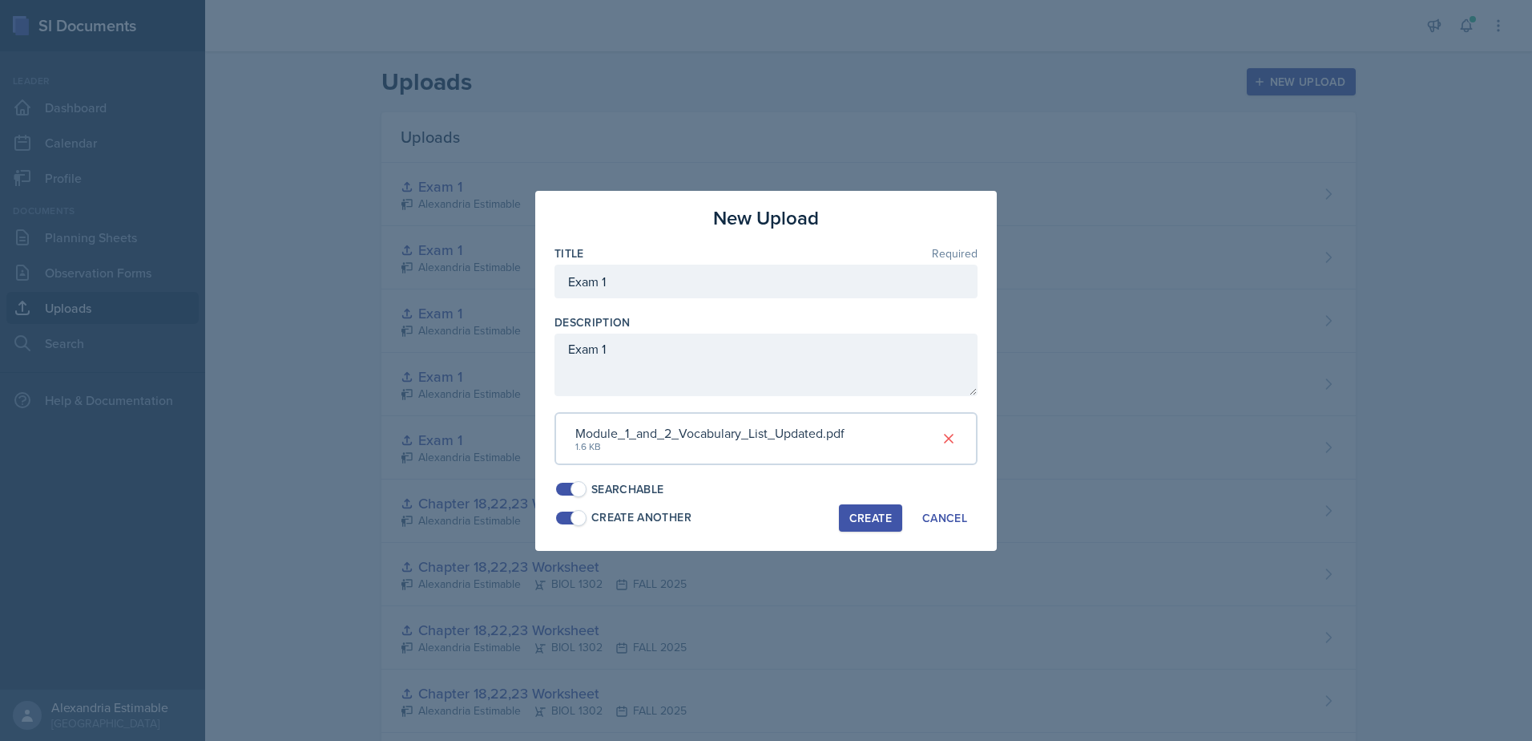
click at [871, 519] on div "Create" at bounding box center [871, 517] width 42 height 13
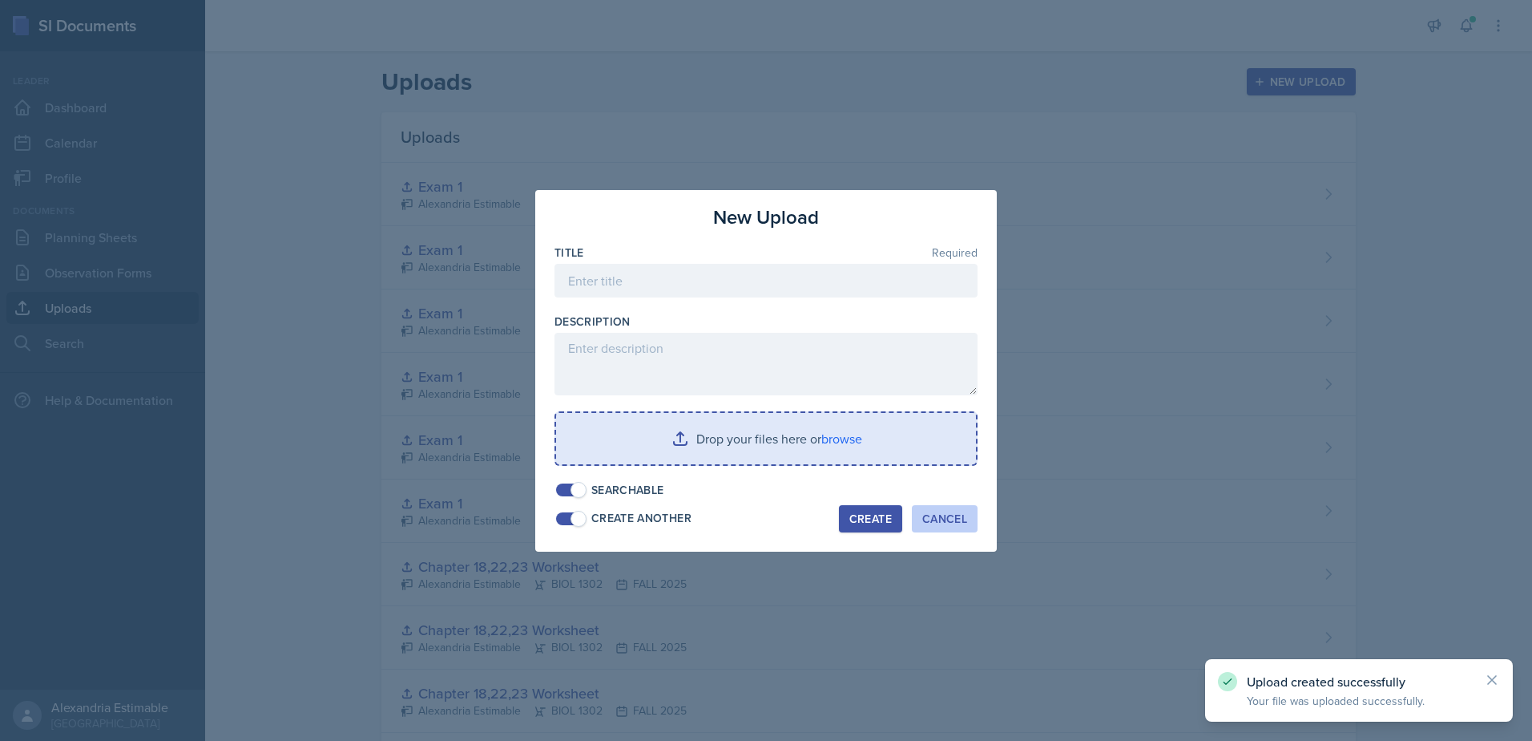
click at [962, 515] on div "Cancel" at bounding box center [944, 518] width 45 height 13
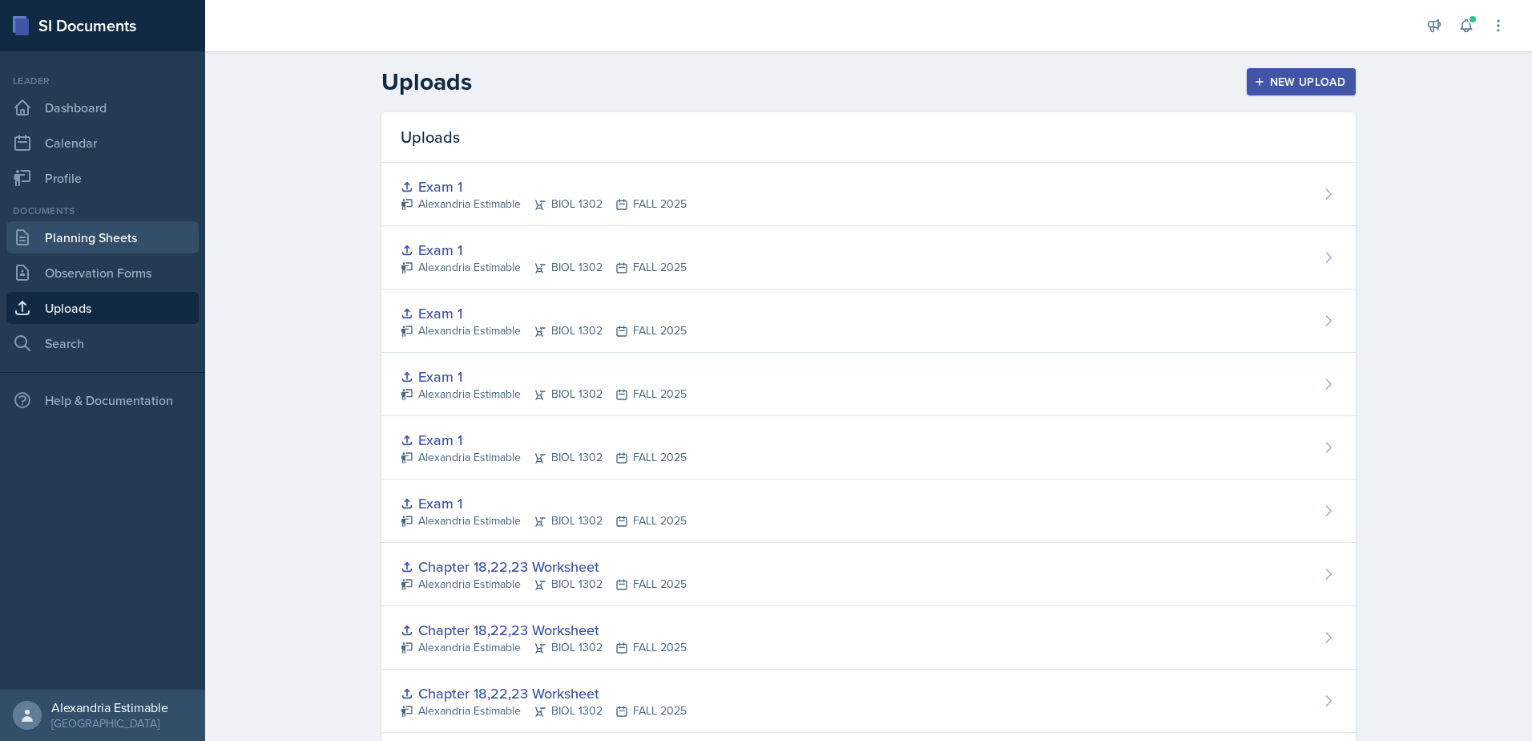
click at [94, 235] on link "Planning Sheets" at bounding box center [102, 237] width 192 height 32
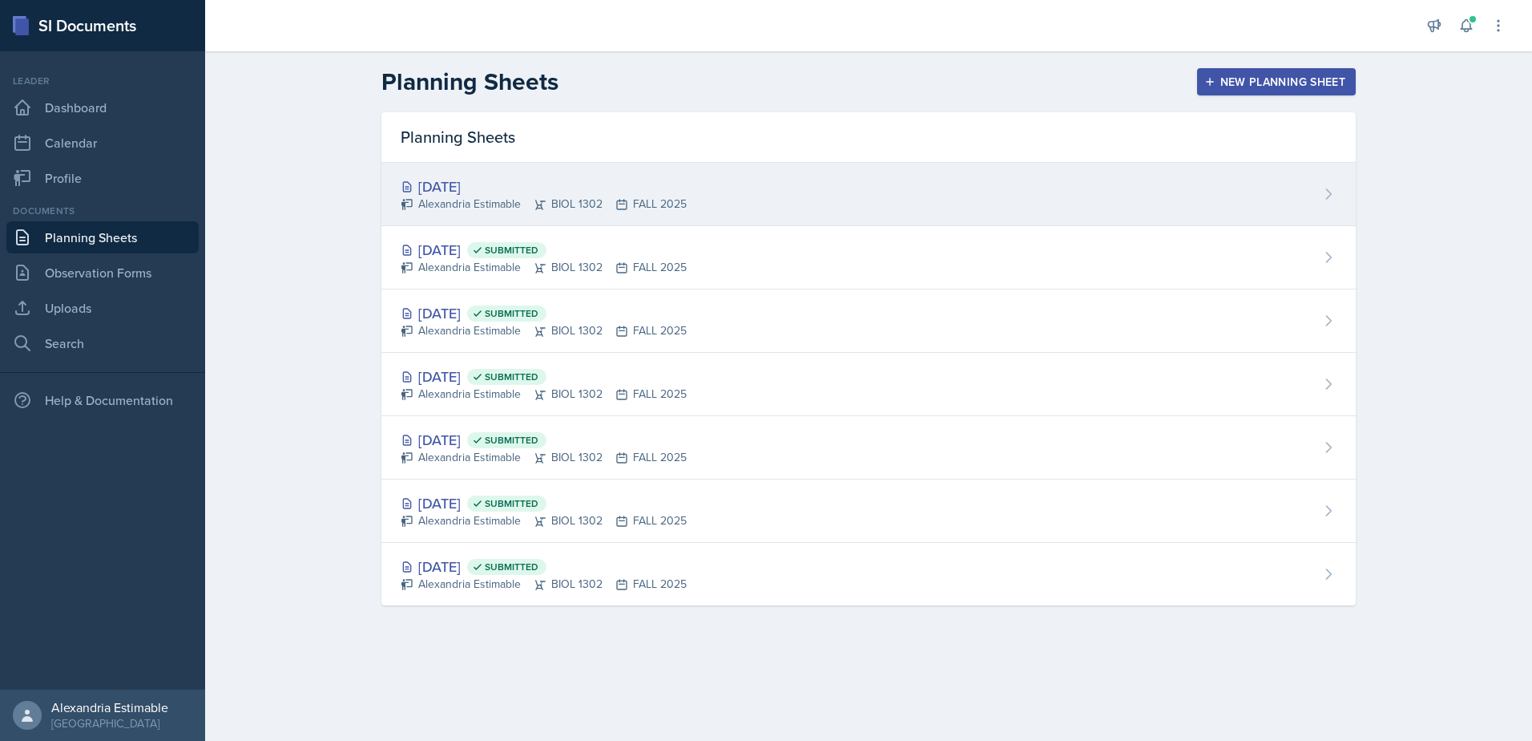
click at [495, 196] on div "Alexandria Estimable BIOL 1302 FALL 2025" at bounding box center [544, 204] width 286 height 17
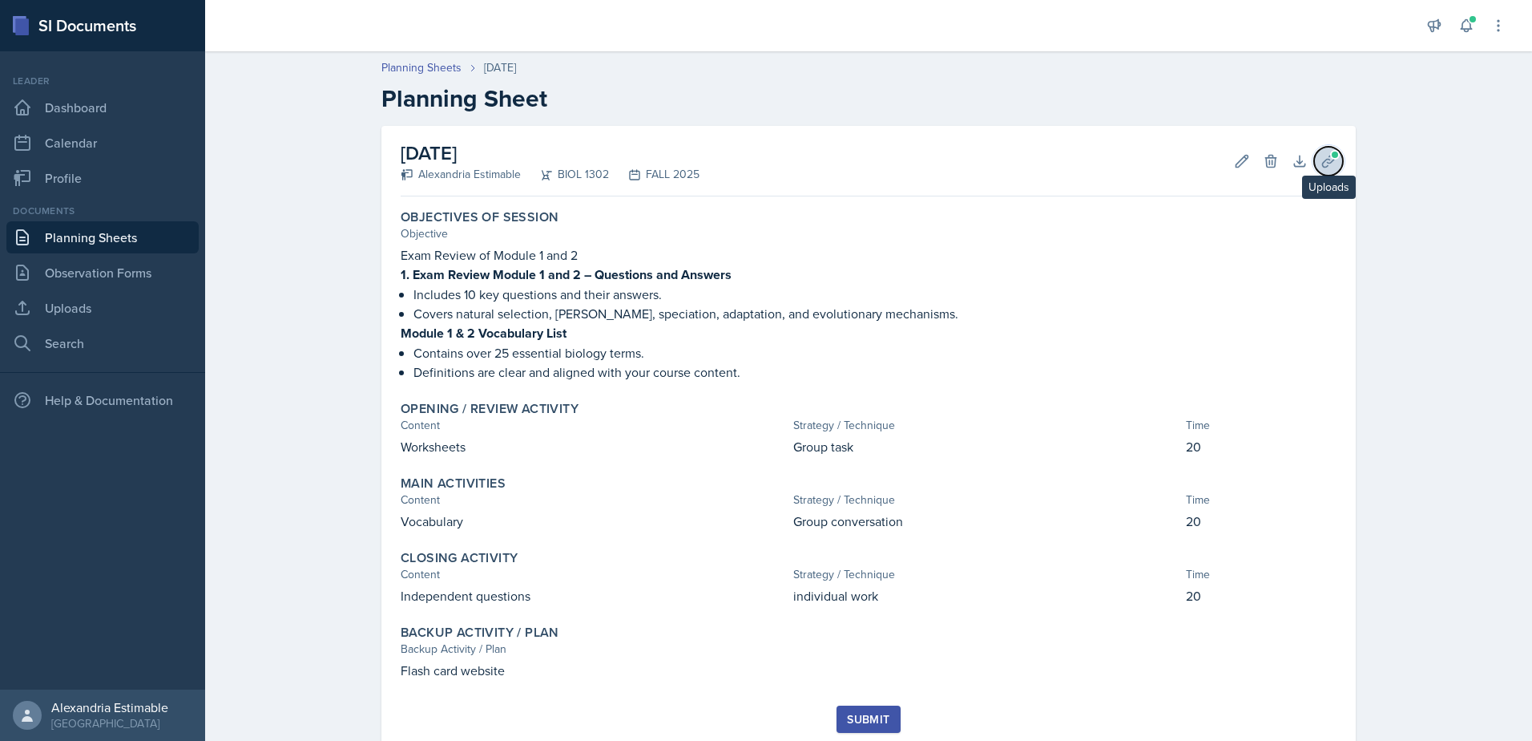
click at [1322, 160] on icon at bounding box center [1328, 161] width 12 height 12
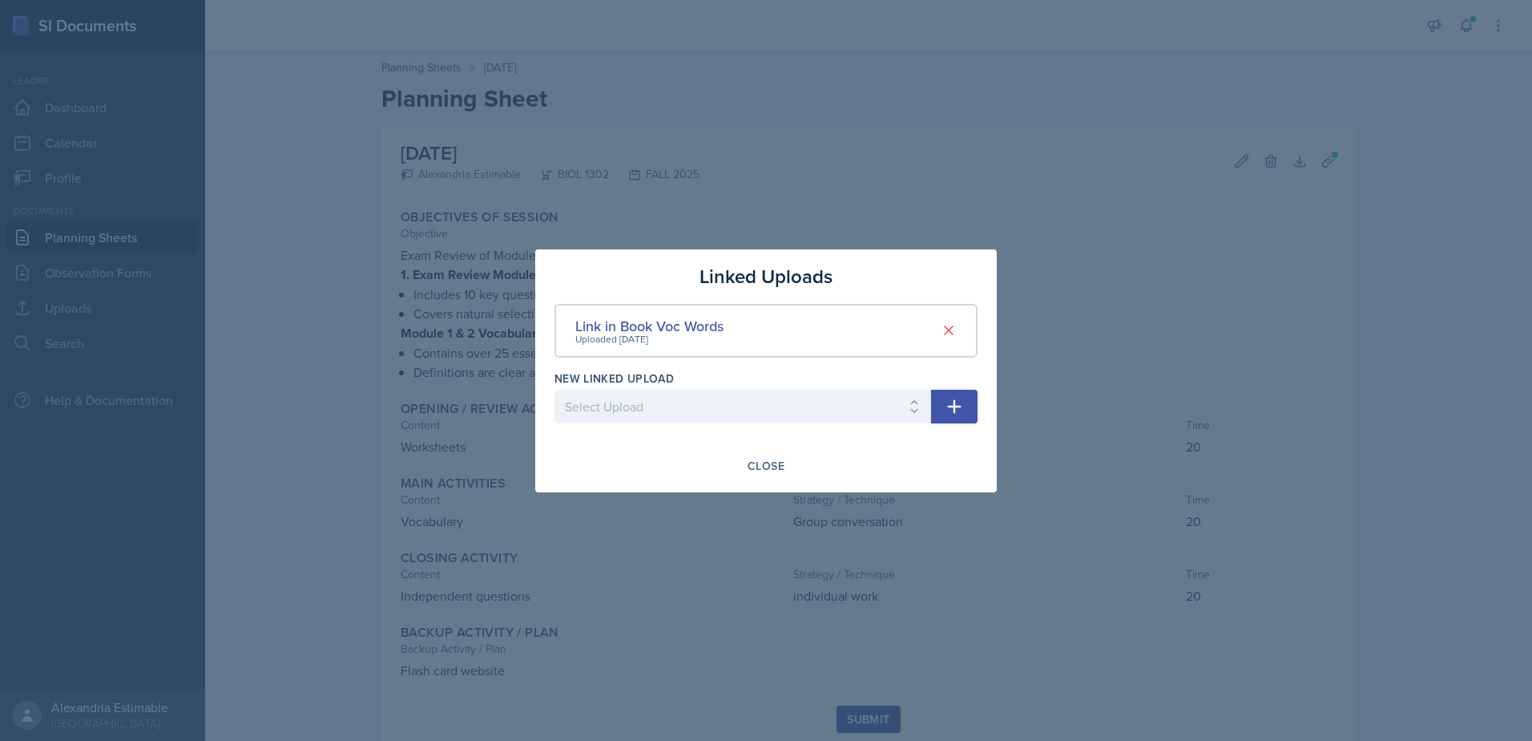
click at [950, 412] on icon "button" at bounding box center [954, 406] width 19 height 19
click at [910, 415] on select "Select Upload Worksheet Ch19 and 21 Chapter 18,22,23 Chapter 18,22,23 Chapter 1…" at bounding box center [743, 407] width 377 height 34
select select "a827128d-9546-459e-8cef-01900d48ddf7"
click at [555, 390] on select "Select Upload Worksheet Ch19 and 21 Chapter 18,22,23 Chapter 18,22,23 Chapter 1…" at bounding box center [743, 407] width 377 height 34
click at [947, 402] on icon "button" at bounding box center [954, 406] width 19 height 19
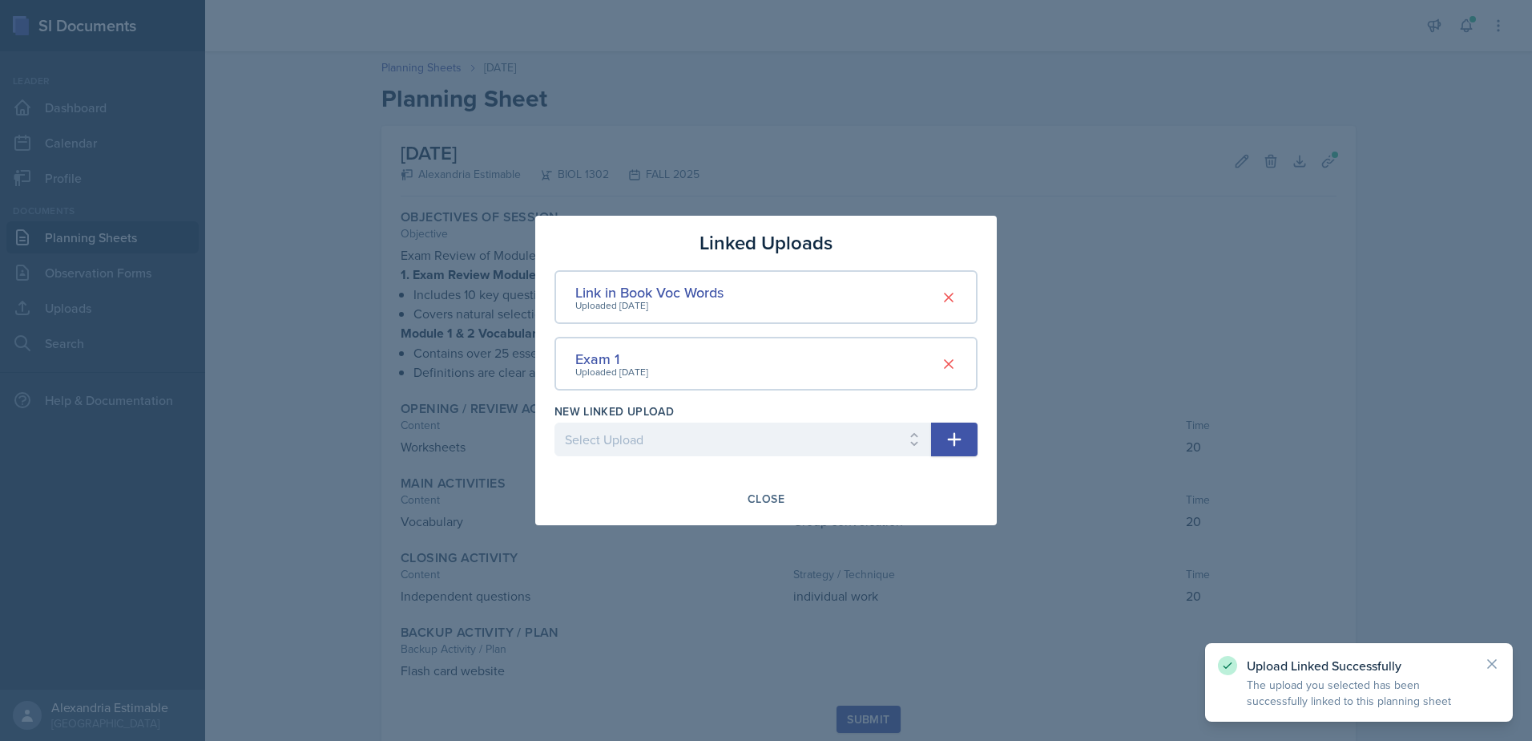
click at [796, 455] on div "New Linked Upload Select Upload Worksheet Ch19 and 21 Chapter 18,22,23 Chapter …" at bounding box center [743, 437] width 377 height 69
click at [793, 441] on select "Select Upload Worksheet Ch19 and 21 Chapter 18,22,23 Chapter 18,22,23 Chapter 1…" at bounding box center [743, 439] width 377 height 34
select select "9730e49a-570c-4d38-ab85-055fb0c242a2"
click at [555, 422] on select "Select Upload Worksheet Ch19 and 21 Chapter 18,22,23 Chapter 18,22,23 Chapter 1…" at bounding box center [743, 439] width 377 height 34
click at [963, 438] on icon "button" at bounding box center [954, 439] width 19 height 19
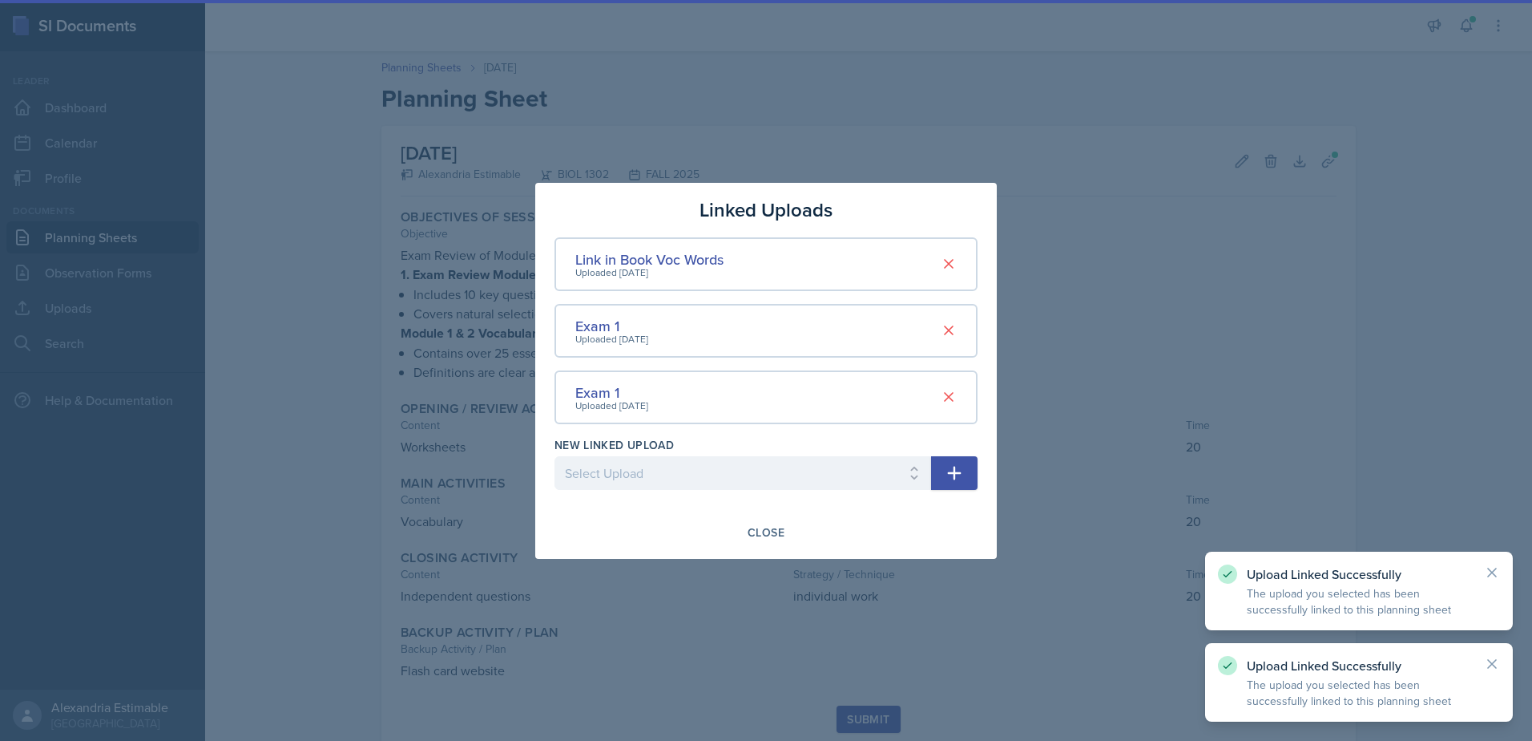
click at [891, 441] on div "New Linked Upload" at bounding box center [743, 445] width 377 height 16
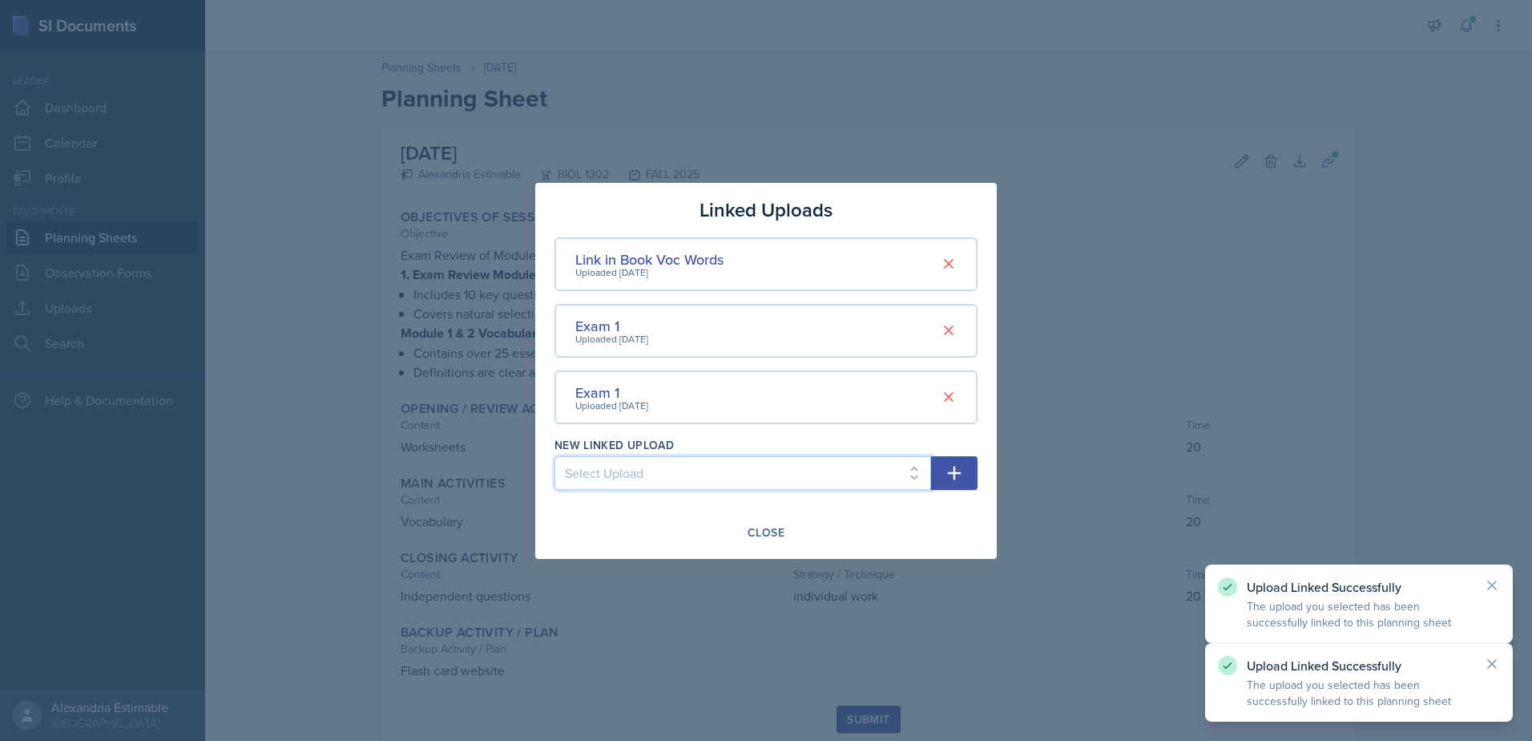
click at [882, 466] on select "Select Upload Worksheet Ch19 and 21 Chapter 18,22,23 Chapter 18,22,23 Chapter 1…" at bounding box center [743, 473] width 377 height 34
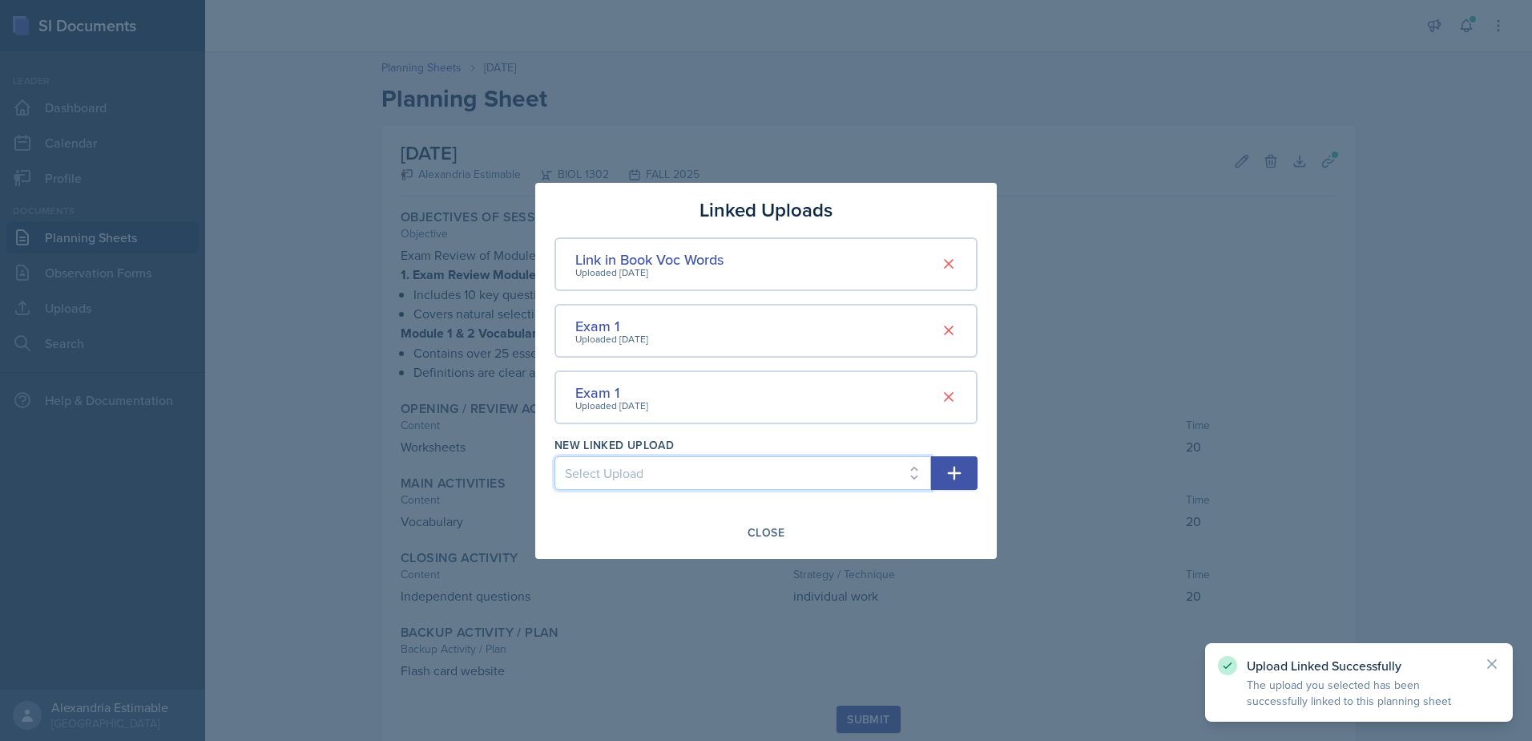
select select "2c6eb490-8968-4db2-b7d9-9b82e2840717"
click at [555, 456] on select "Select Upload Worksheet Ch19 and 21 Chapter 18,22,23 Chapter 18,22,23 Chapter 1…" at bounding box center [743, 473] width 377 height 34
click at [957, 472] on icon "button" at bounding box center [955, 473] width 14 height 14
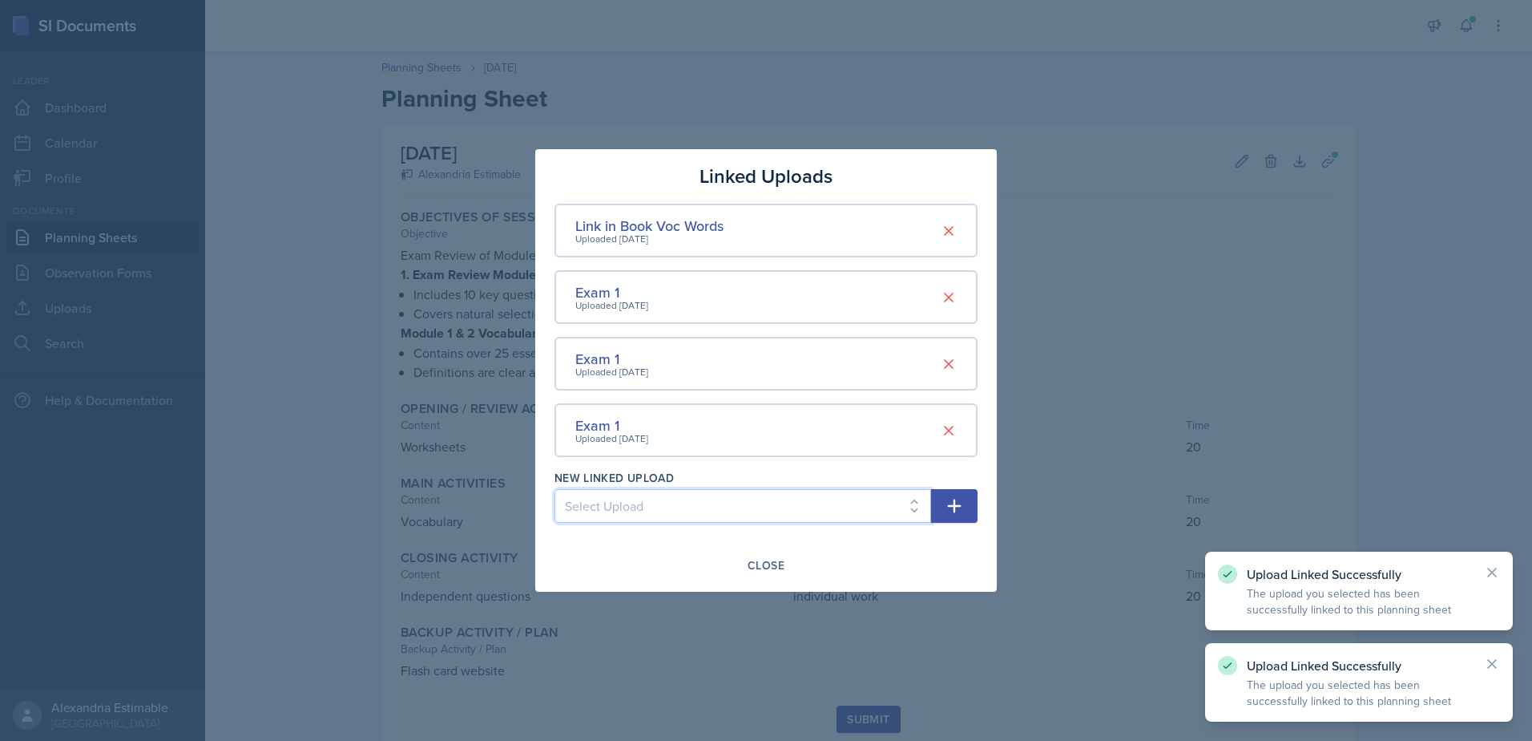
click at [683, 500] on select "Select Upload Worksheet Ch19 and 21 Chapter 18,22,23 Chapter 18,22,23 Chapter 1…" at bounding box center [743, 506] width 377 height 34
select select "e0b79595-1cd1-4a8e-a206-09fb5ddc9eea"
click at [555, 489] on select "Select Upload Worksheet Ch19 and 21 Chapter 18,22,23 Chapter 18,22,23 Chapter 1…" at bounding box center [743, 506] width 377 height 34
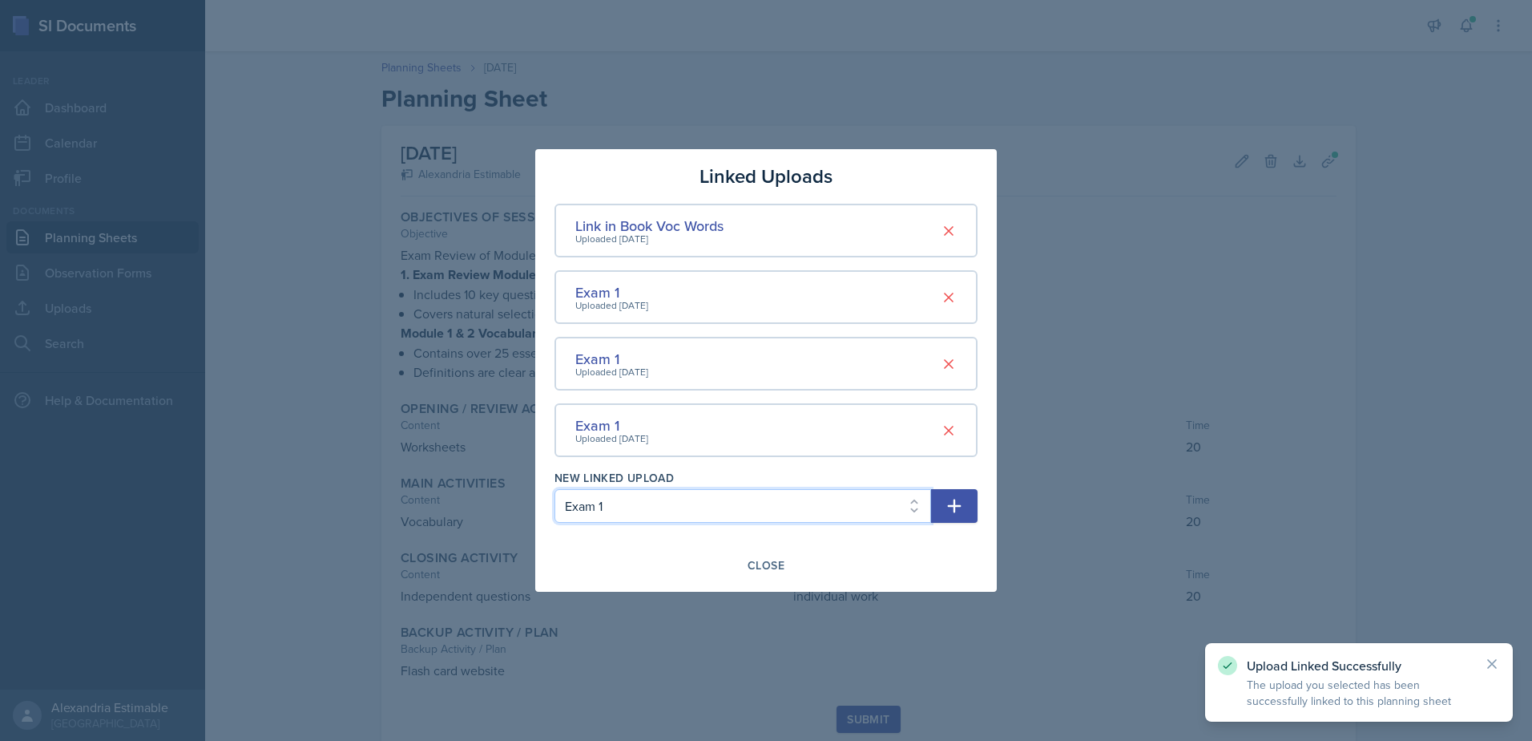
click at [656, 508] on select "Select Upload Worksheet Ch19 and 21 Chapter 18,22,23 Chapter 18,22,23 Chapter 1…" at bounding box center [743, 506] width 377 height 34
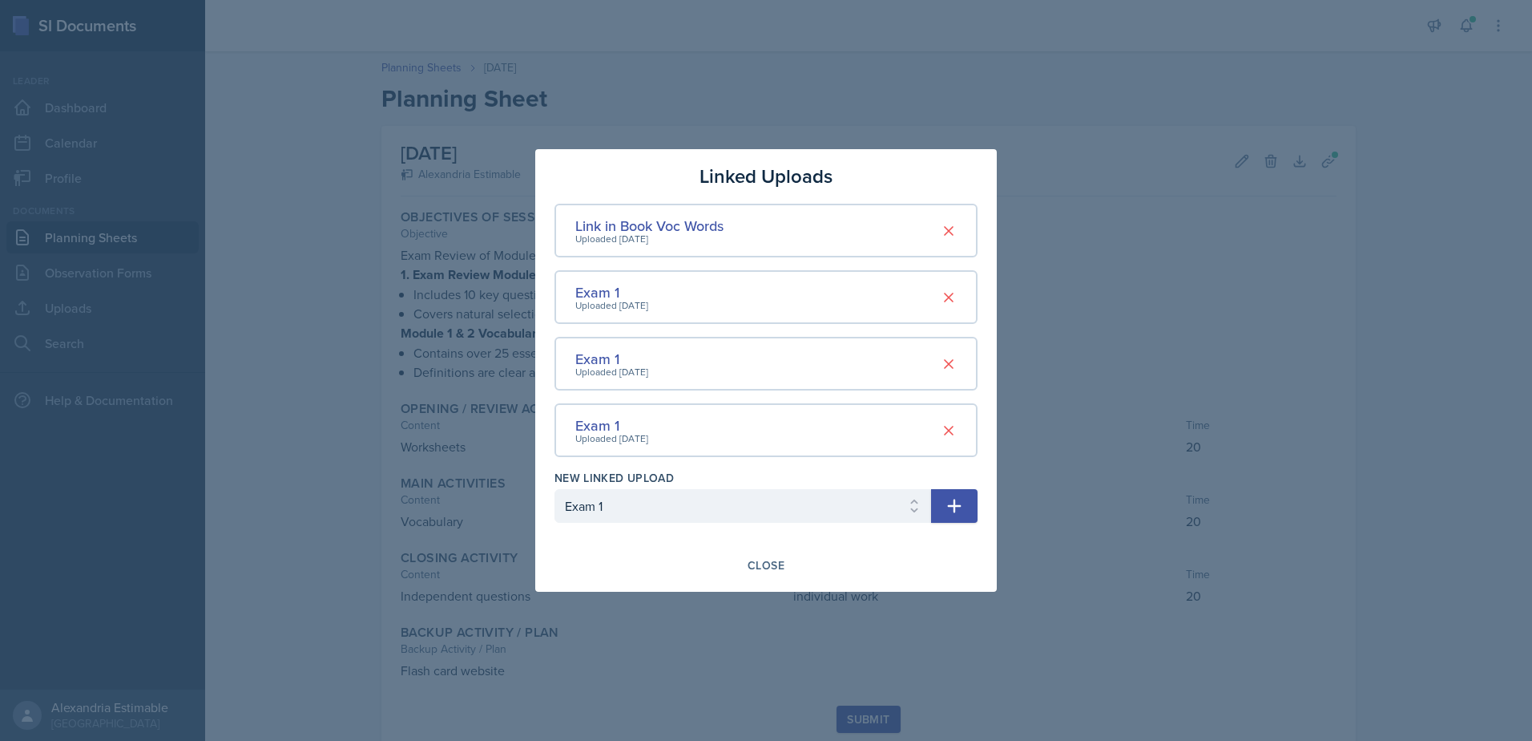
click at [943, 505] on button "button" at bounding box center [954, 506] width 46 height 34
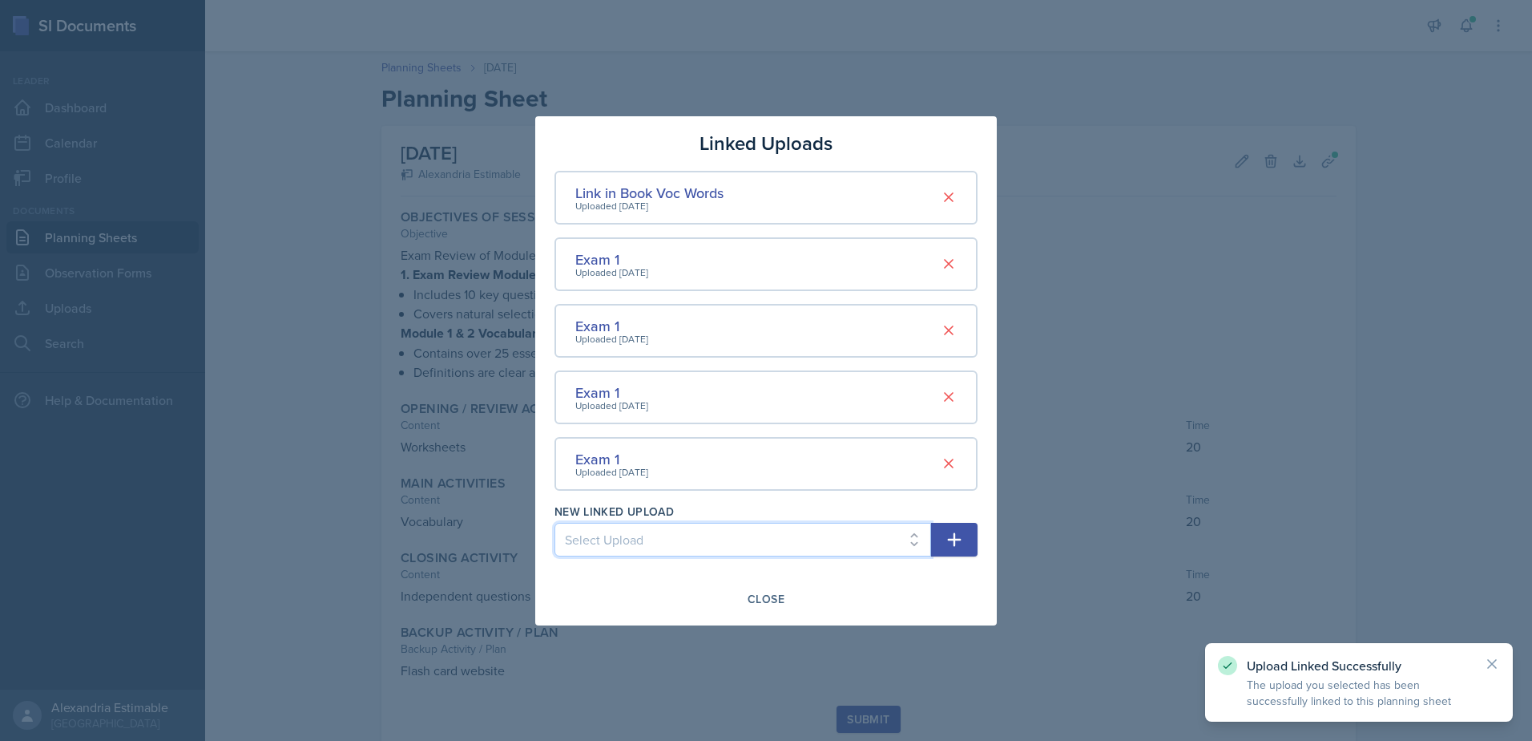
click at [904, 534] on select "Select Upload Worksheet Ch19 and 21 Chapter 18,22,23 Chapter 18,22,23 Chapter 1…" at bounding box center [743, 540] width 377 height 34
select select "2466f011-d7d5-4dab-af63-94956f8af87b"
click at [555, 523] on select "Select Upload Worksheet Ch19 and 21 Chapter 18,22,23 Chapter 18,22,23 Chapter 1…" at bounding box center [743, 540] width 377 height 34
click at [948, 539] on icon "button" at bounding box center [955, 539] width 14 height 14
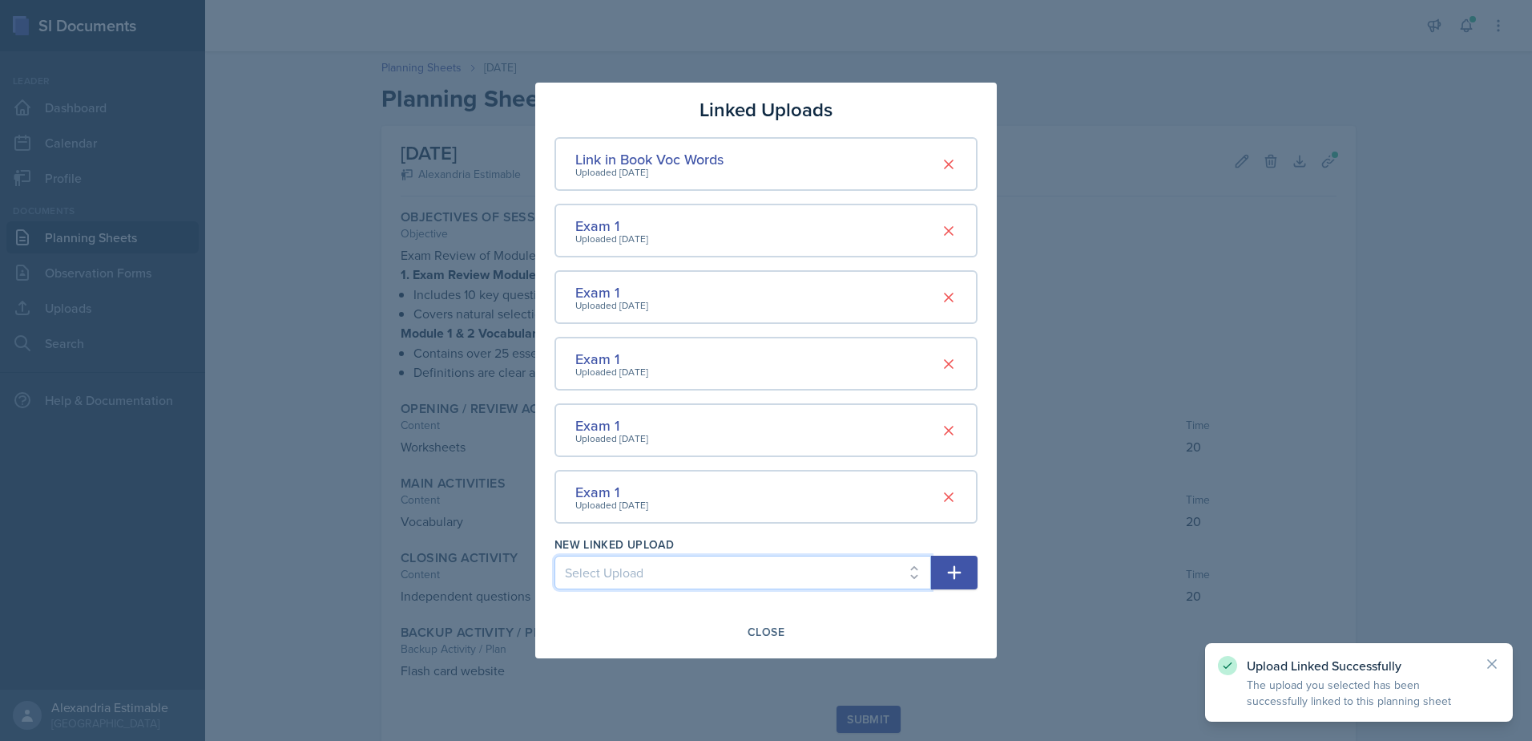
click at [838, 574] on select "Select Upload Worksheet Ch19 and 21 Chapter 18,22,23 Chapter 18,22,23 Chapter 1…" at bounding box center [743, 572] width 377 height 34
select select "f570bab7-57b2-438e-b9b0-9d55aa6670ca"
click at [555, 555] on select "Select Upload Worksheet Ch19 and 21 Chapter 18,22,23 Chapter 18,22,23 Chapter 1…" at bounding box center [743, 572] width 377 height 34
click at [963, 574] on icon "button" at bounding box center [954, 572] width 19 height 19
select select
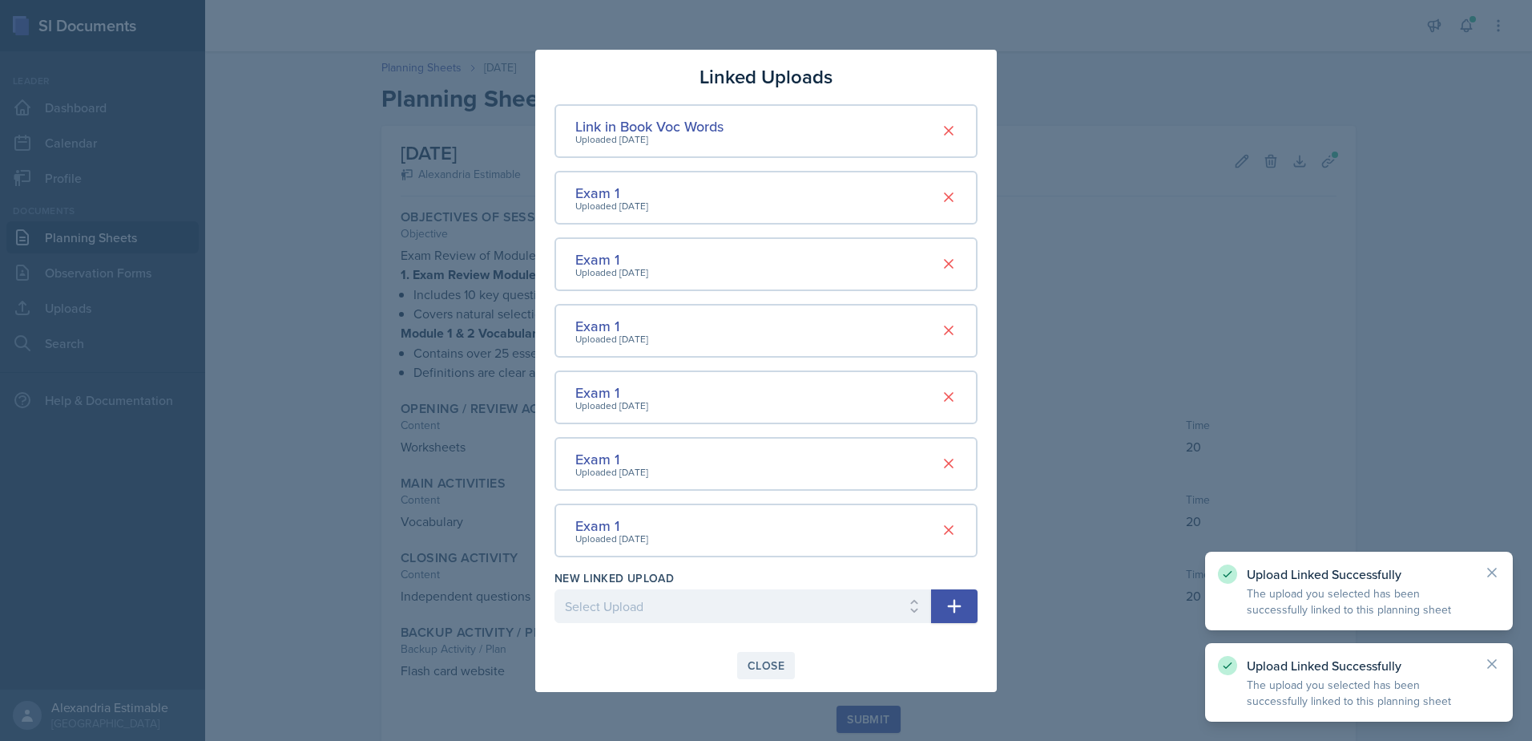
click at [769, 664] on div "Close" at bounding box center [766, 665] width 37 height 13
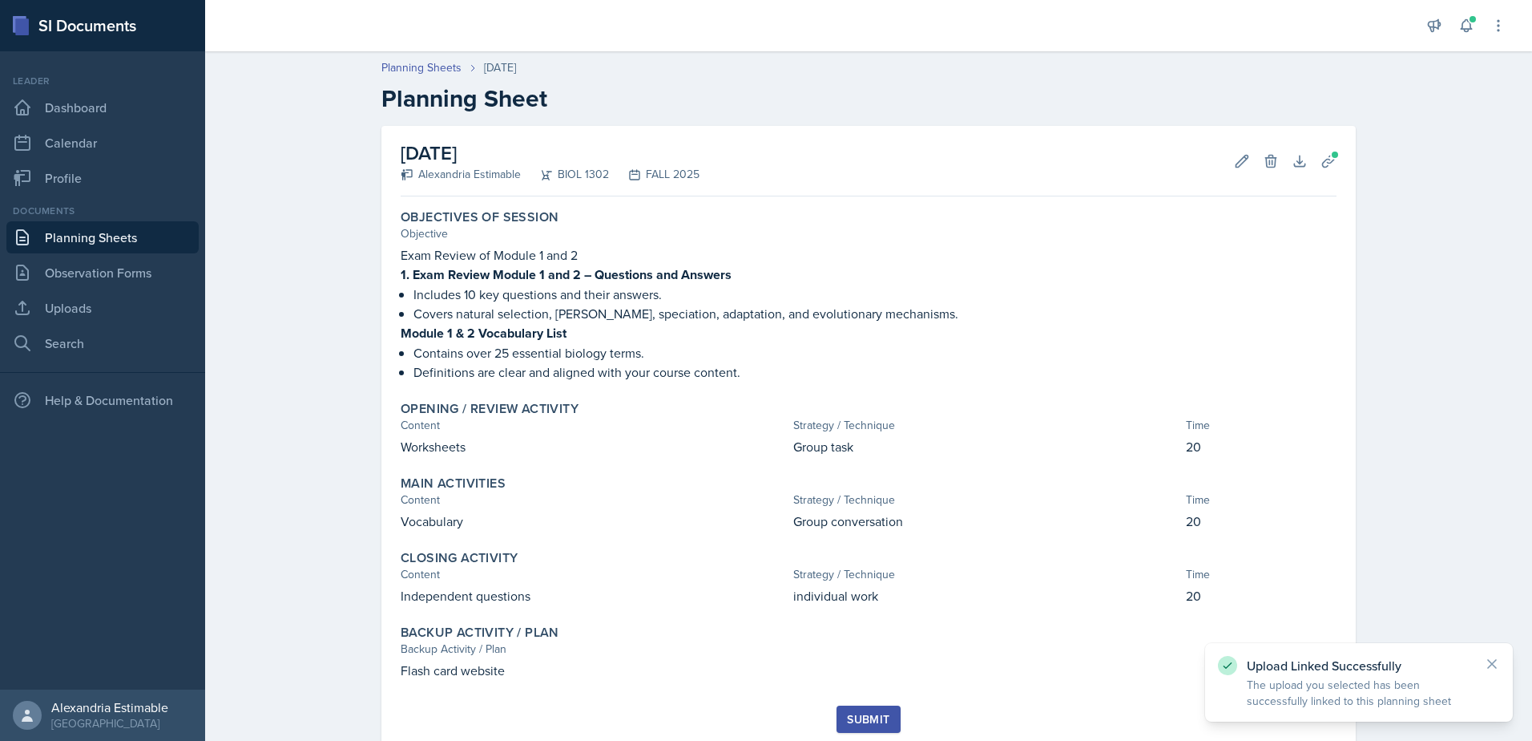
click at [878, 709] on button "Submit" at bounding box center [868, 718] width 63 height 27
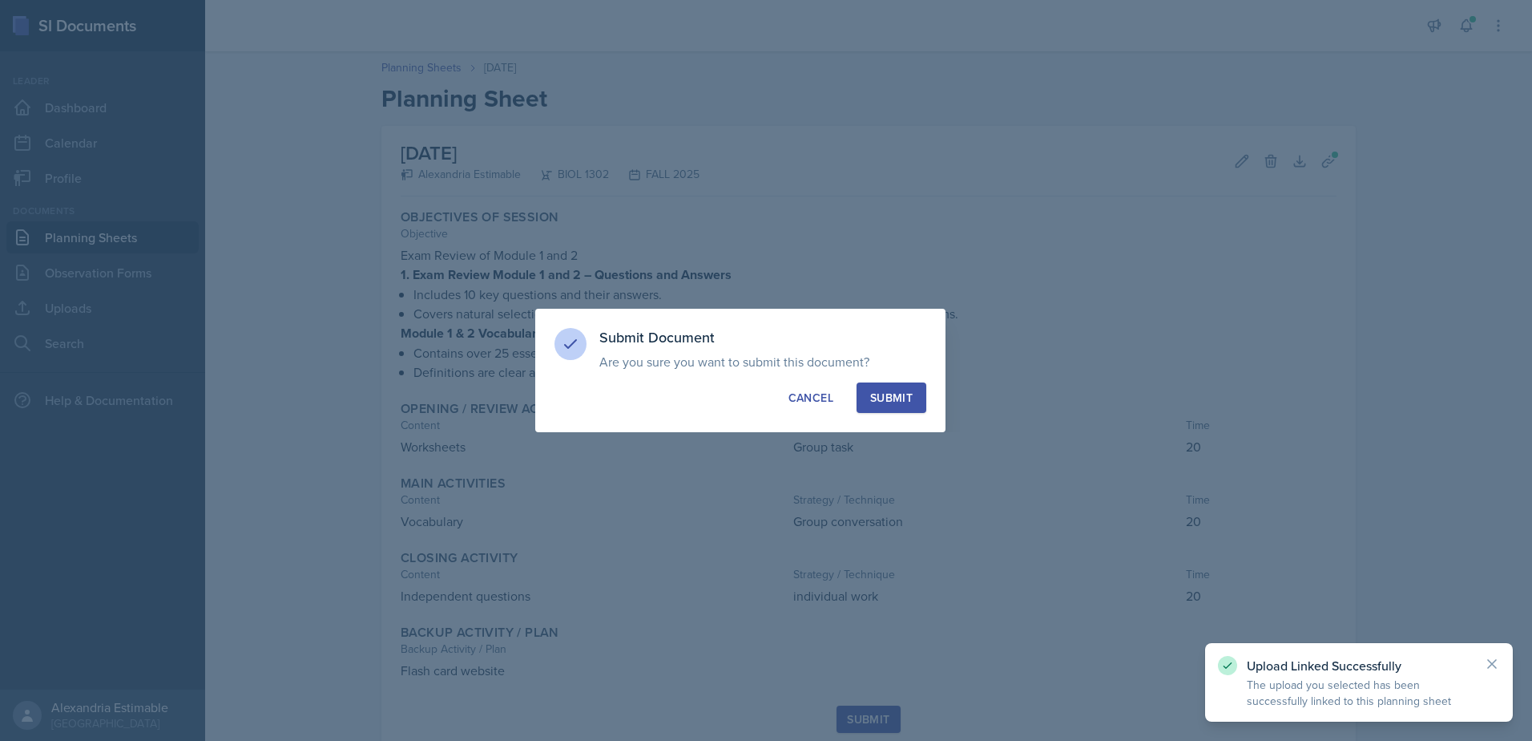
click at [894, 386] on button "Submit" at bounding box center [892, 397] width 70 height 30
